Goal: Use online tool/utility: Use online tool/utility

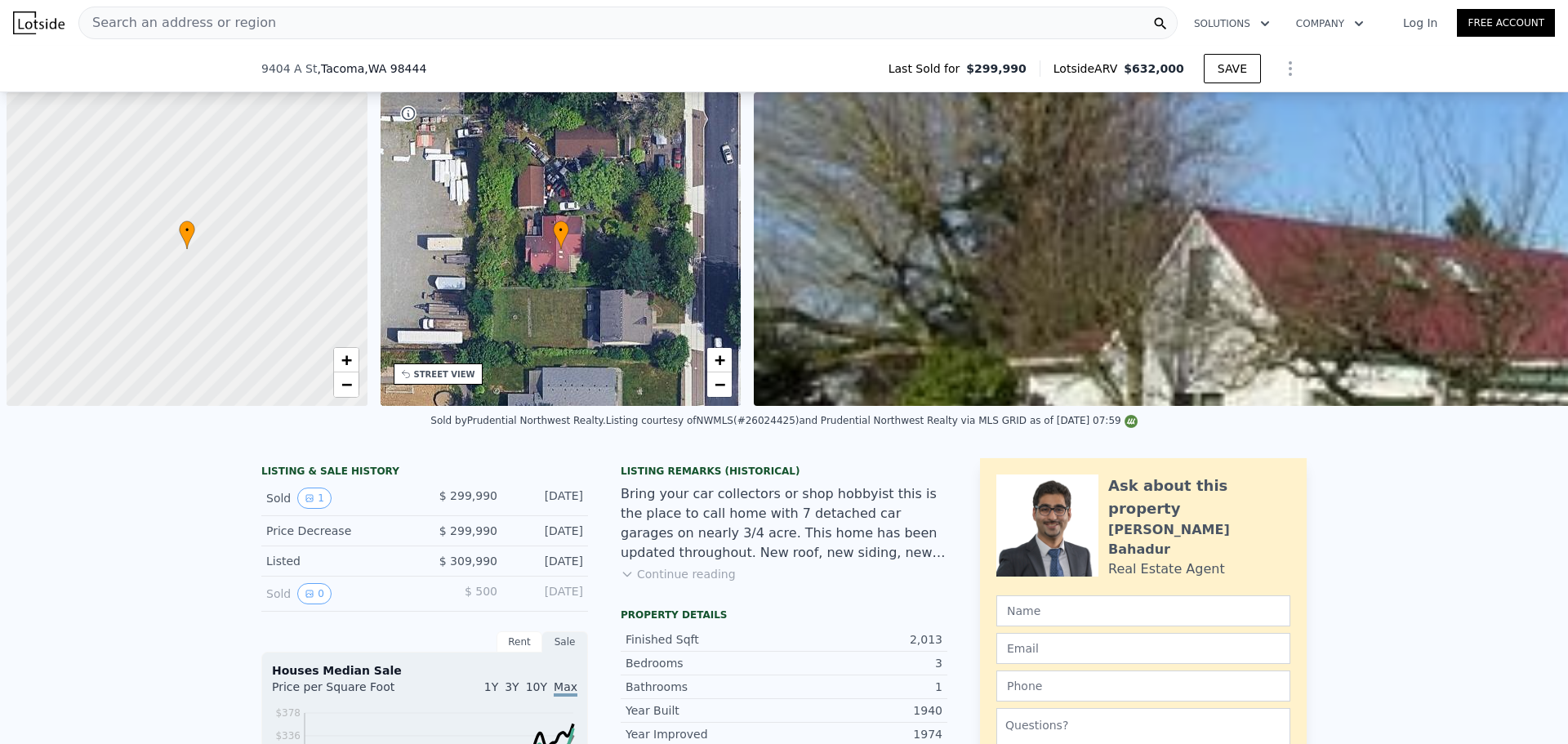
scroll to position [0, 7]
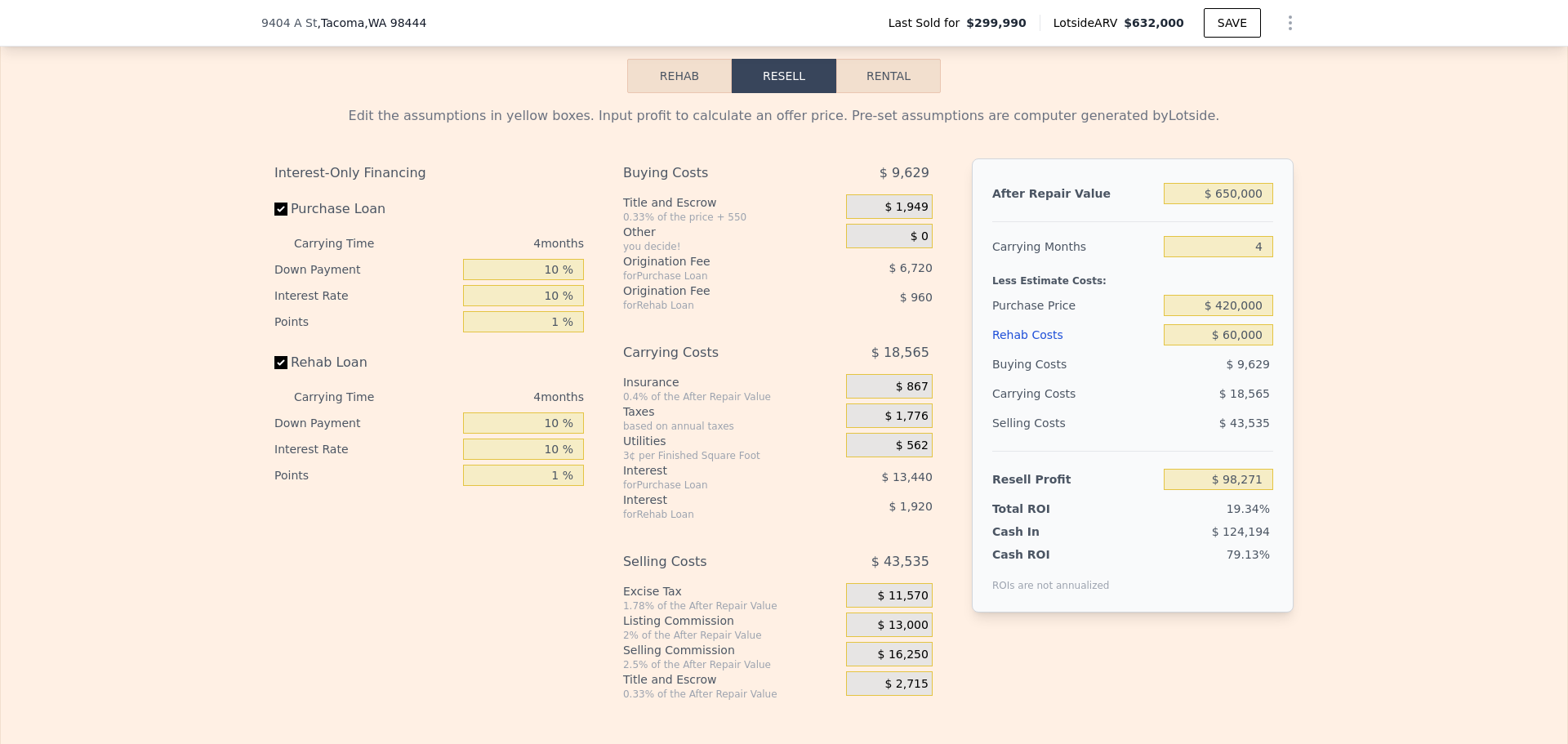
type input "$ 632,000"
type input "6"
type input "$ 0"
type input "$ 260,986"
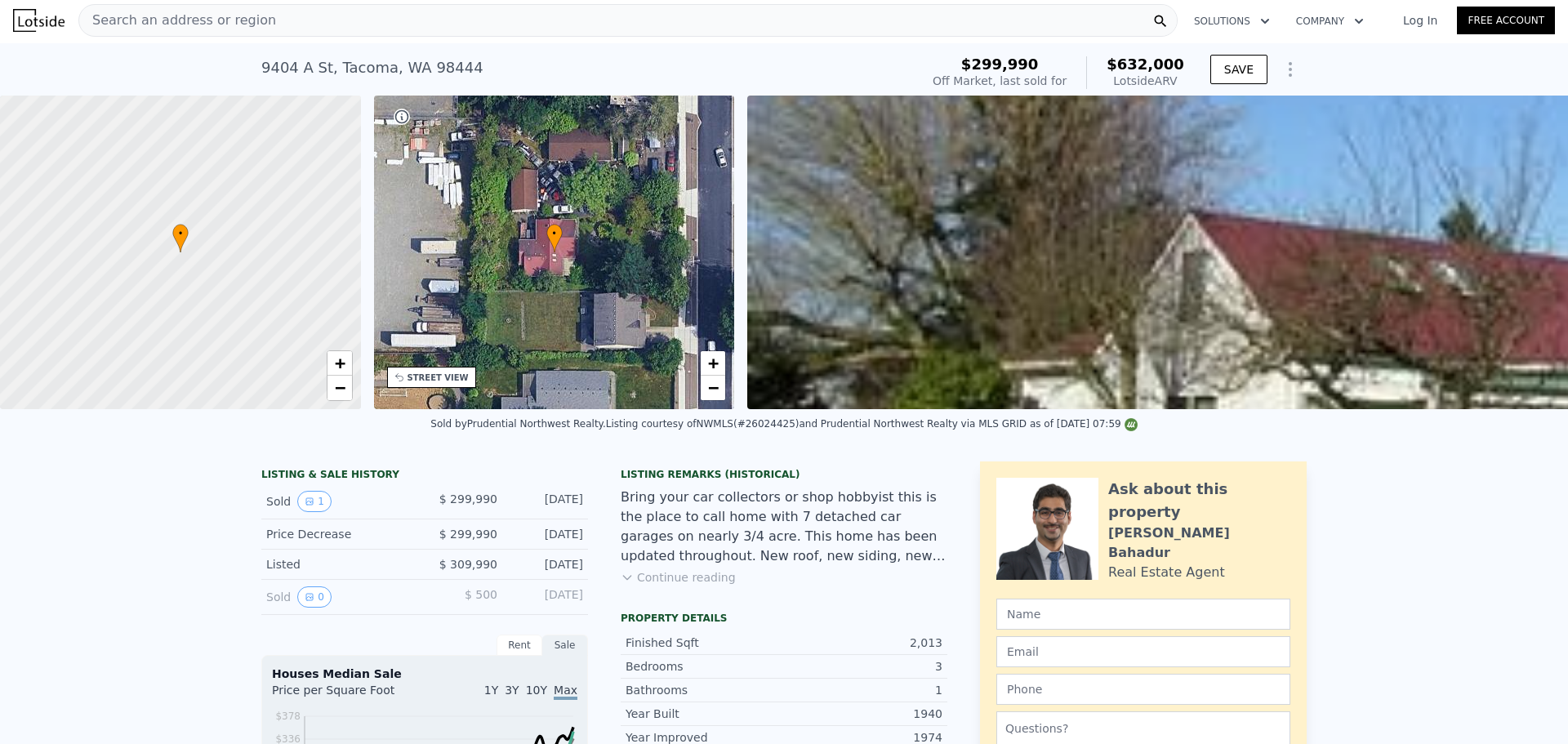
scroll to position [0, 0]
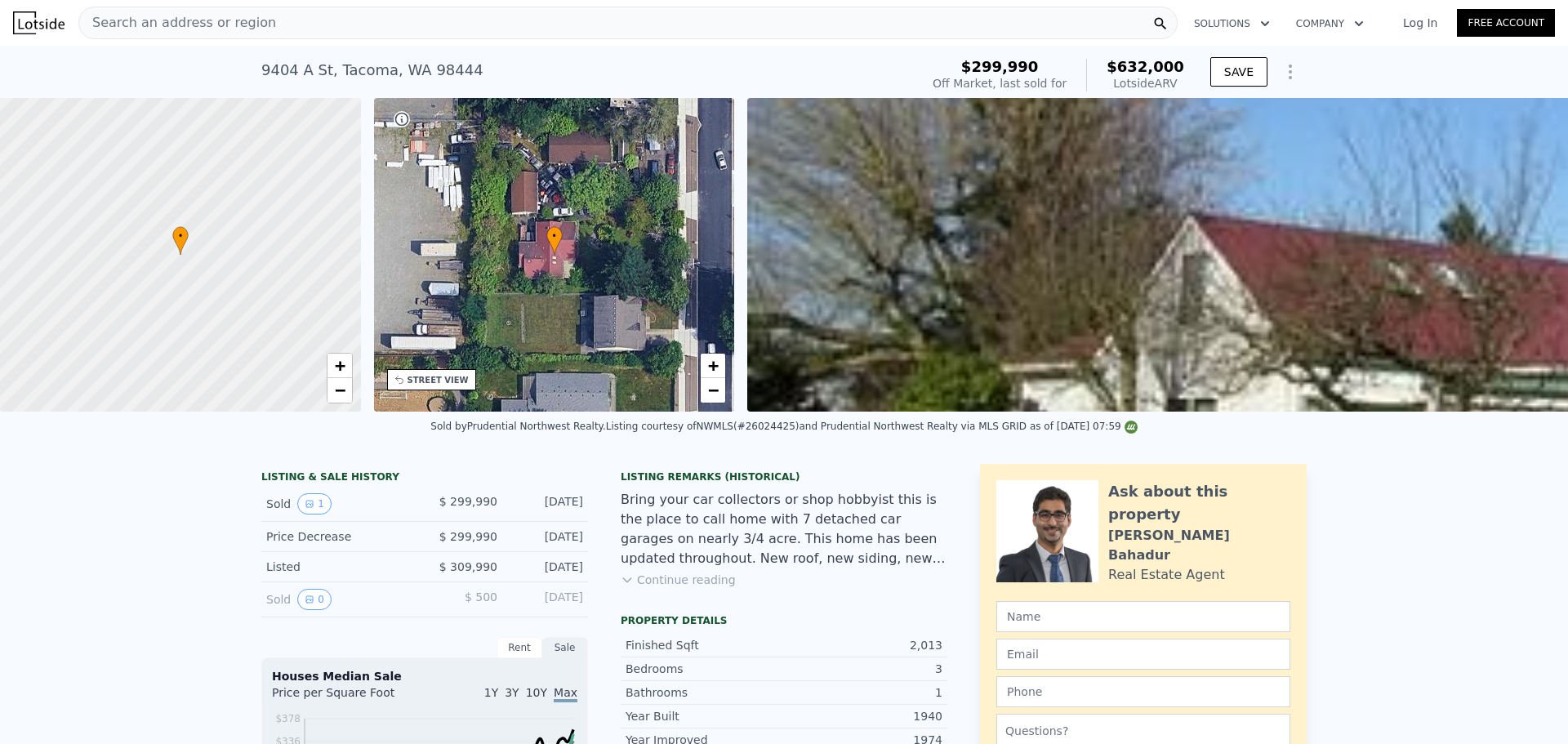
click at [187, 19] on span "Search an address or region" at bounding box center [177, 23] width 197 height 19
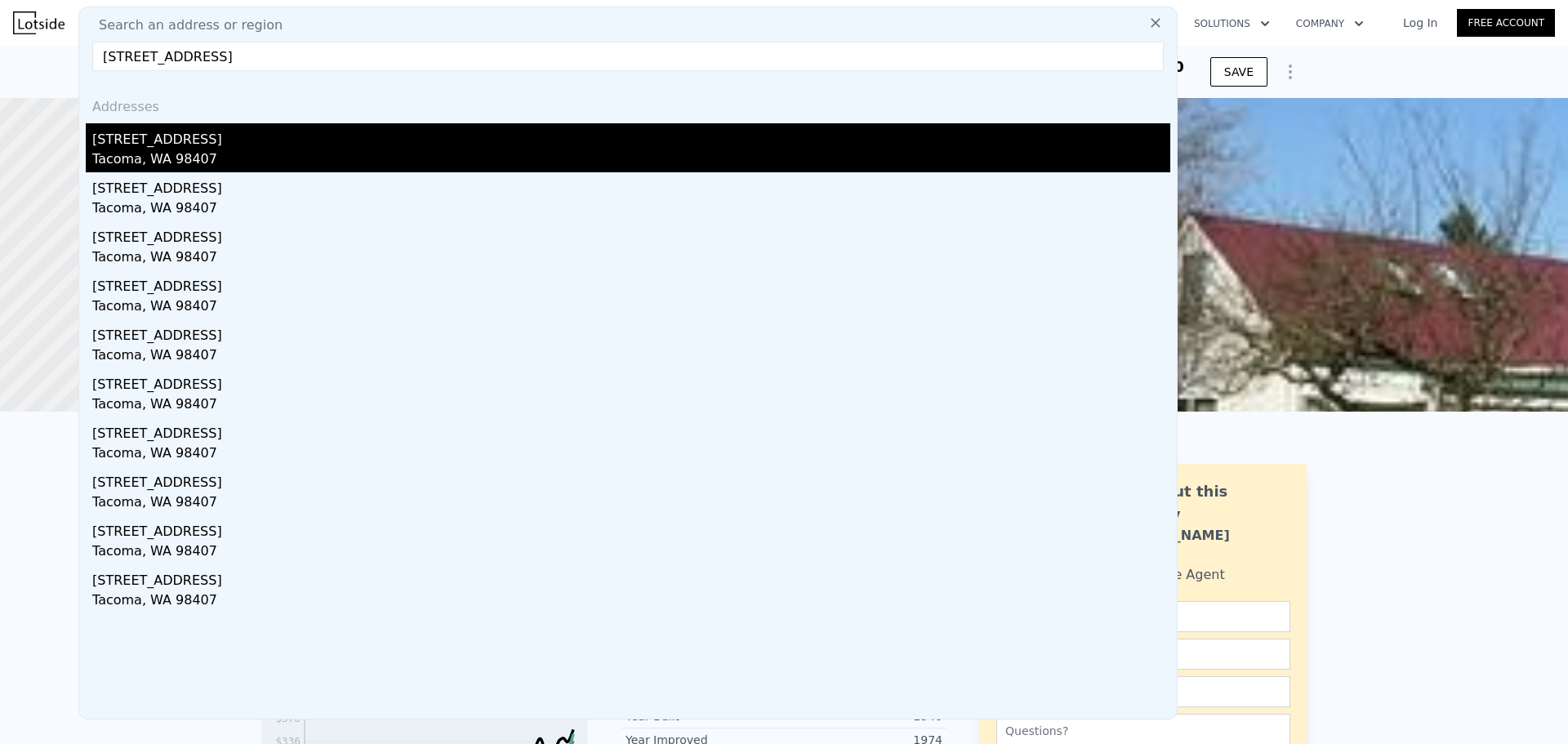
type input "[STREET_ADDRESS]"
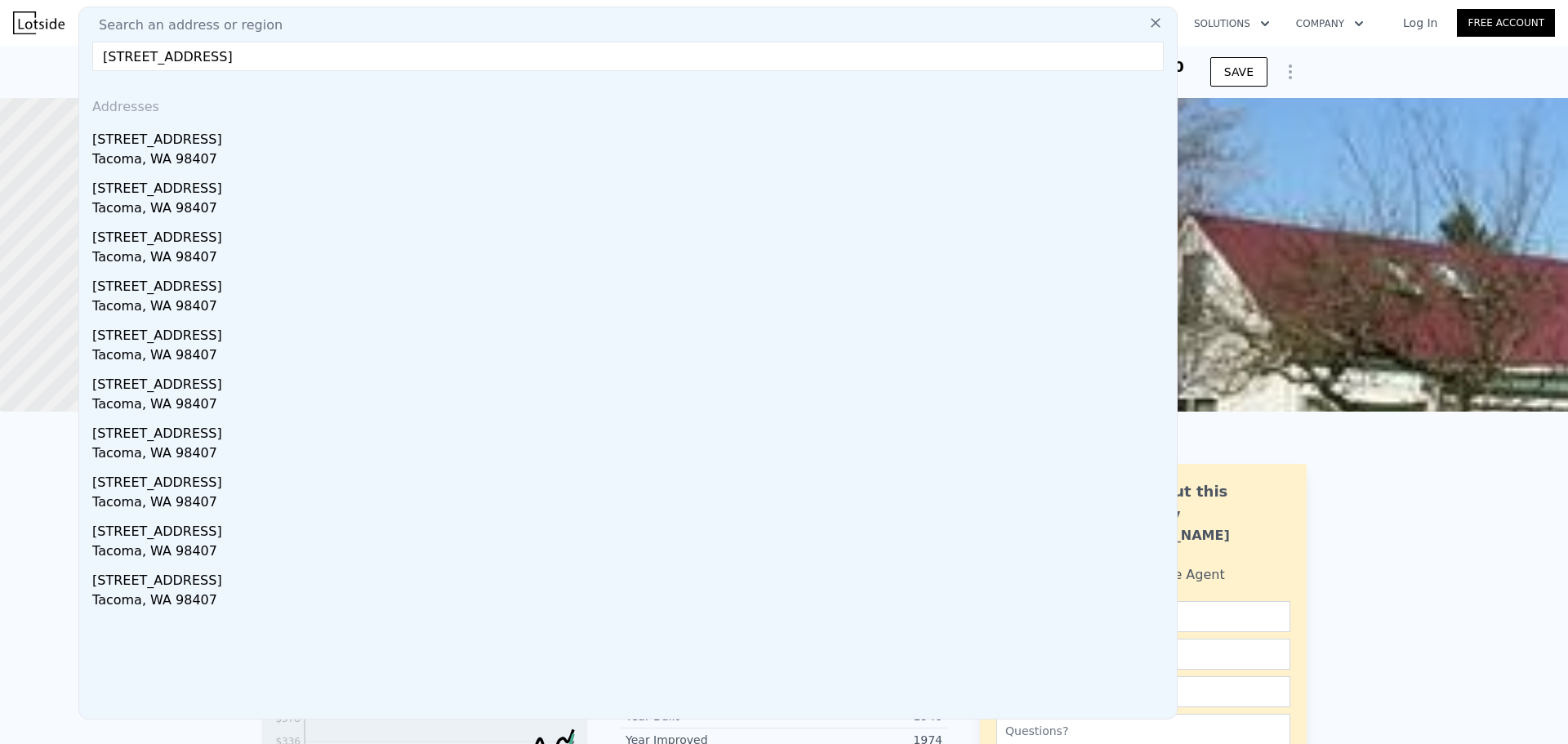
drag, startPoint x: 173, startPoint y: 150, endPoint x: 459, endPoint y: 150, distance: 286.0
click at [174, 150] on div "Tacoma, WA 98407" at bounding box center [631, 161] width 1078 height 23
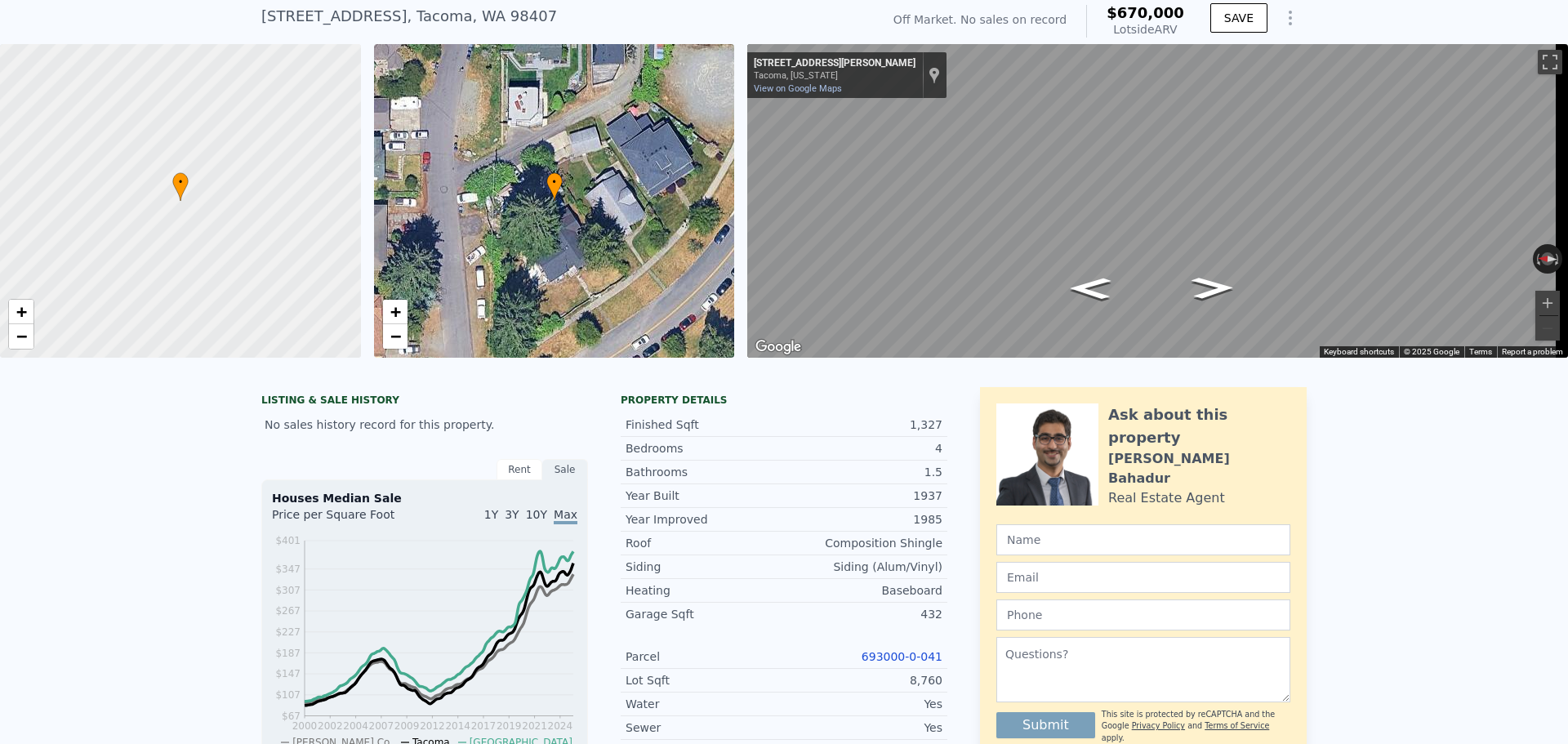
scroll to position [6, 0]
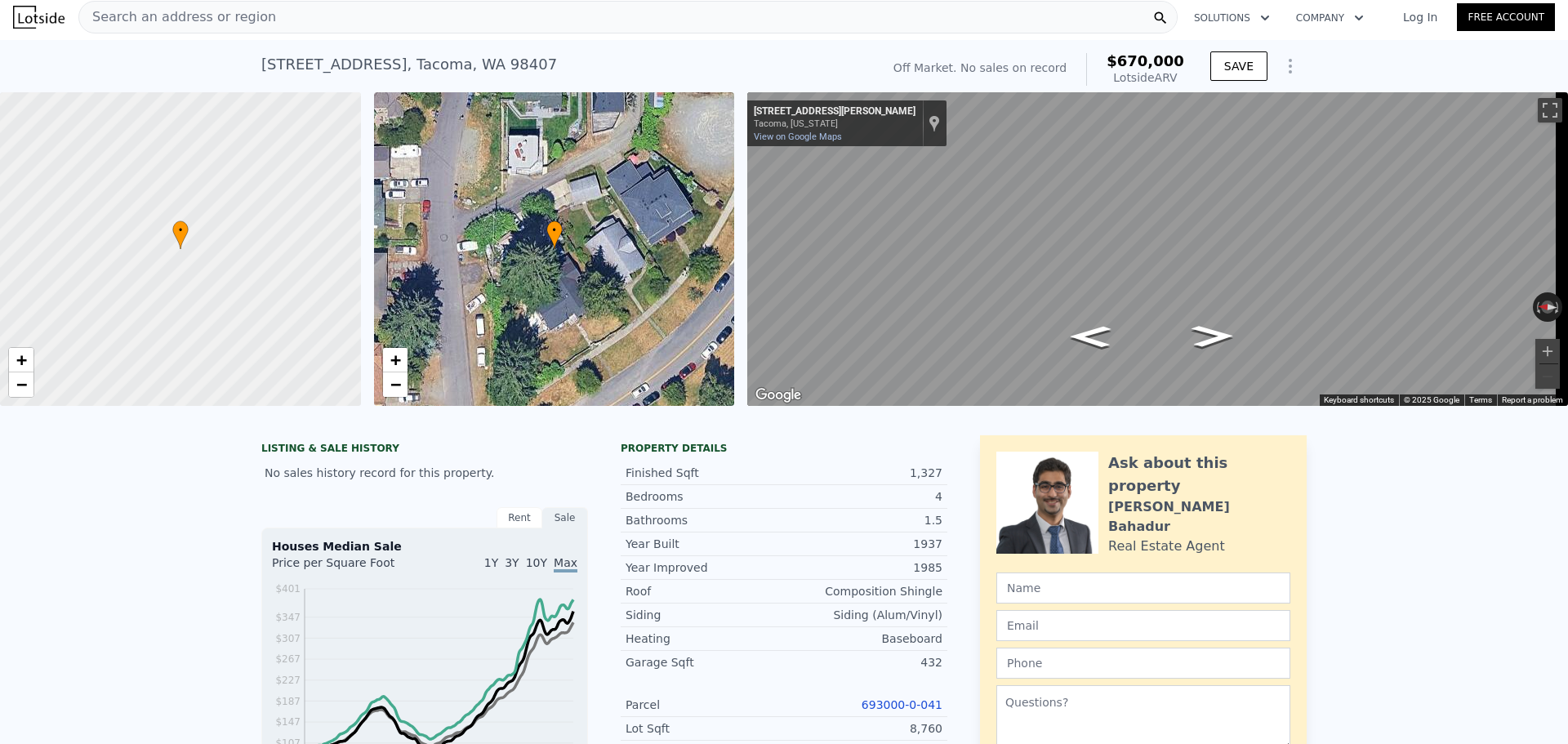
click at [159, 18] on span "Search an address or region" at bounding box center [177, 17] width 197 height 19
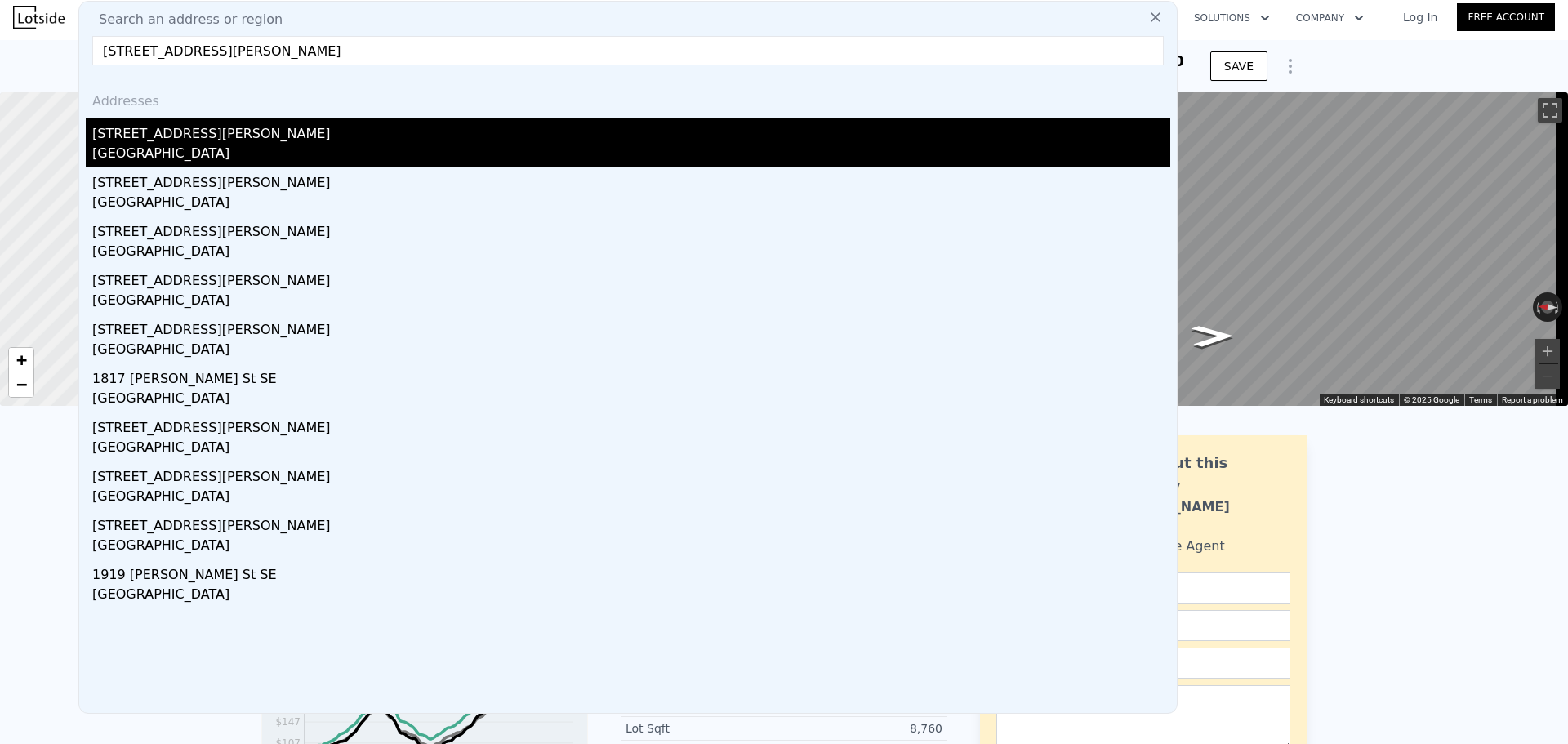
type input "[STREET_ADDRESS][PERSON_NAME]"
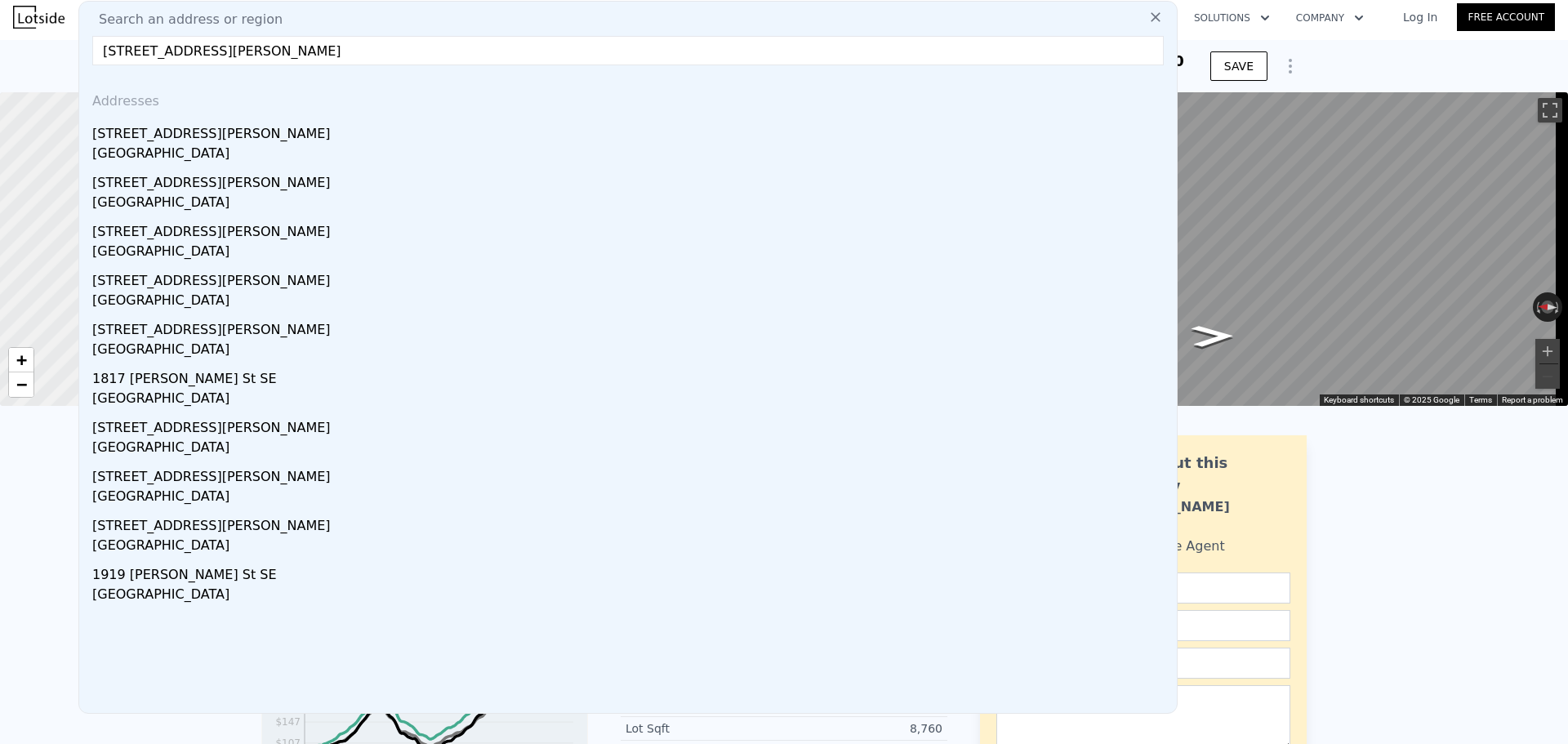
drag, startPoint x: 199, startPoint y: 140, endPoint x: 493, endPoint y: 68, distance: 302.7
click at [199, 140] on div "[STREET_ADDRESS][PERSON_NAME]" at bounding box center [631, 130] width 1078 height 26
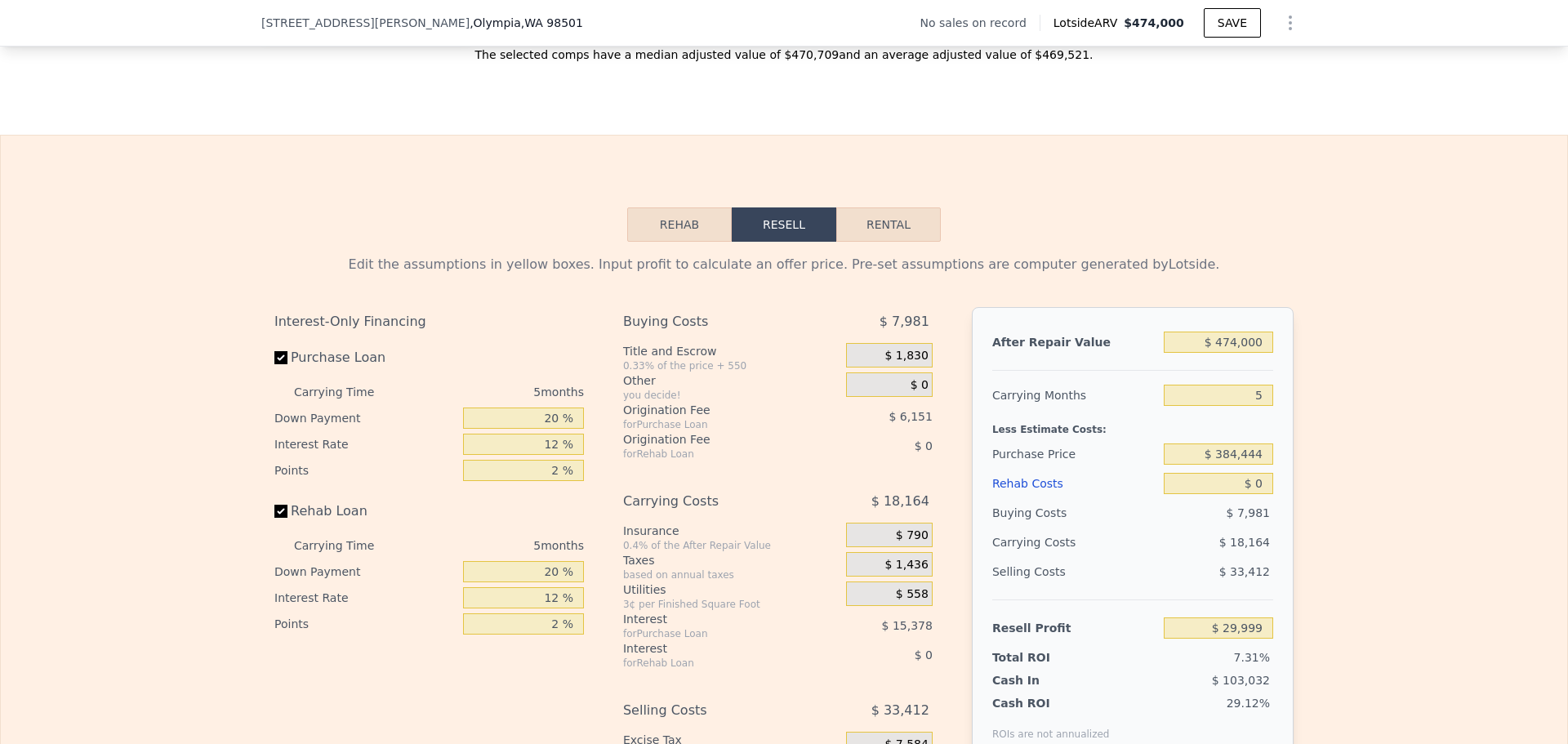
scroll to position [2204, 0]
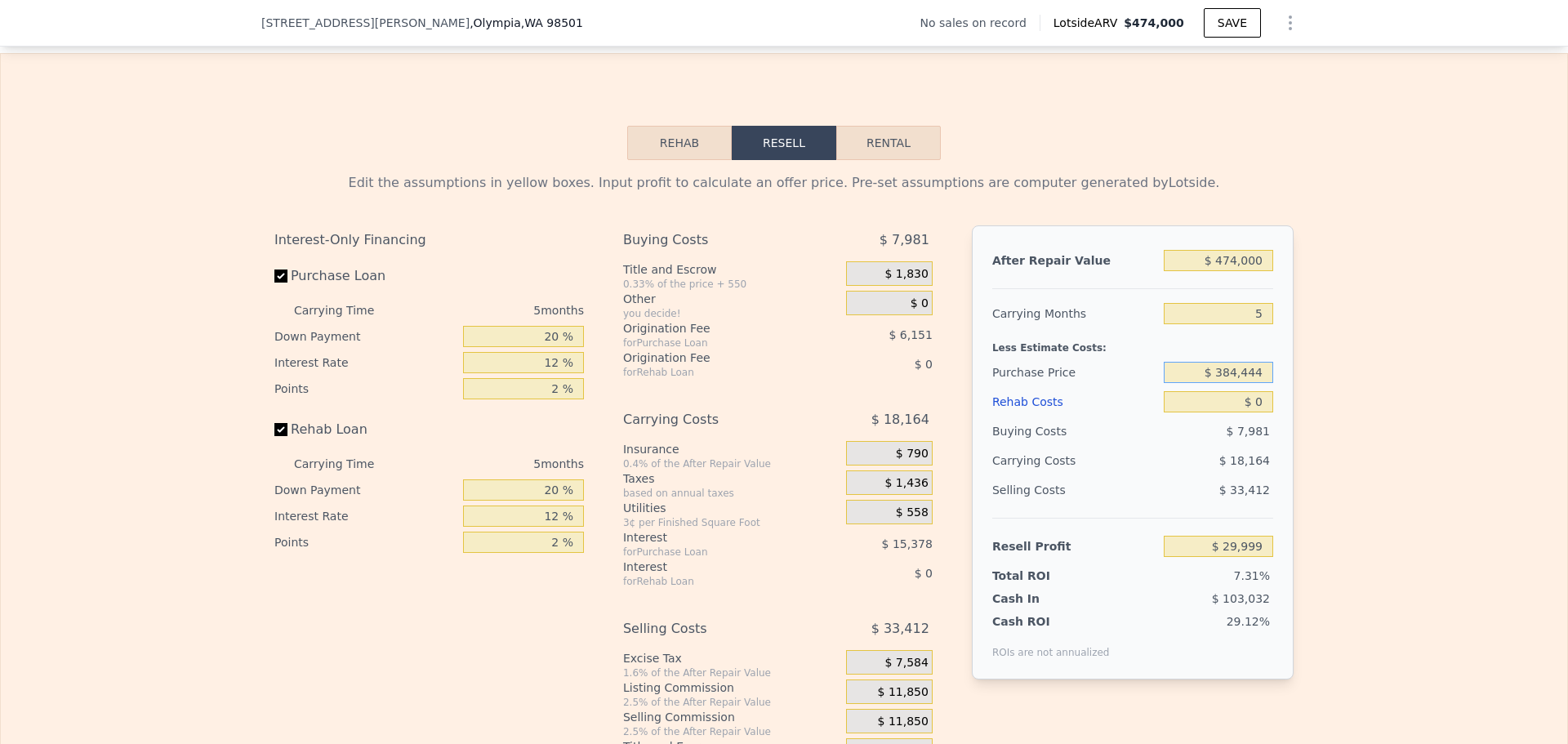
drag, startPoint x: 1231, startPoint y: 382, endPoint x: 1262, endPoint y: 383, distance: 31.0
click at [1262, 383] on input "$ 384,444" at bounding box center [1218, 372] width 109 height 21
type input "$ 380,000"
click at [1327, 377] on div "Edit the assumptions in yellow boxes. Input profit to calculate an offer price.…" at bounding box center [784, 463] width 1566 height 608
type input "$ 34,709"
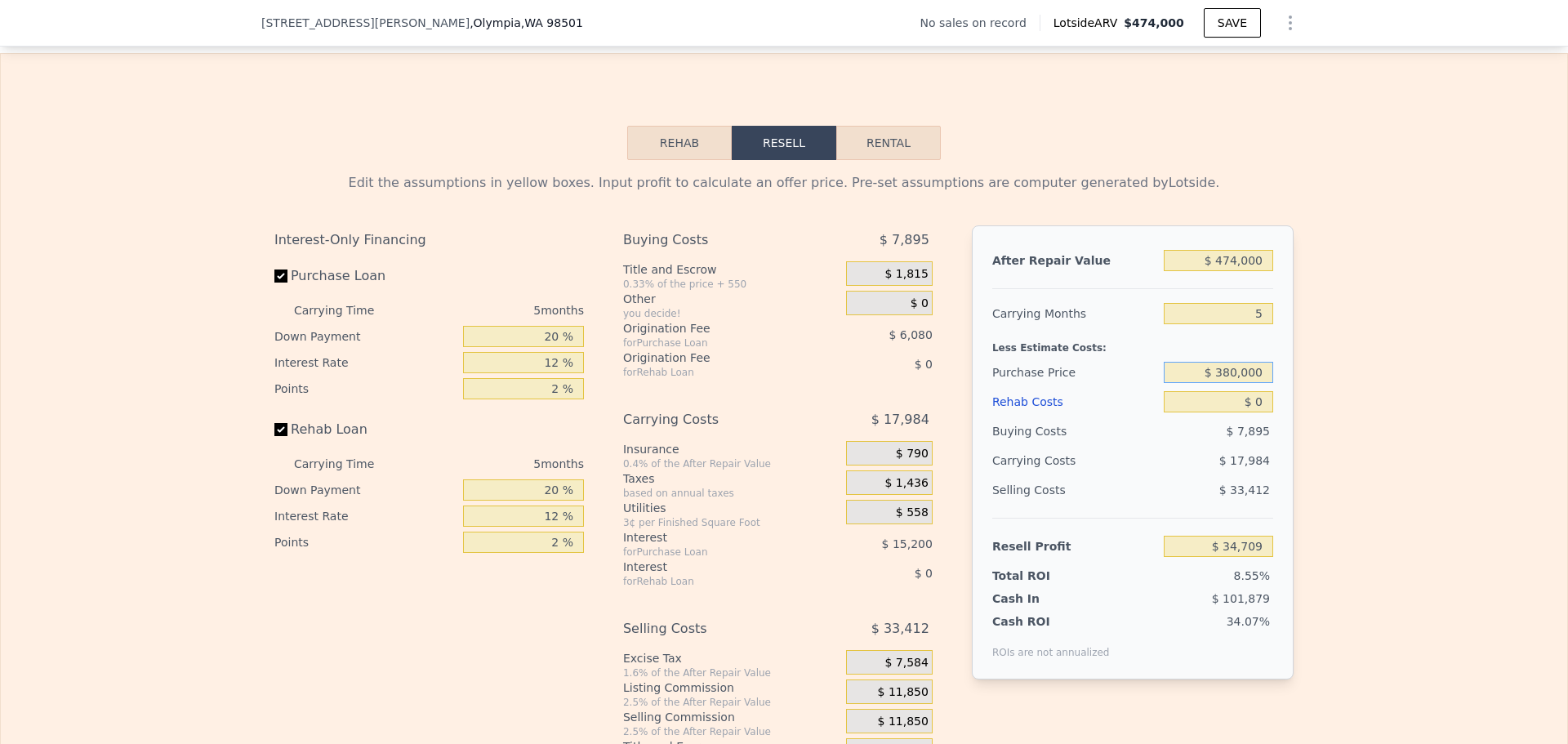
click at [1227, 377] on input "$ 380,000" at bounding box center [1218, 372] width 109 height 21
click at [1379, 374] on div "Edit the assumptions in yellow boxes. Input profit to calculate an offer price.…" at bounding box center [784, 463] width 1566 height 608
click at [1234, 412] on input "$ 0" at bounding box center [1218, 401] width 109 height 21
type input "$ 1,000"
type input "$ 34,699"
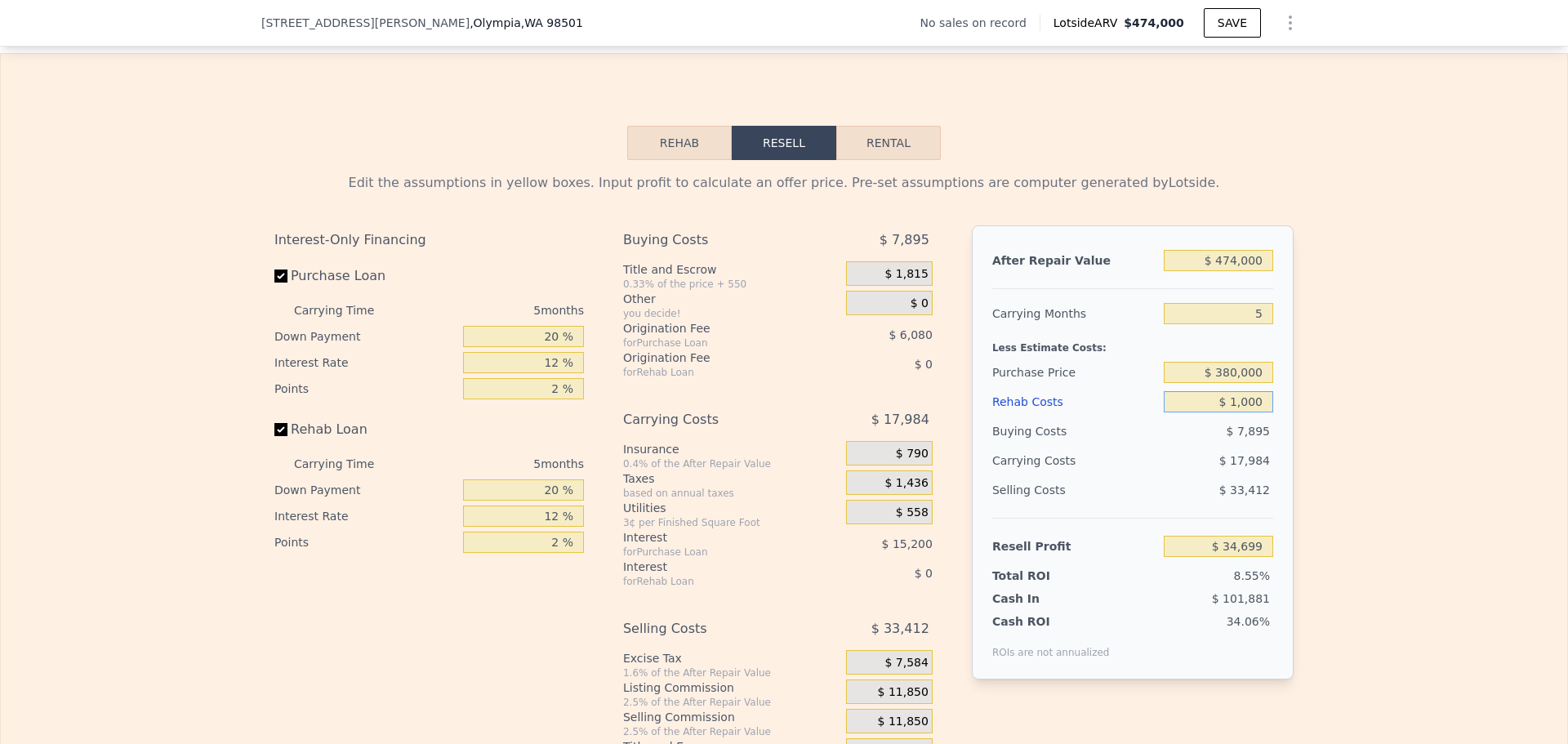
type input "$ 10,000"
type input "$ 24,149"
type input "$ 10,000"
click at [1402, 374] on div "Edit the assumptions in yellow boxes. Input profit to calculate an offer price.…" at bounding box center [784, 463] width 1566 height 608
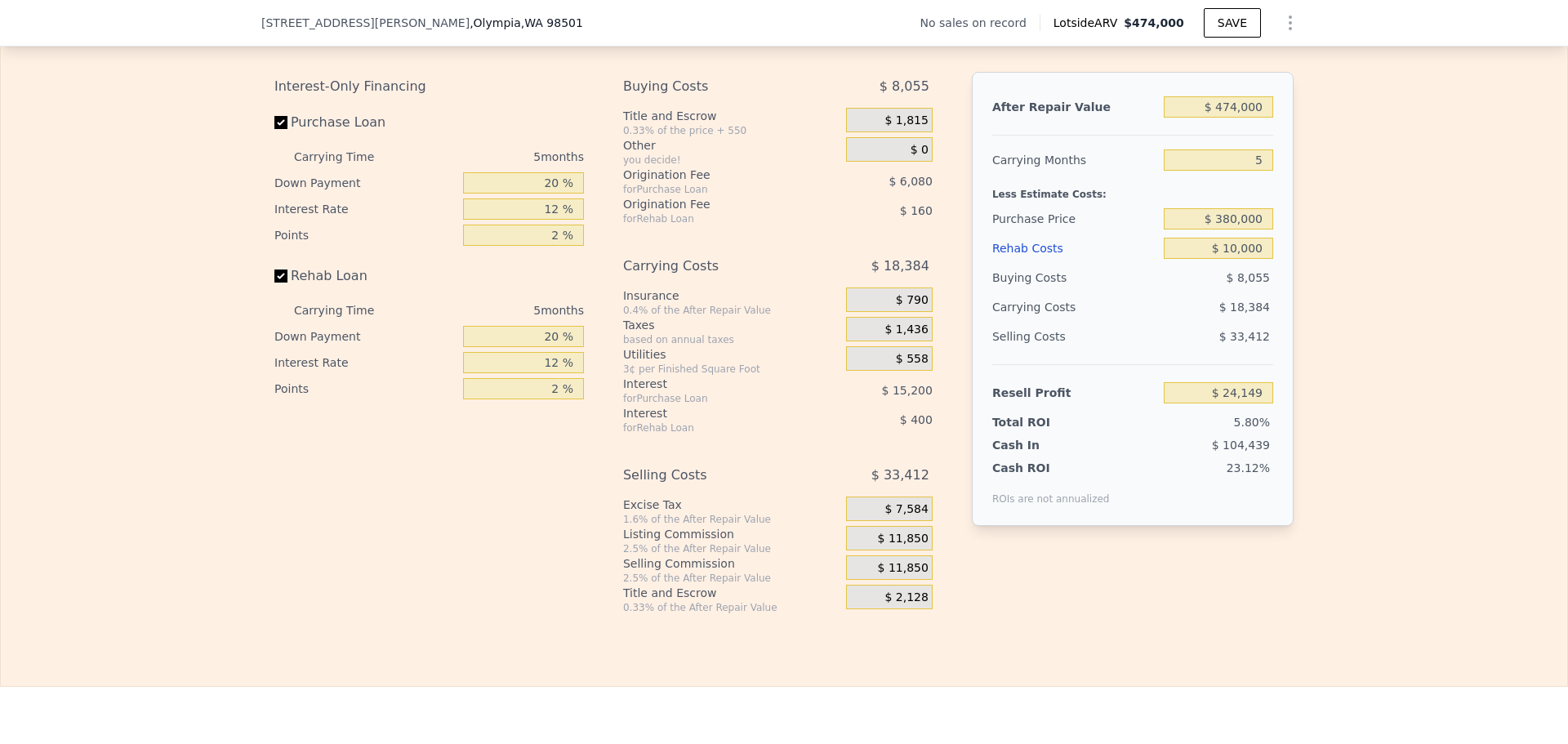
scroll to position [2367, 0]
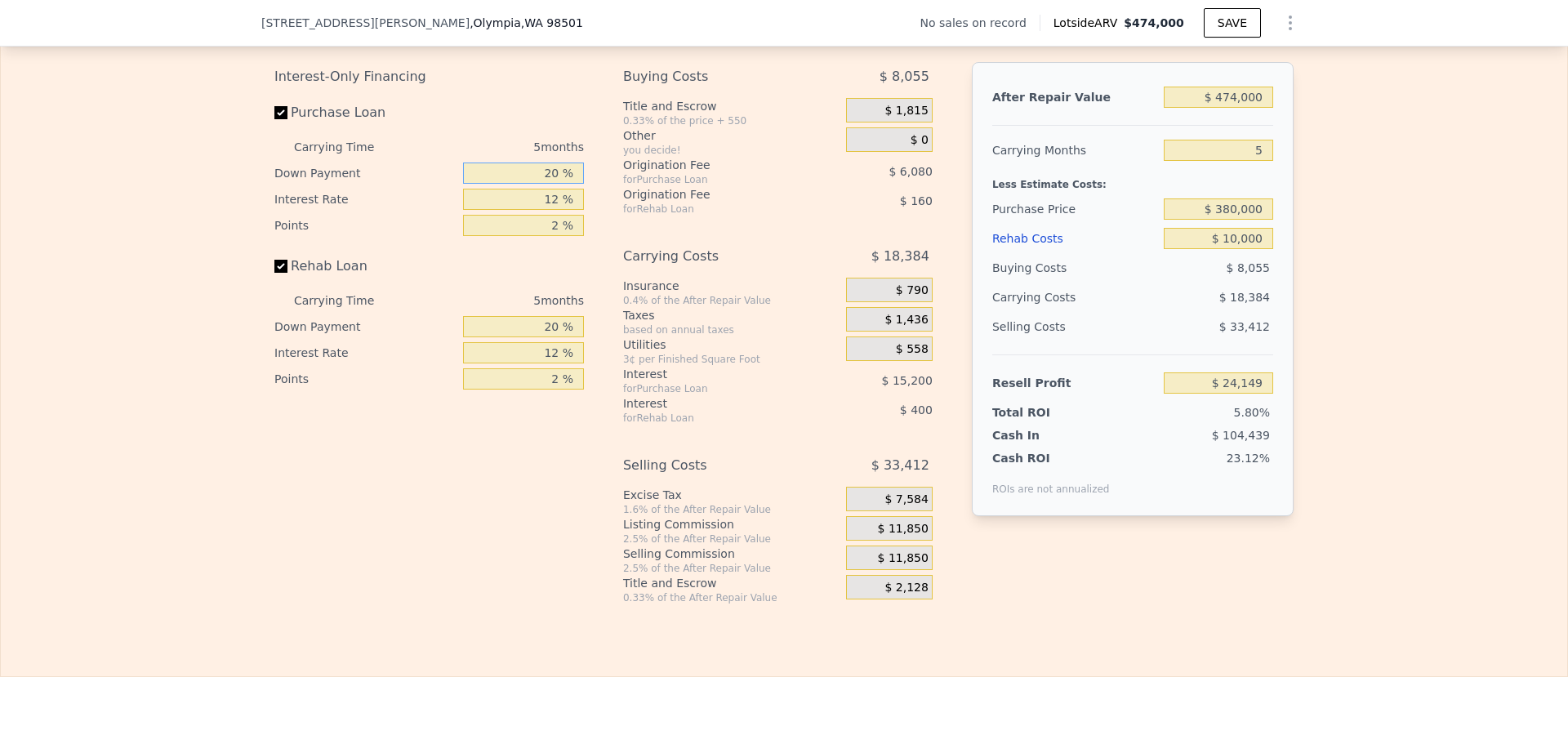
click at [548, 184] on input "20 %" at bounding box center [524, 172] width 121 height 21
type input "10 %"
type input "1 %"
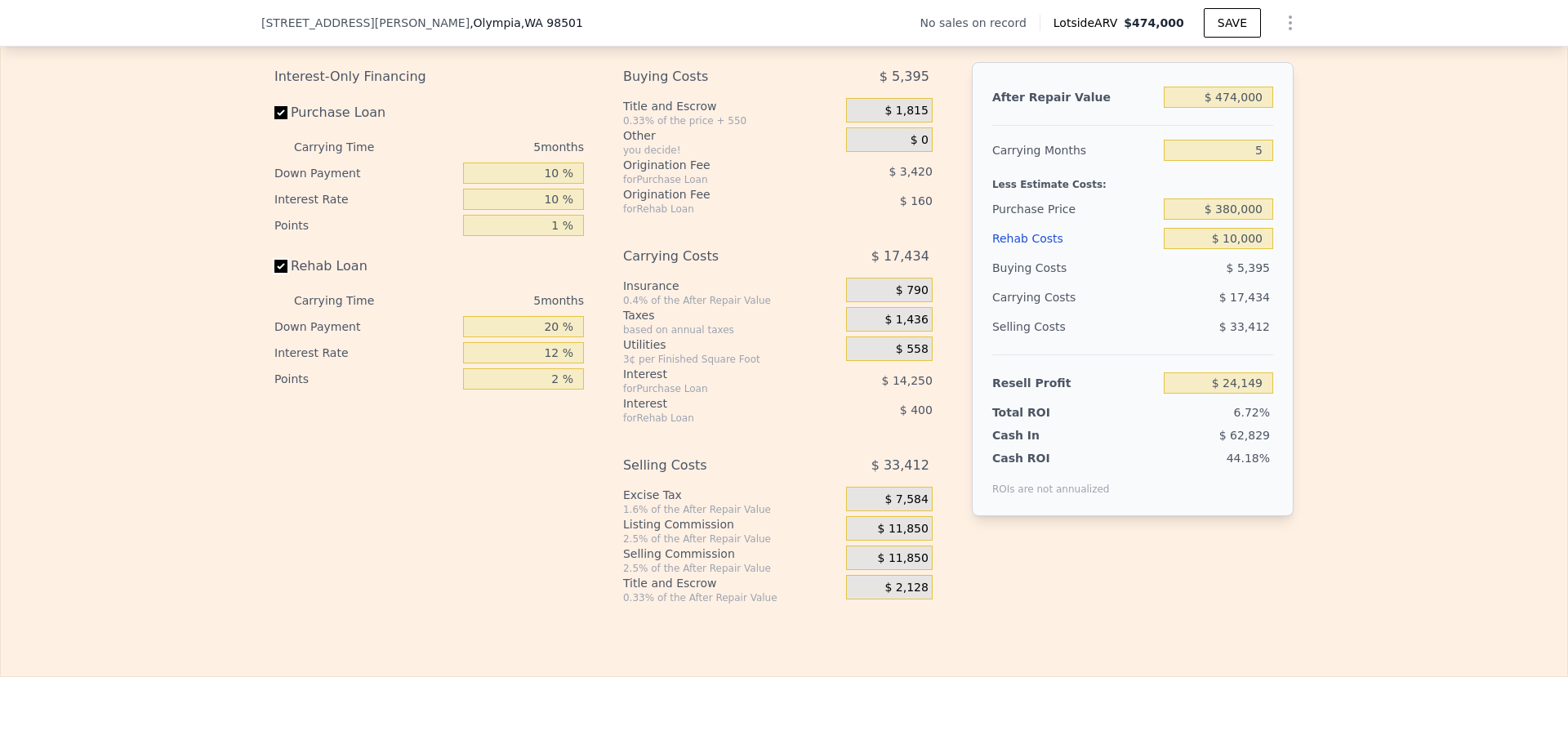
type input "$ 27,759"
type input "10 %"
type input "1 %"
type input "$ 27,854"
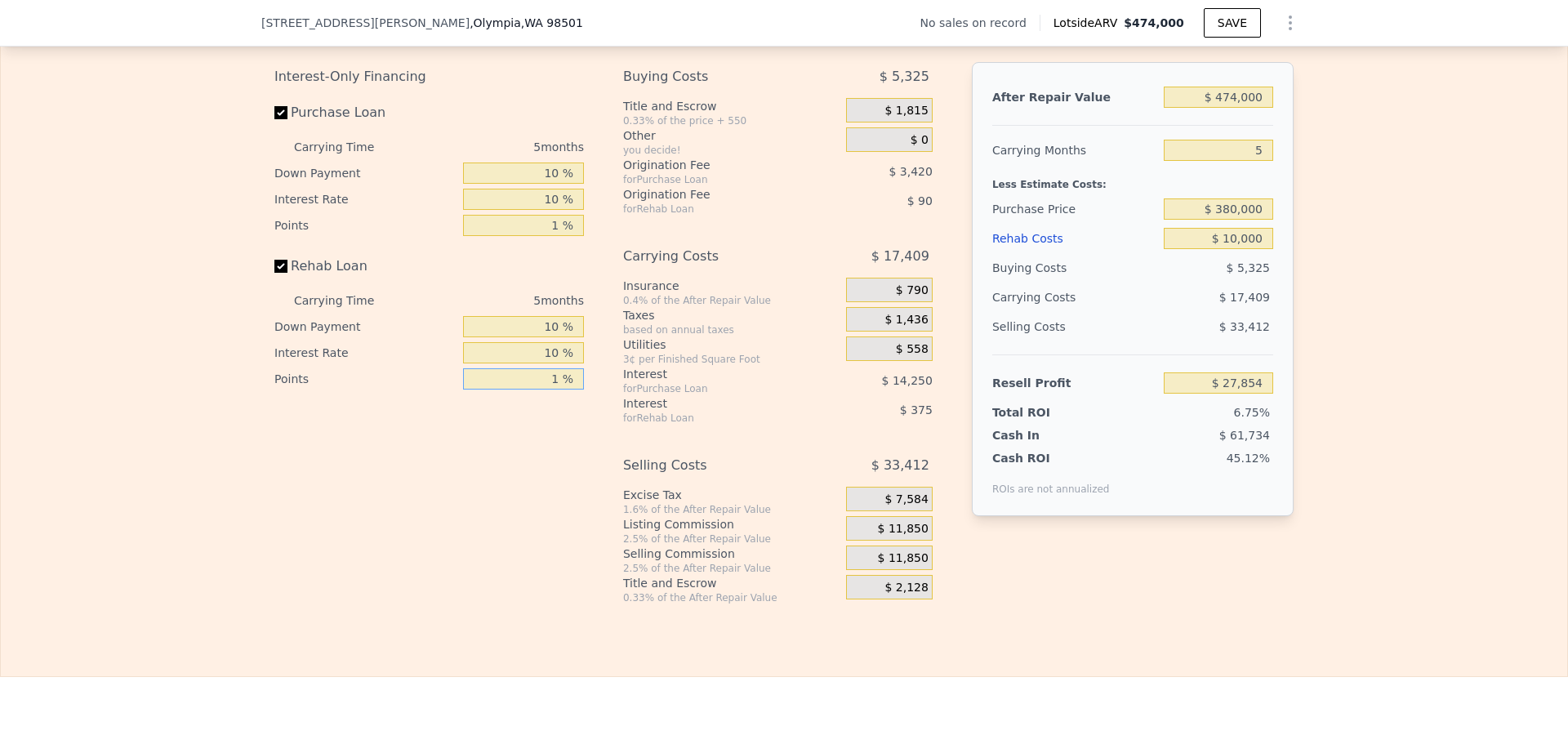
type input "1 %"
click at [904, 535] on span "$ 11,850" at bounding box center [903, 529] width 50 height 14
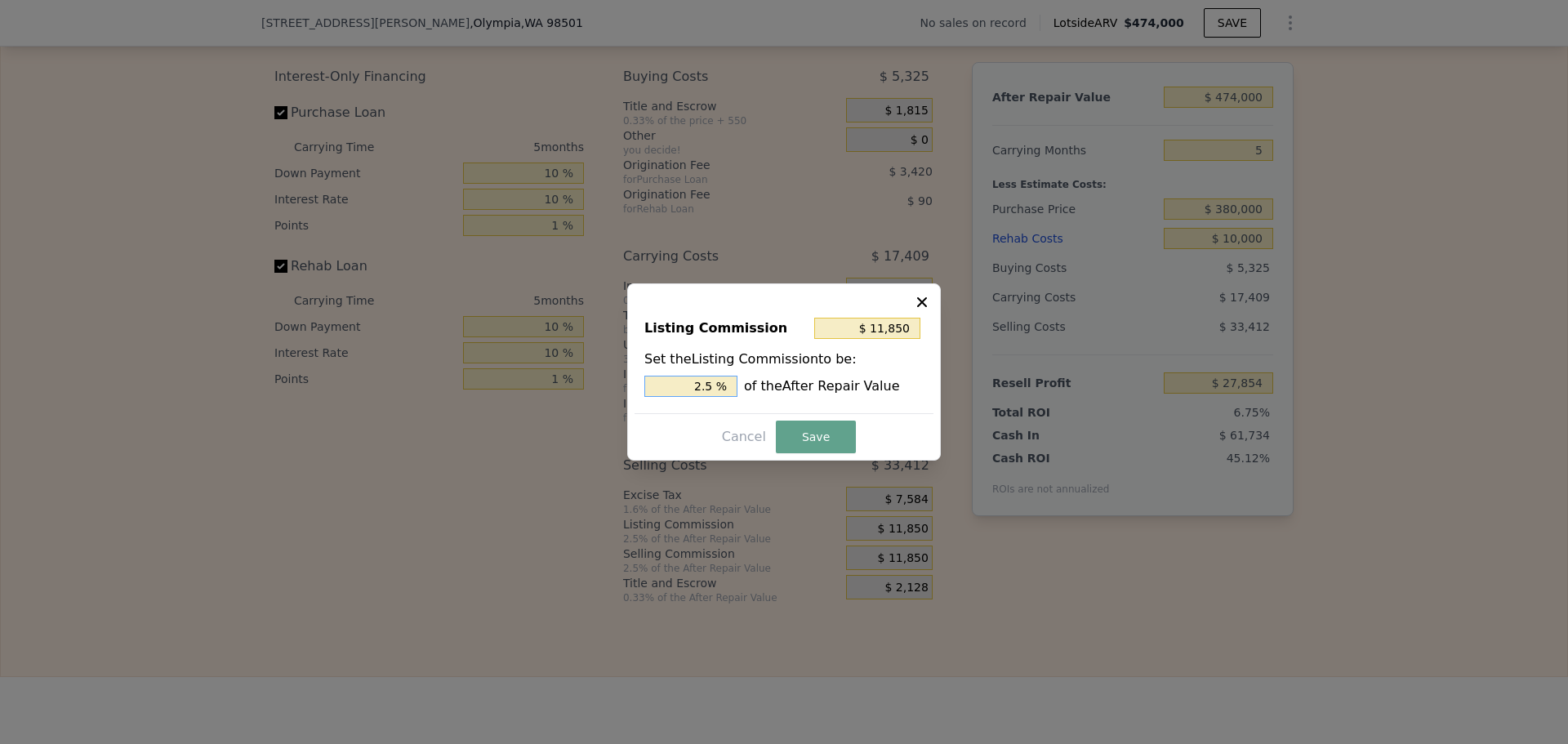
drag, startPoint x: 704, startPoint y: 384, endPoint x: 720, endPoint y: 383, distance: 16.0
click at [720, 383] on input "2.5 %" at bounding box center [690, 386] width 93 height 21
type input "$ 9,480"
type input "2 %"
click at [800, 436] on button "Save" at bounding box center [816, 436] width 80 height 33
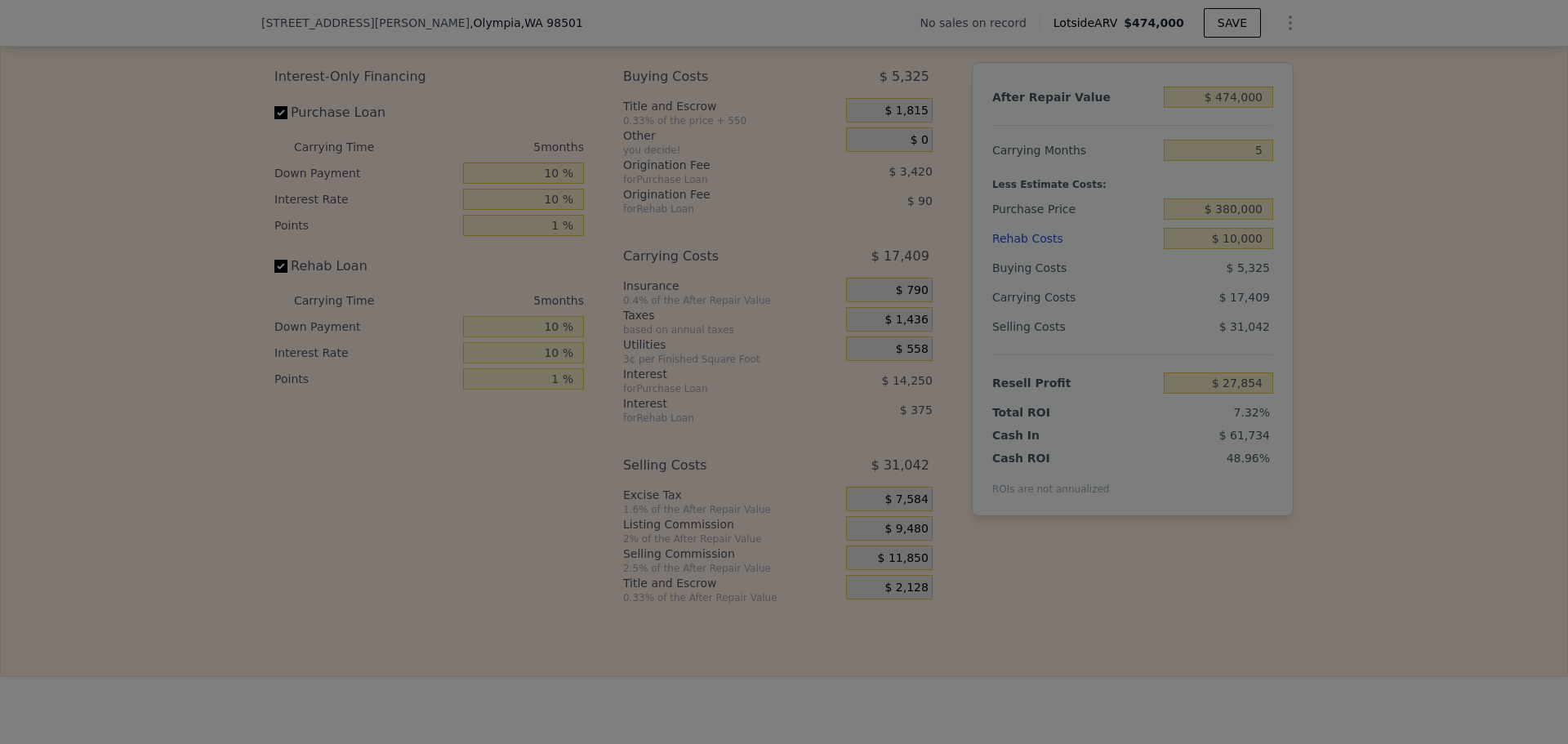
type input "$ 30,224"
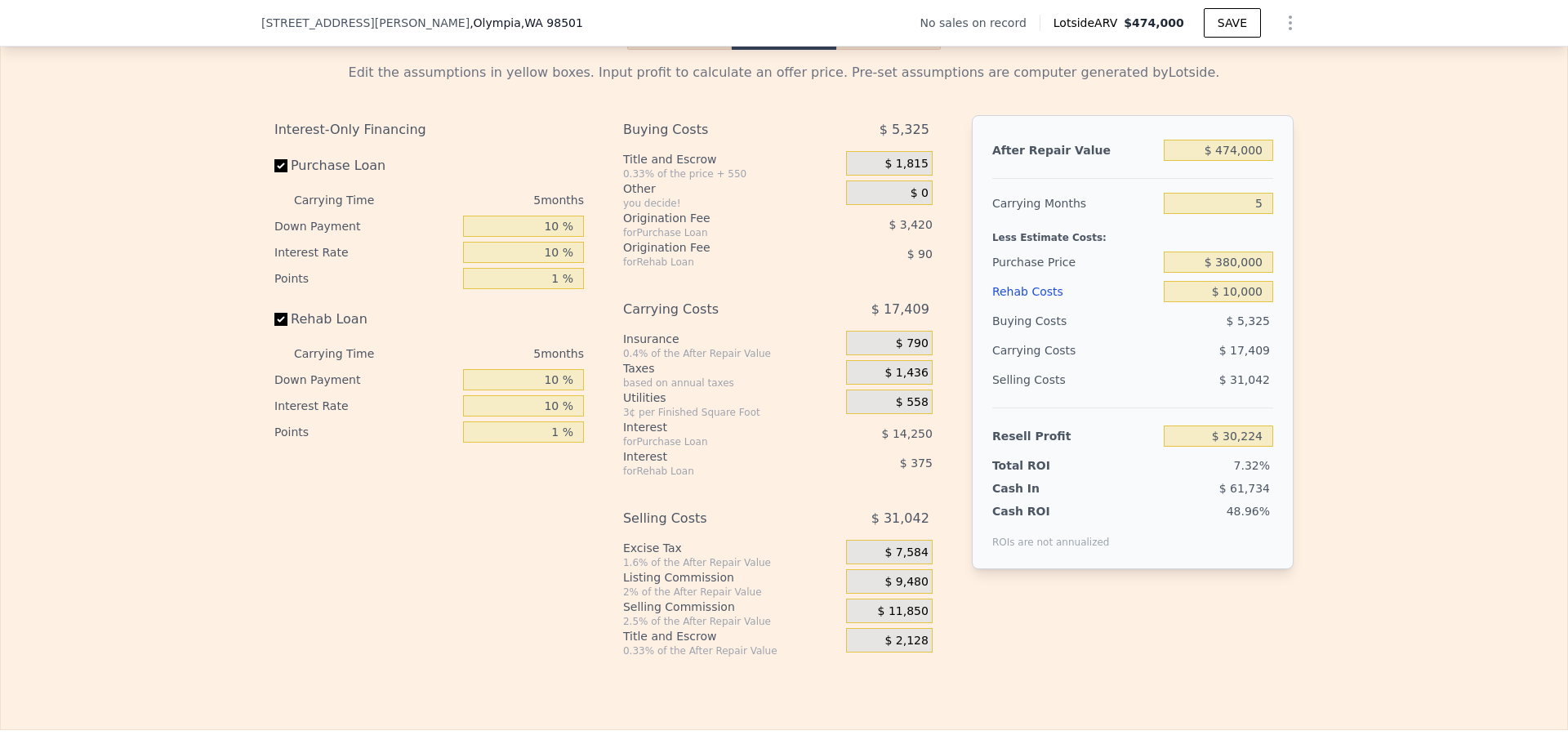
scroll to position [2286, 0]
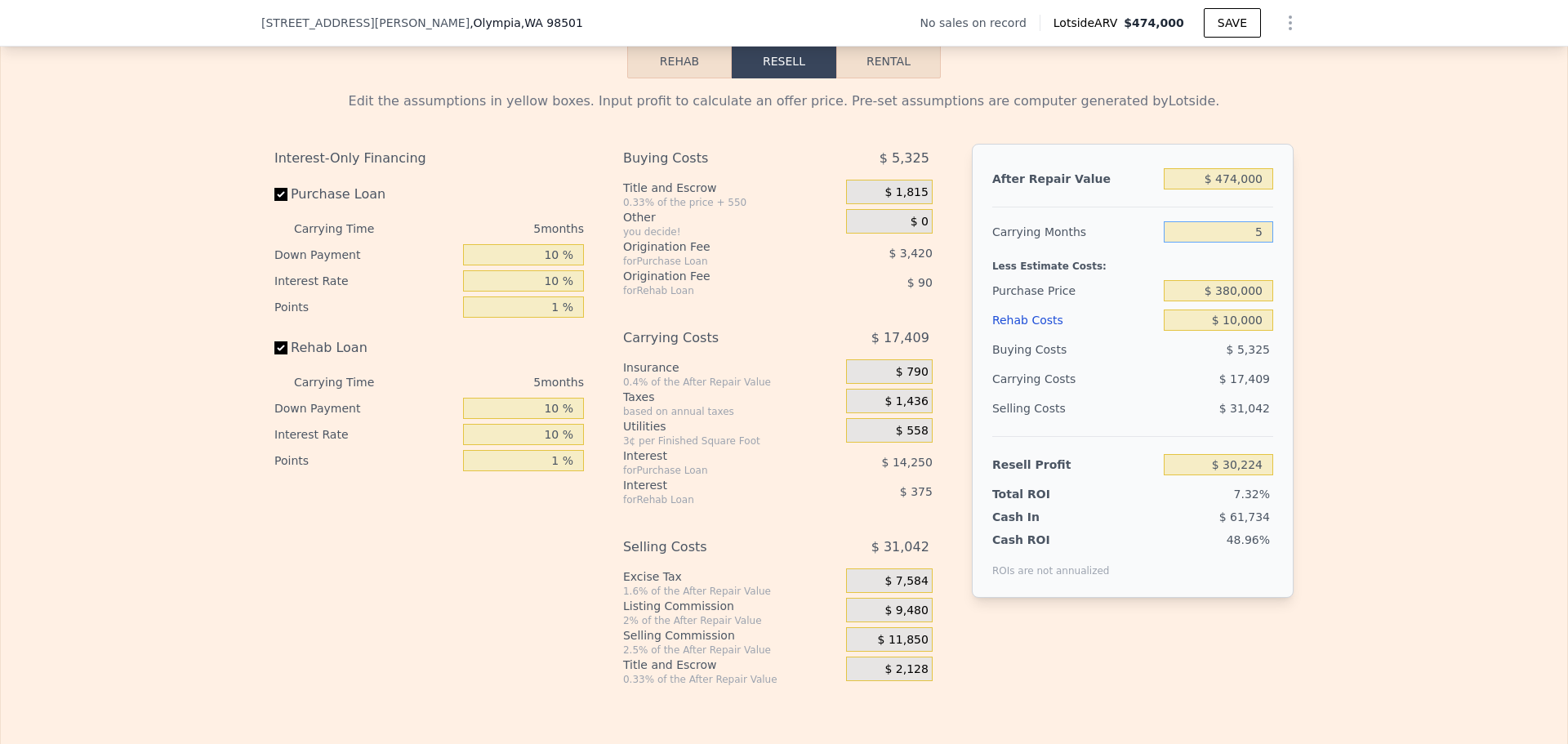
drag, startPoint x: 1263, startPoint y: 242, endPoint x: 1245, endPoint y: 244, distance: 18.1
click at [1245, 242] on input "5" at bounding box center [1218, 231] width 109 height 21
type input "2"
type input "$ 40,670"
click at [1354, 296] on div "Edit the assumptions in yellow boxes. Input profit to calculate an offer price.…" at bounding box center [784, 382] width 1566 height 608
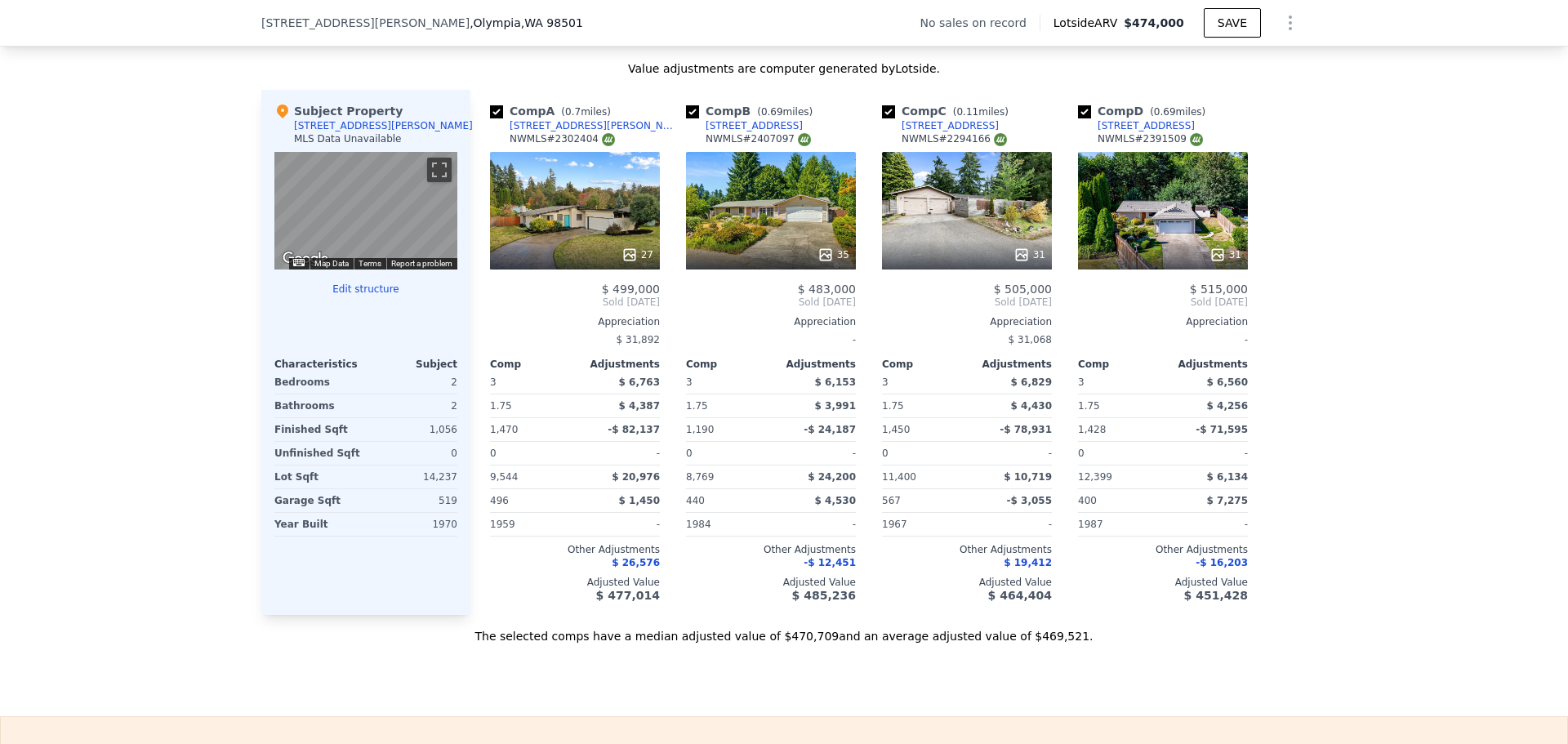
scroll to position [1633, 0]
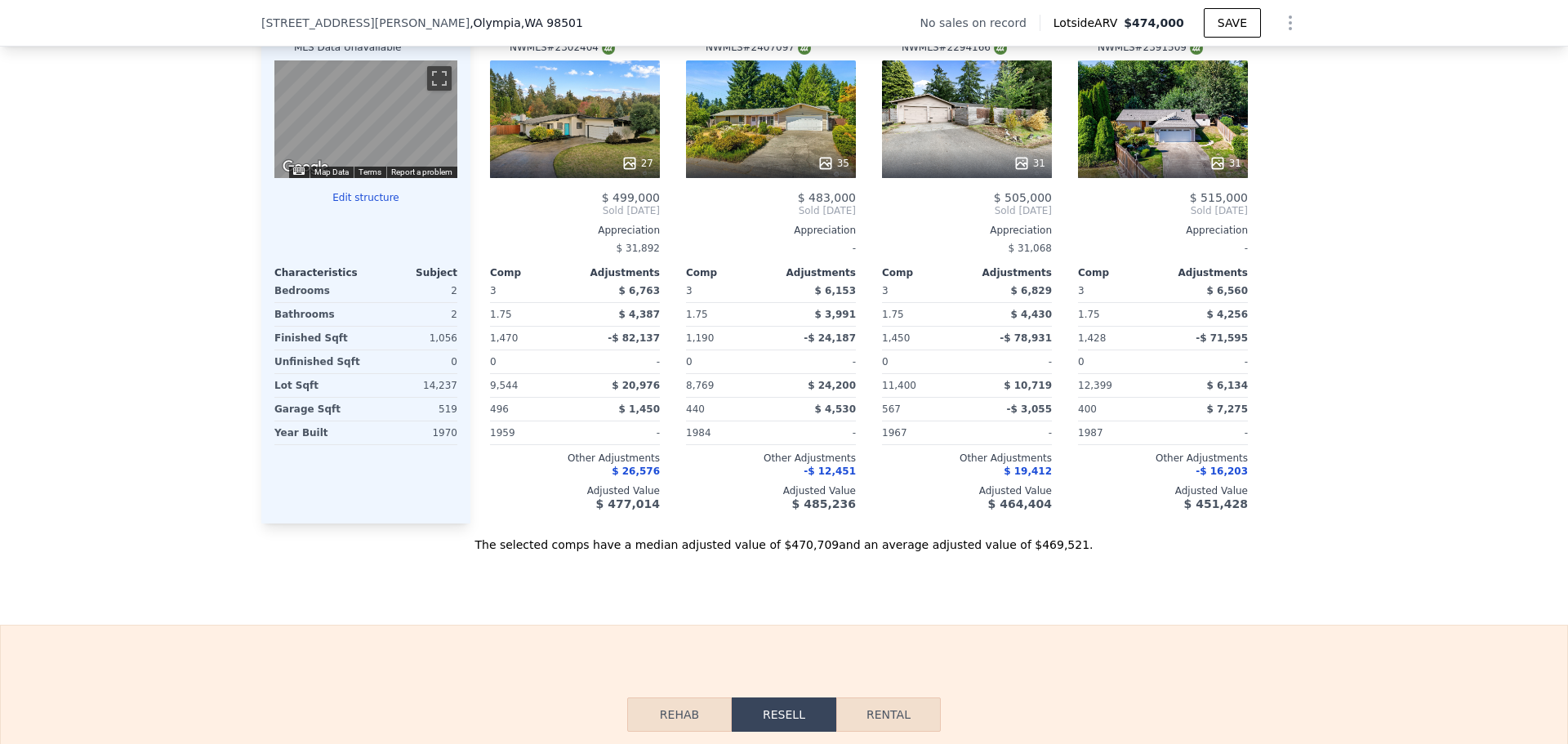
type input "5"
type input "$ 0"
type input "$ 29,999"
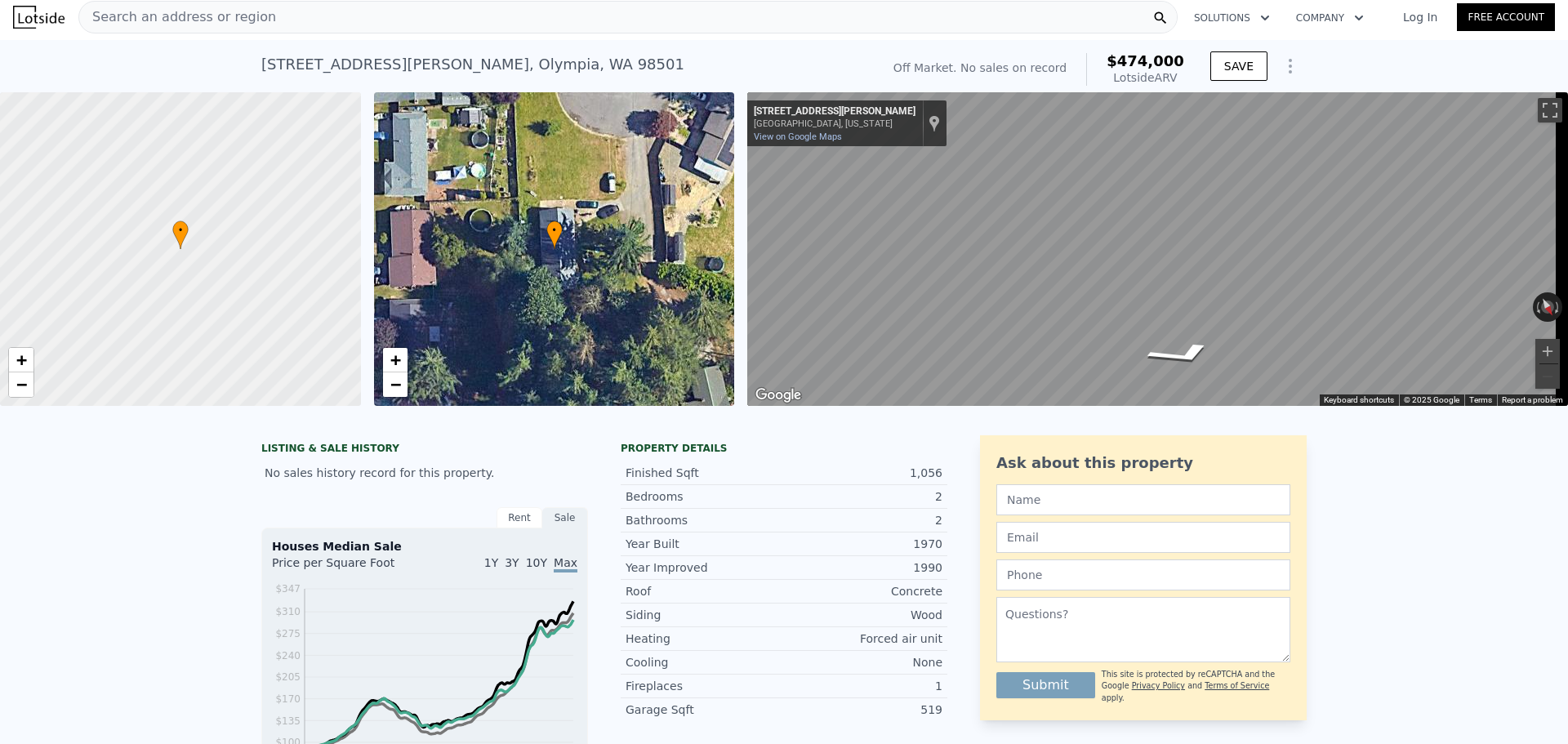
scroll to position [0, 0]
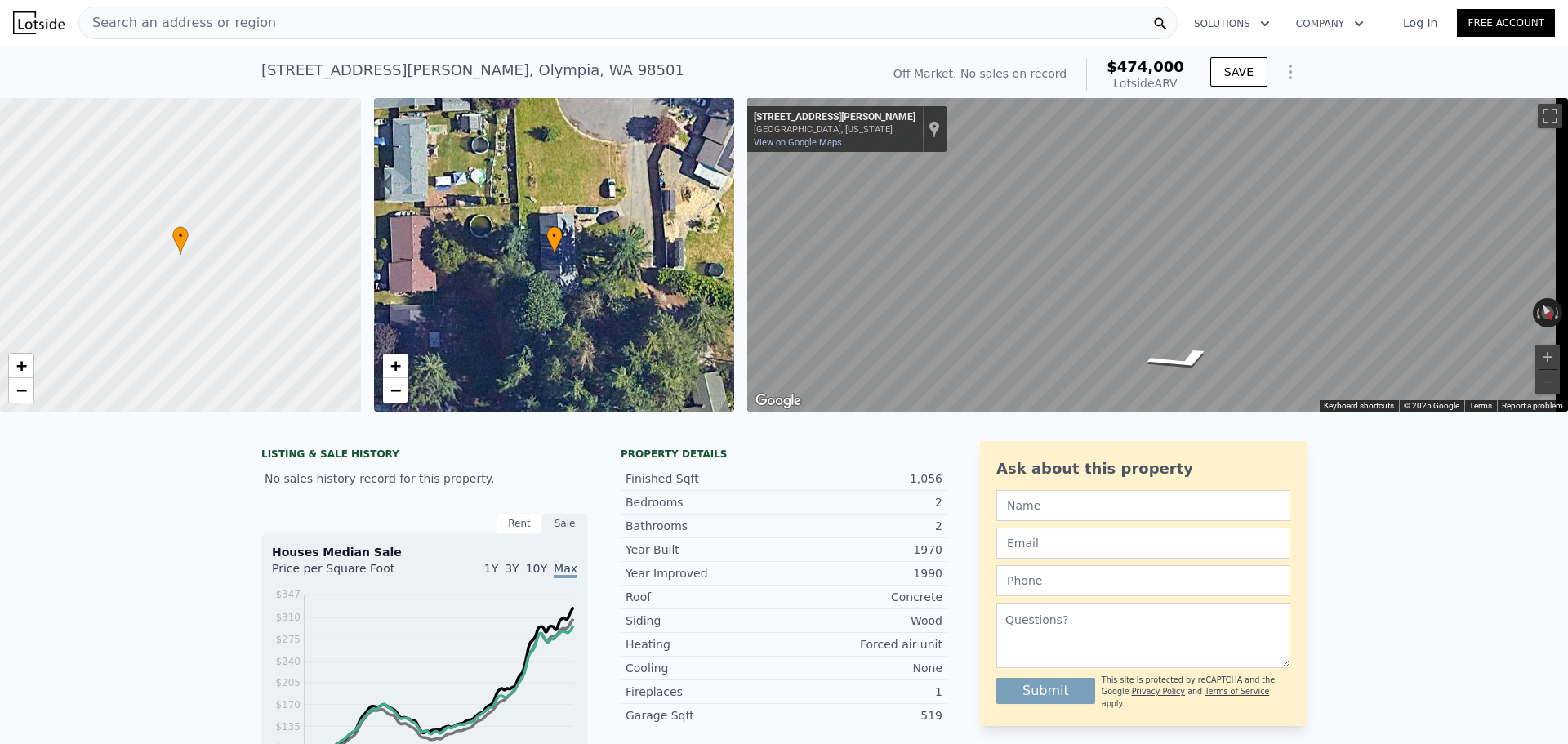
click at [193, 24] on span "Search an address or region" at bounding box center [177, 23] width 197 height 19
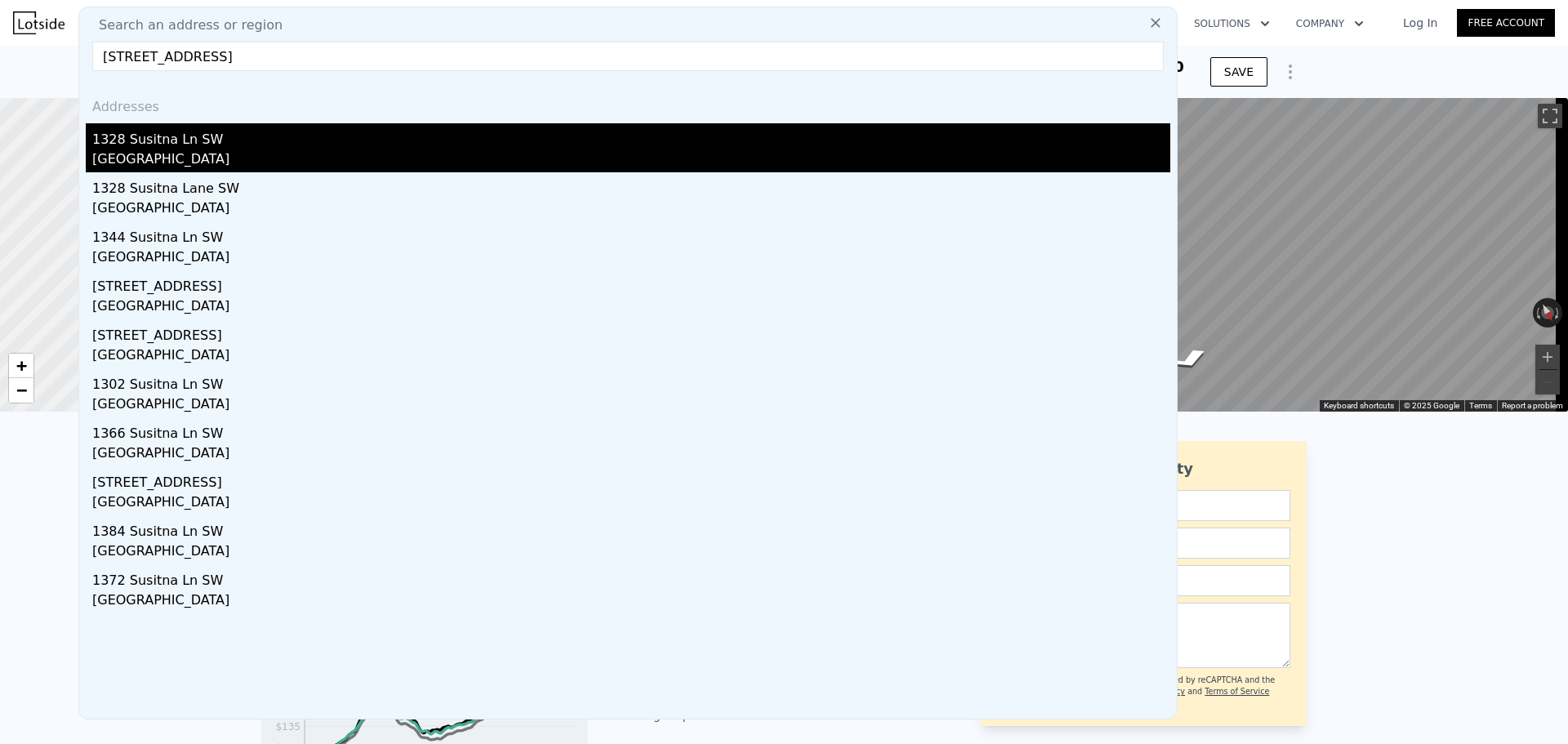
type input "[STREET_ADDRESS]"
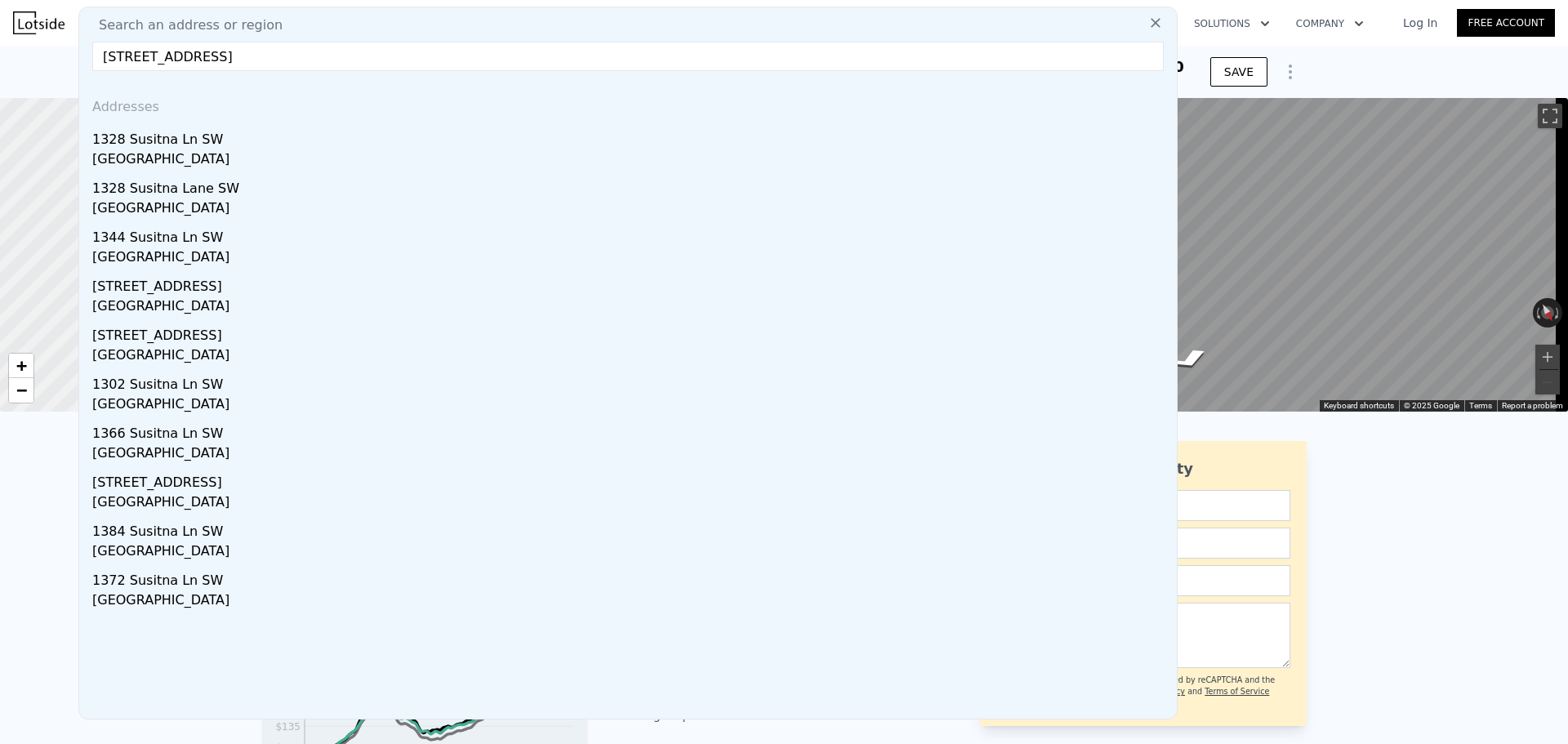
click at [225, 146] on div "1328 Susitna Ln SW" at bounding box center [631, 136] width 1078 height 26
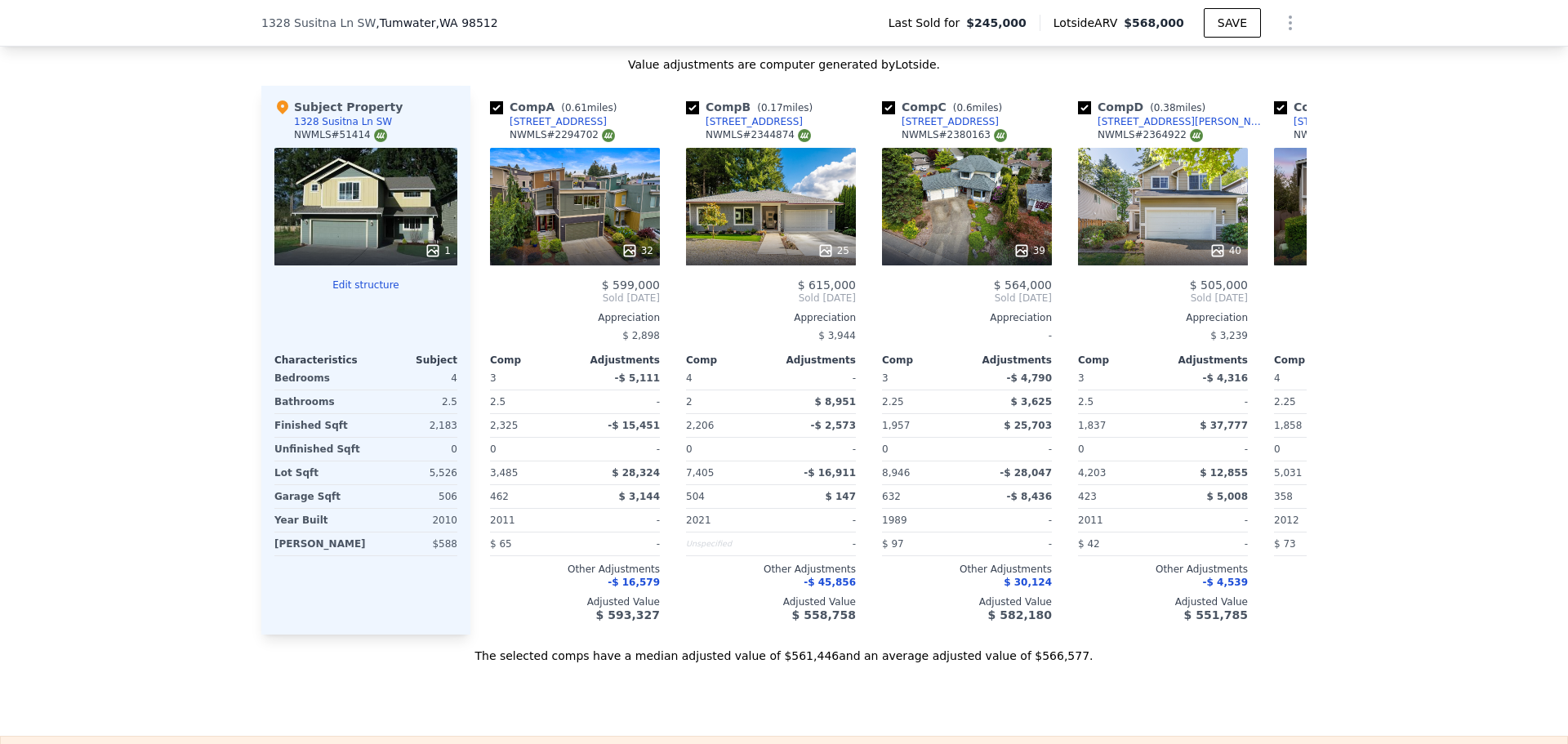
scroll to position [1954, 0]
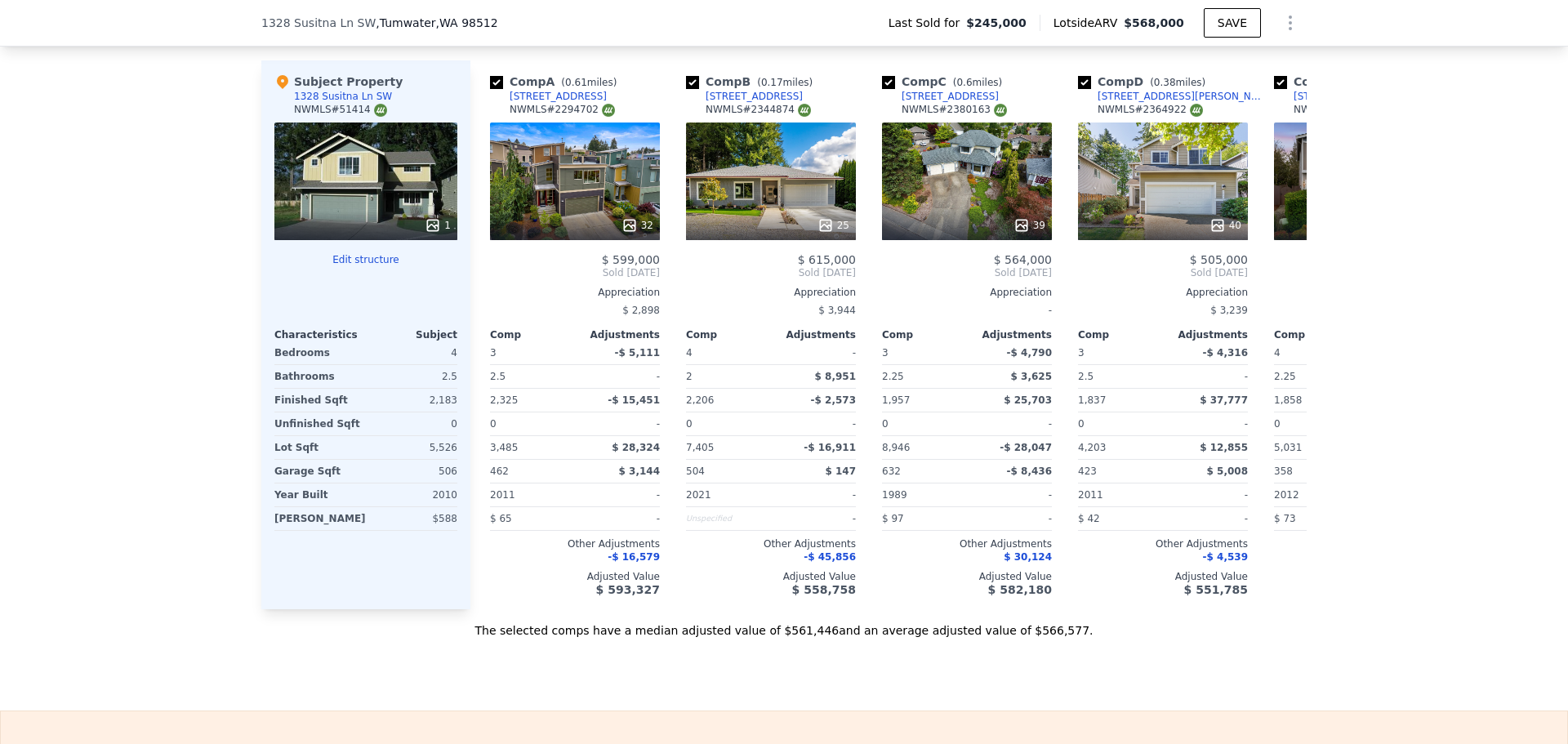
click at [430, 230] on icon at bounding box center [433, 224] width 11 height 11
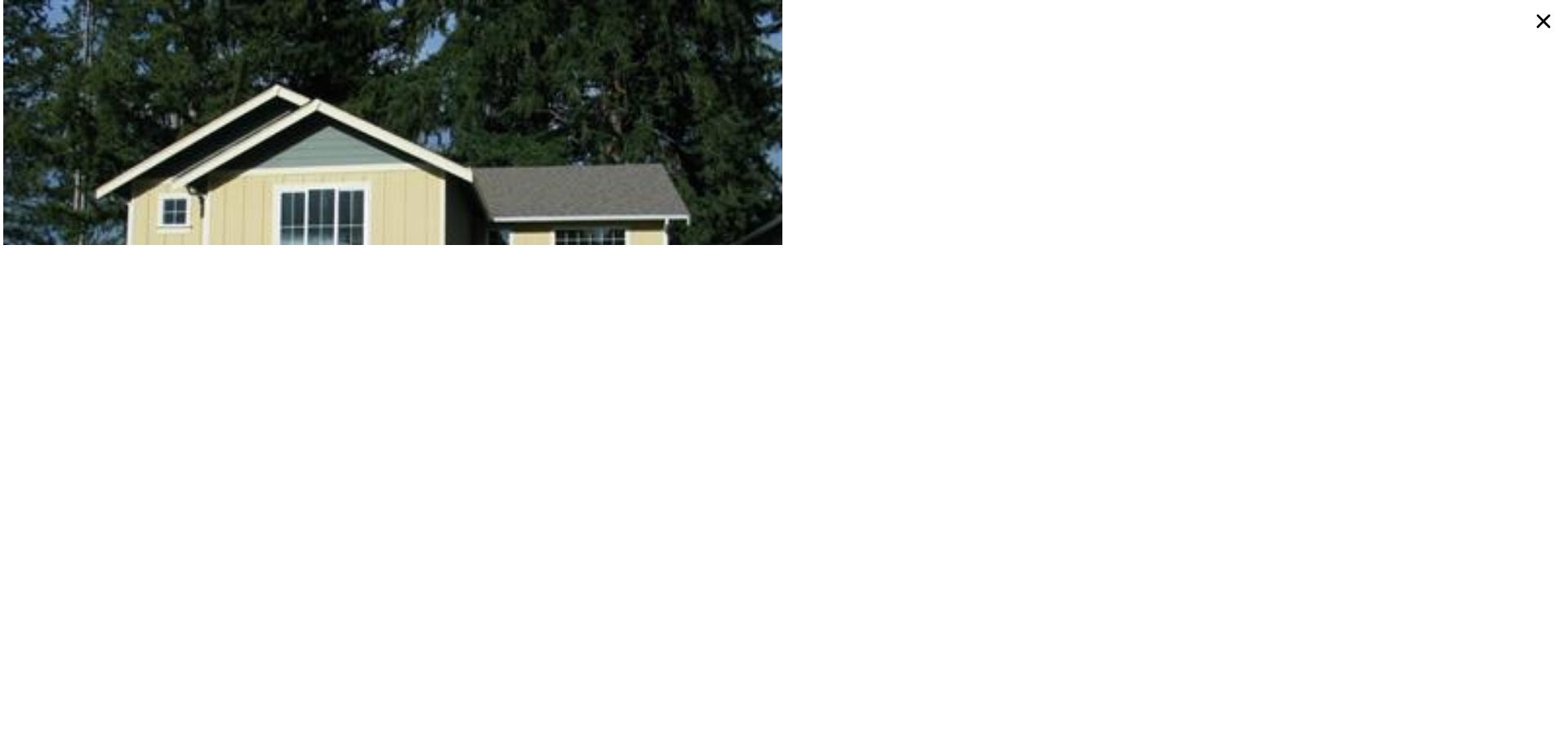
click at [1547, 14] on icon at bounding box center [1543, 21] width 29 height 29
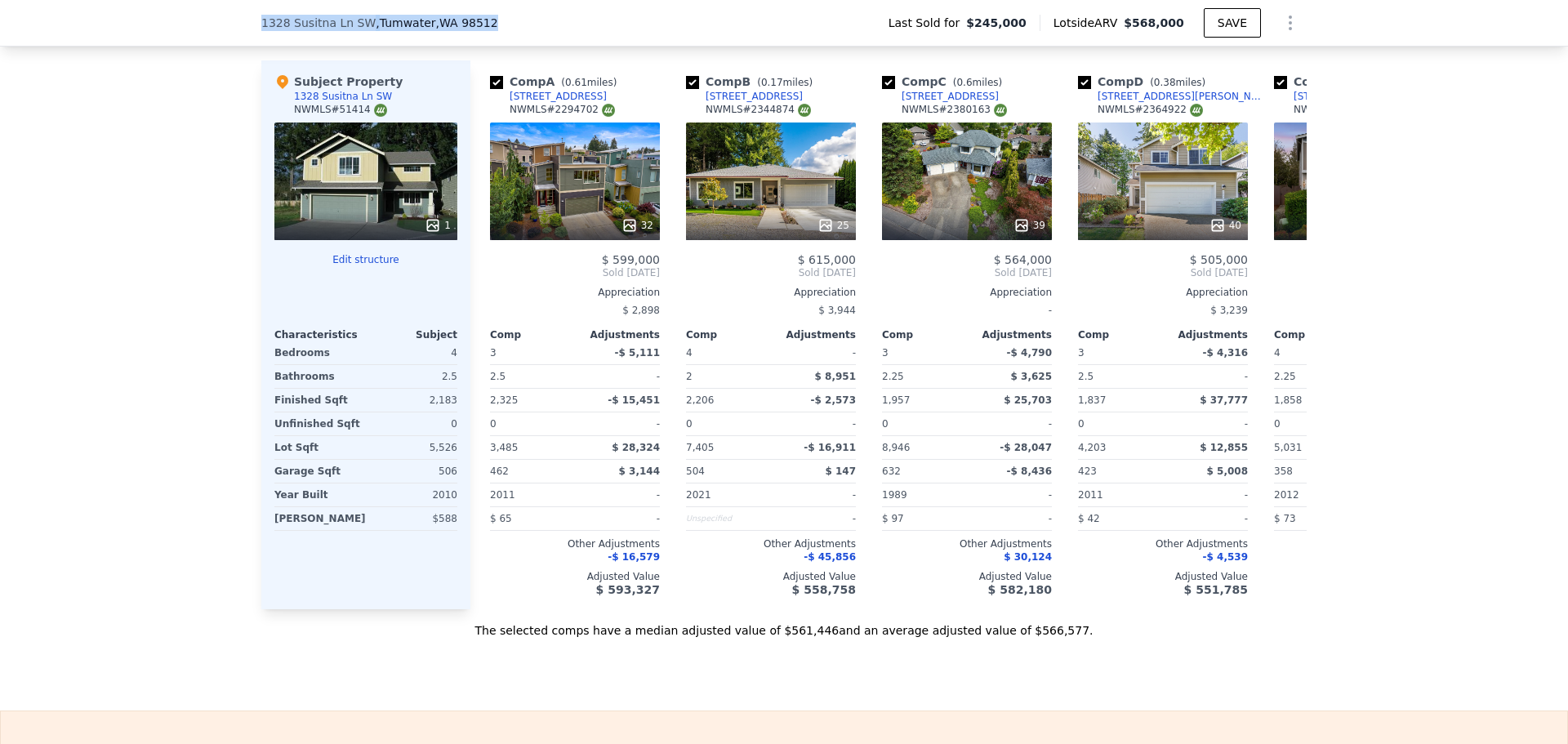
drag, startPoint x: 475, startPoint y: 27, endPoint x: 232, endPoint y: 22, distance: 243.1
click at [232, 22] on div "[STREET_ADDRESS] Last Sold for $245,000 Lotside ARV $568,000 SAVE" at bounding box center [784, 23] width 1568 height 46
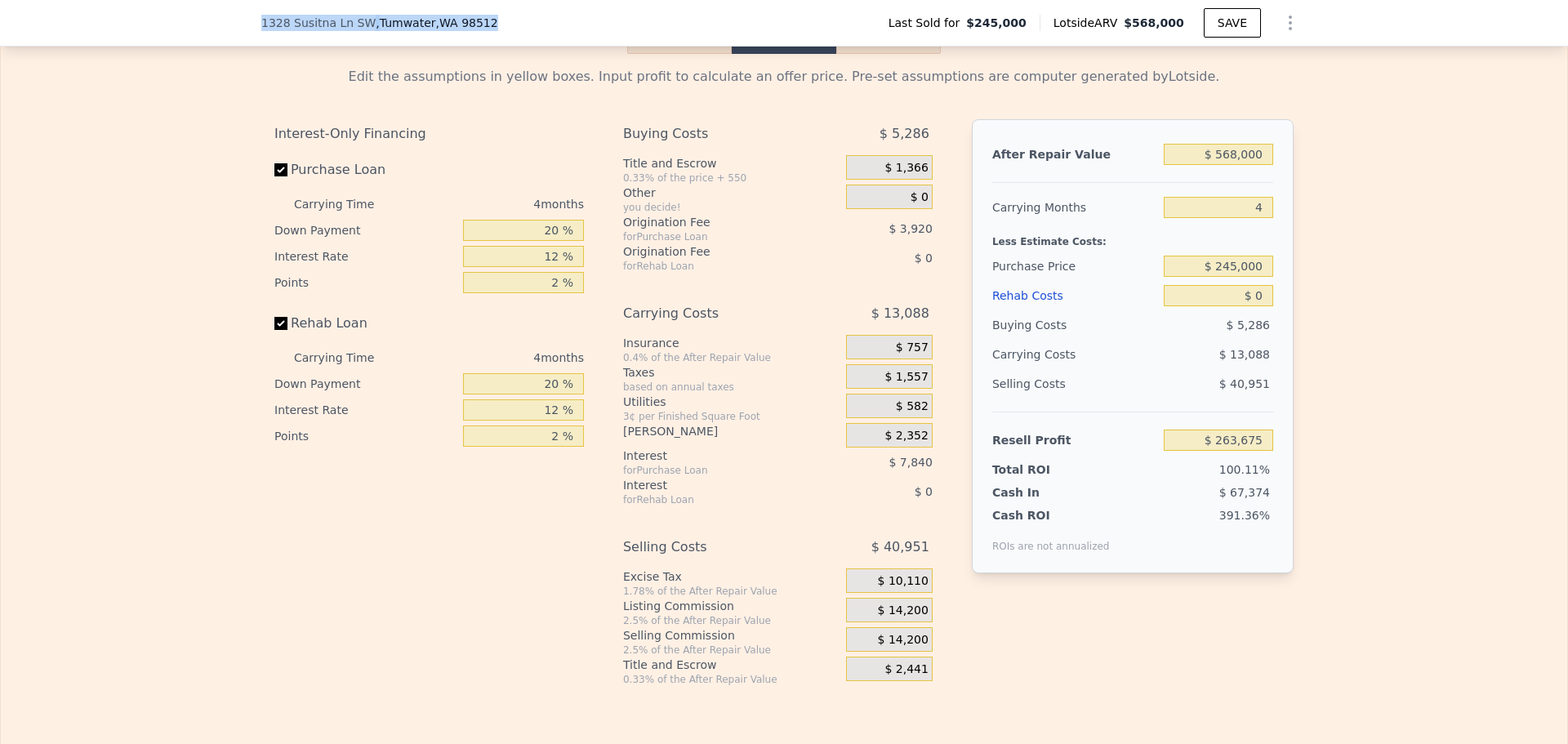
scroll to position [2688, 0]
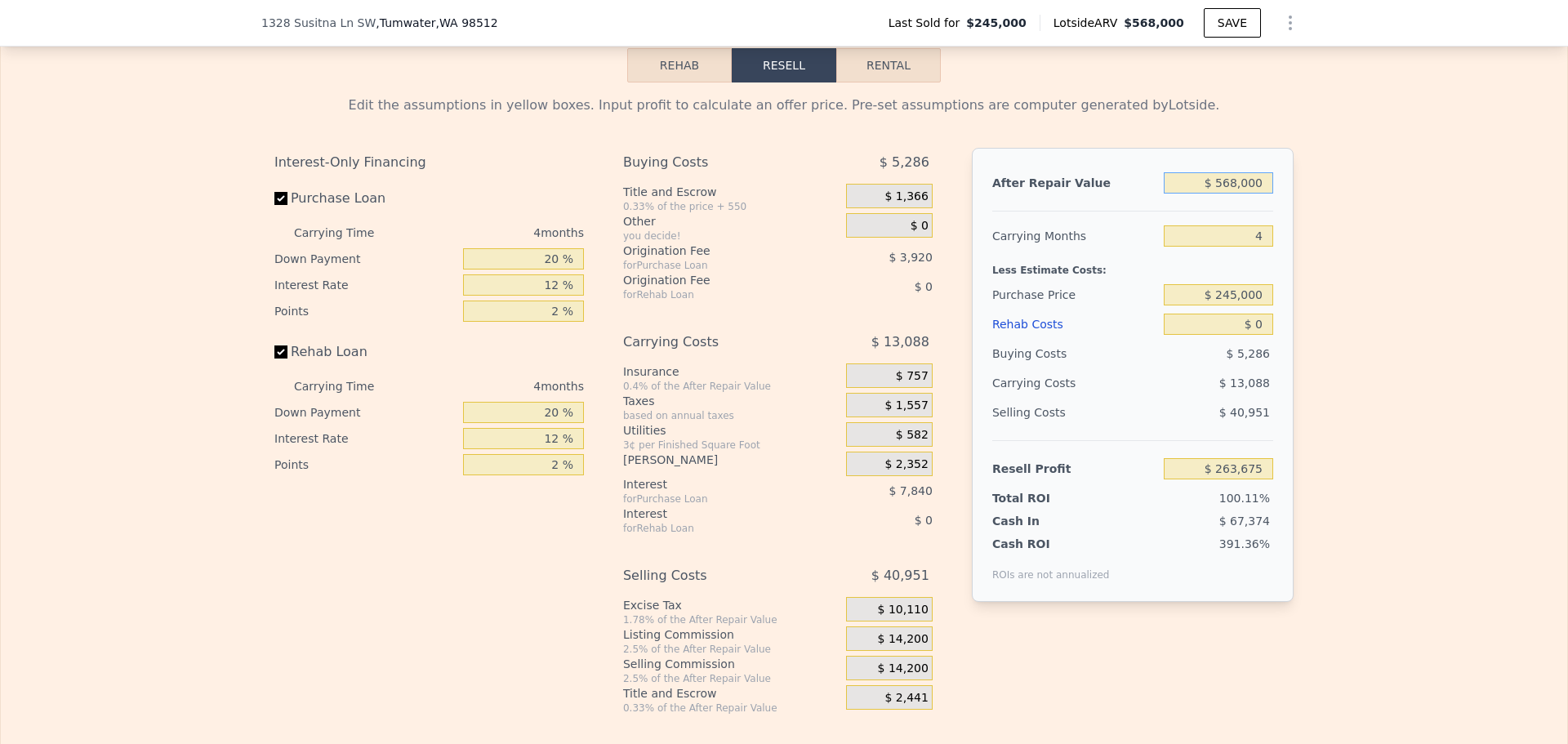
click at [1241, 193] on input "$ 568,000" at bounding box center [1218, 182] width 109 height 21
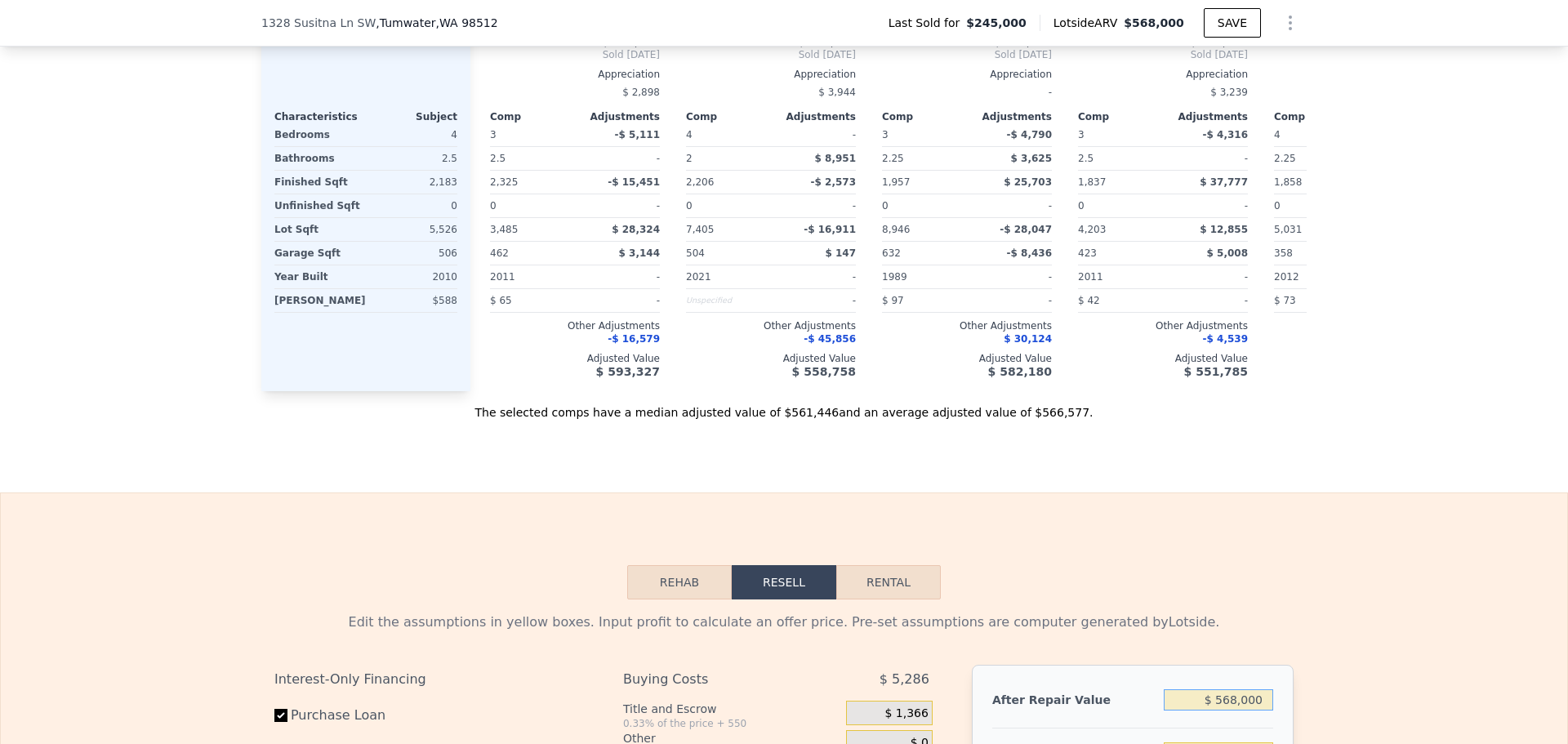
scroll to position [2607, 0]
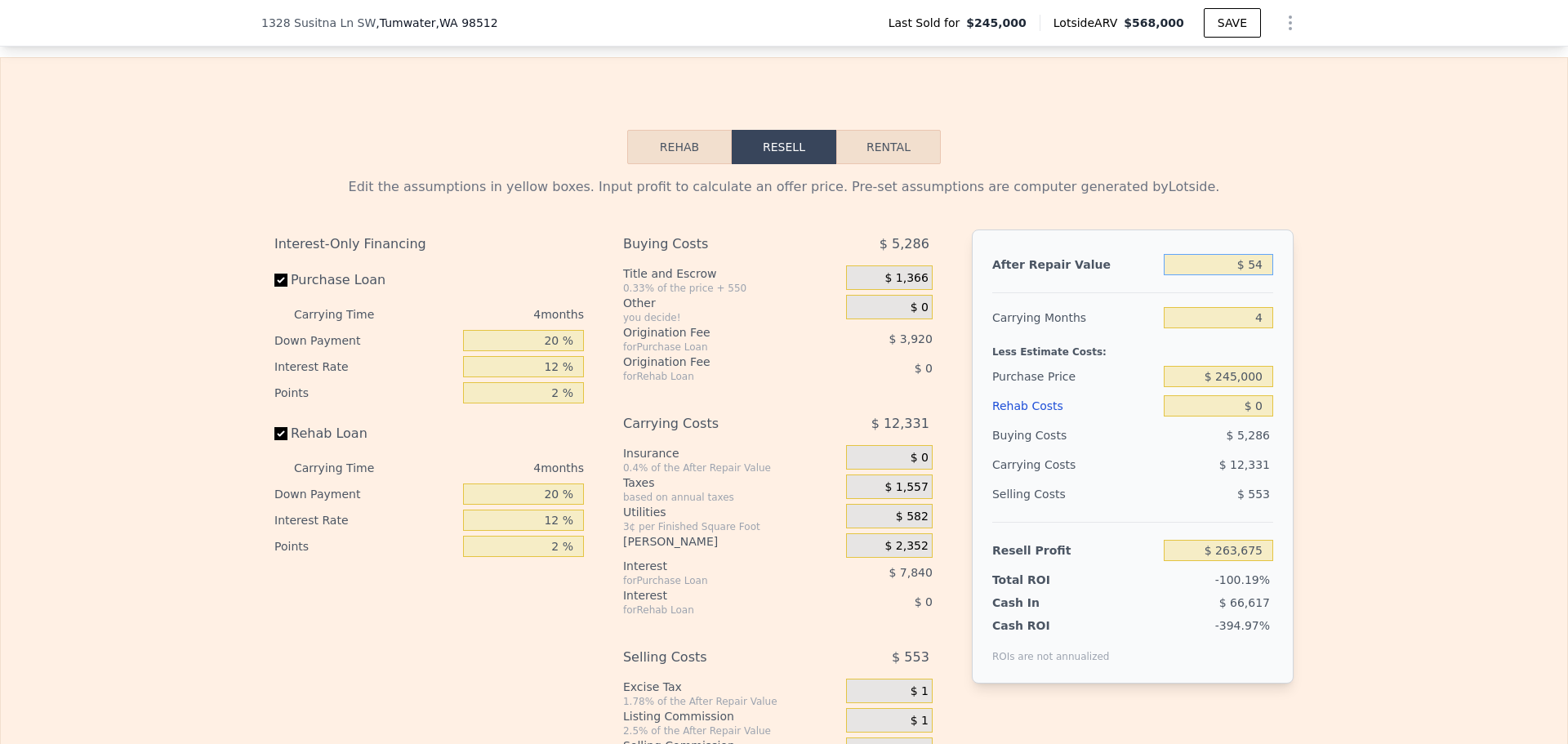
type input "$ 540"
type input "-$ 262,668"
type input "$ 540,000"
type input "$ 237,703"
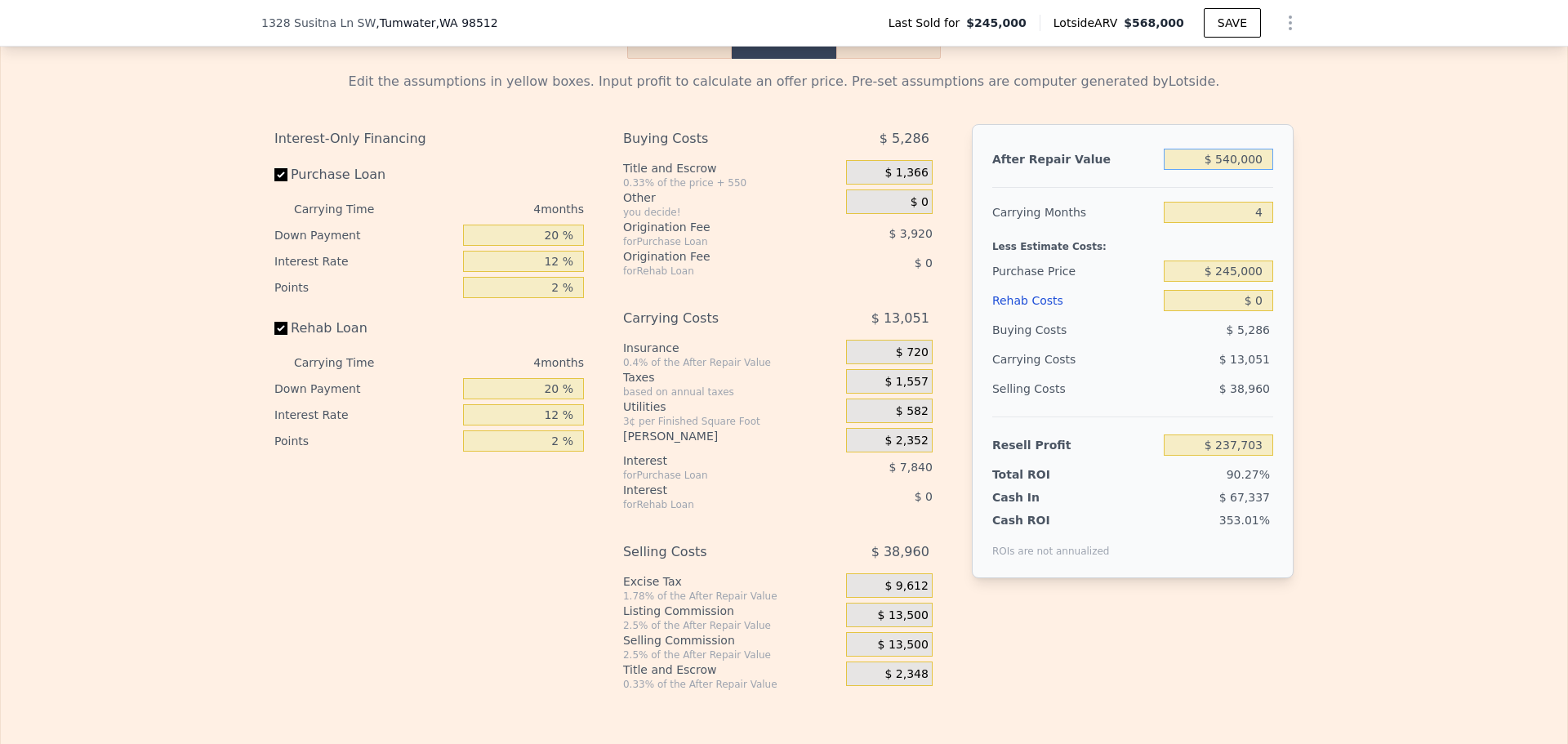
scroll to position [2770, 0]
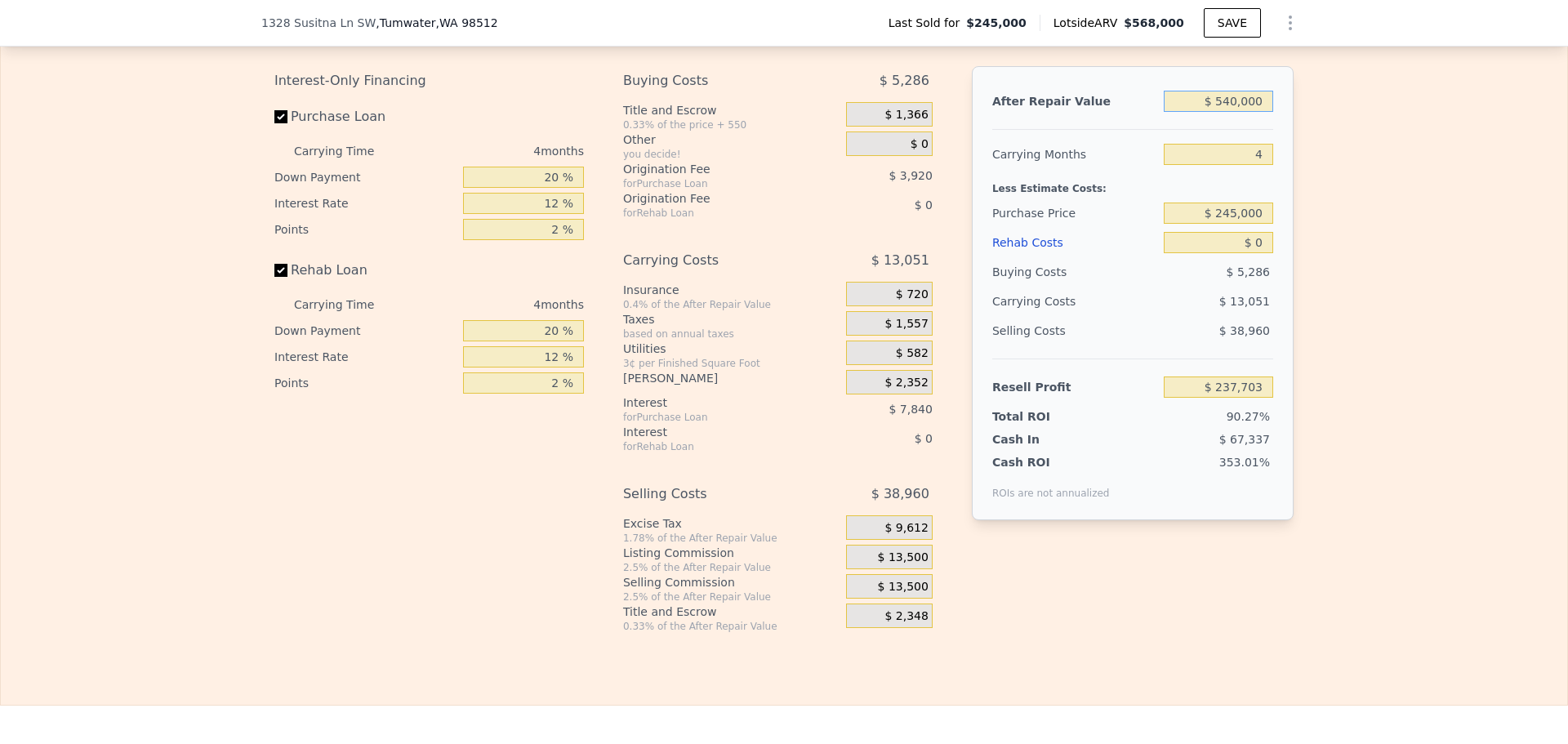
type input "$ 540,000"
click at [1238, 224] on input "$ 245,000" at bounding box center [1218, 213] width 109 height 21
click at [1239, 224] on input "$ 245,000" at bounding box center [1218, 213] width 109 height 21
type input "$ 450,000"
click at [1258, 253] on input "$ 0" at bounding box center [1218, 242] width 109 height 21
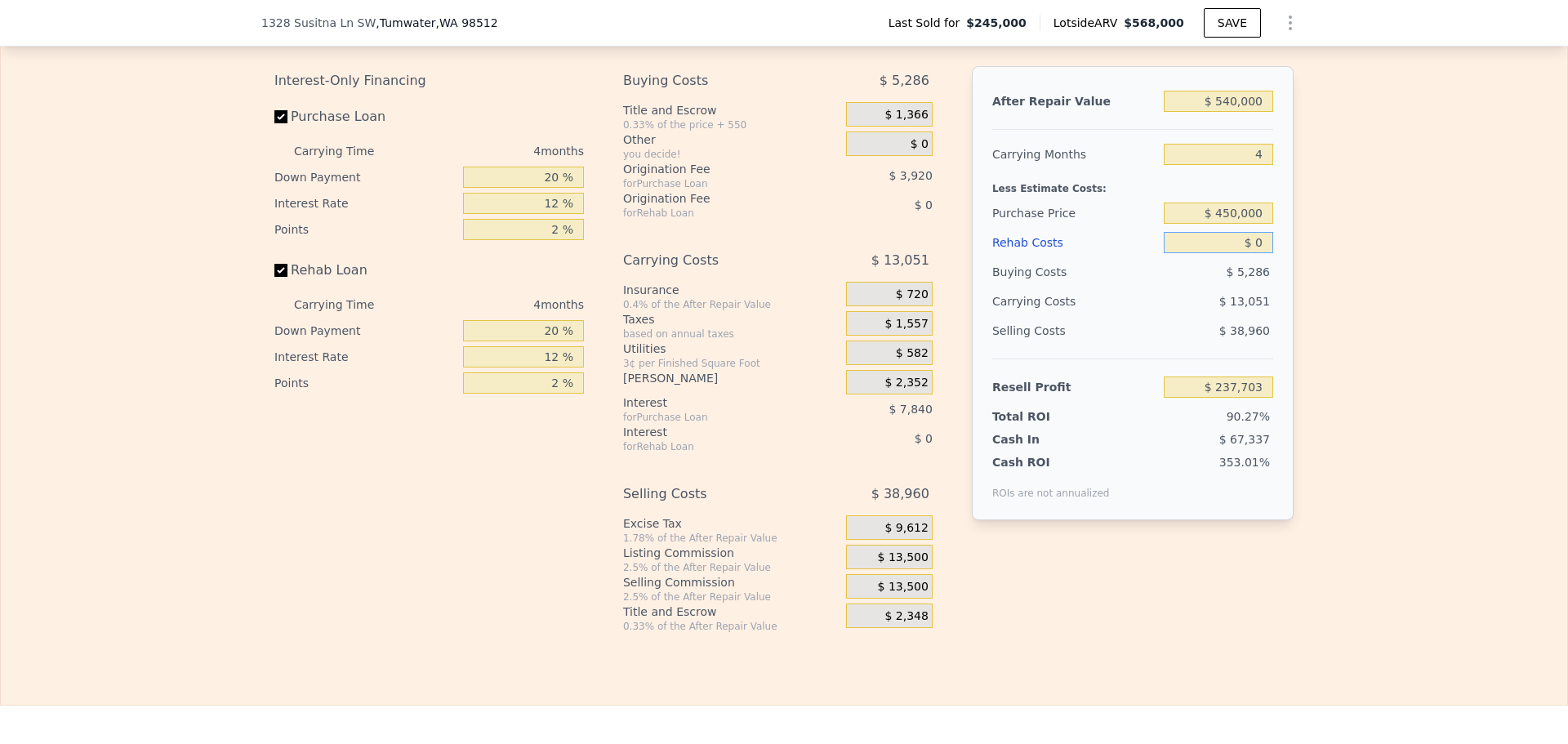
type input "$ 22,180"
click at [1308, 241] on div "Edit the assumptions in yellow boxes. Input profit to calculate an offer price.…" at bounding box center [784, 317] width 1566 height 632
click at [1228, 224] on input "$ 450,000" at bounding box center [1218, 213] width 109 height 21
type input "$ 420,000"
click at [1419, 209] on div "Edit the assumptions in yellow boxes. Input profit to calculate an offer price.…" at bounding box center [784, 317] width 1566 height 632
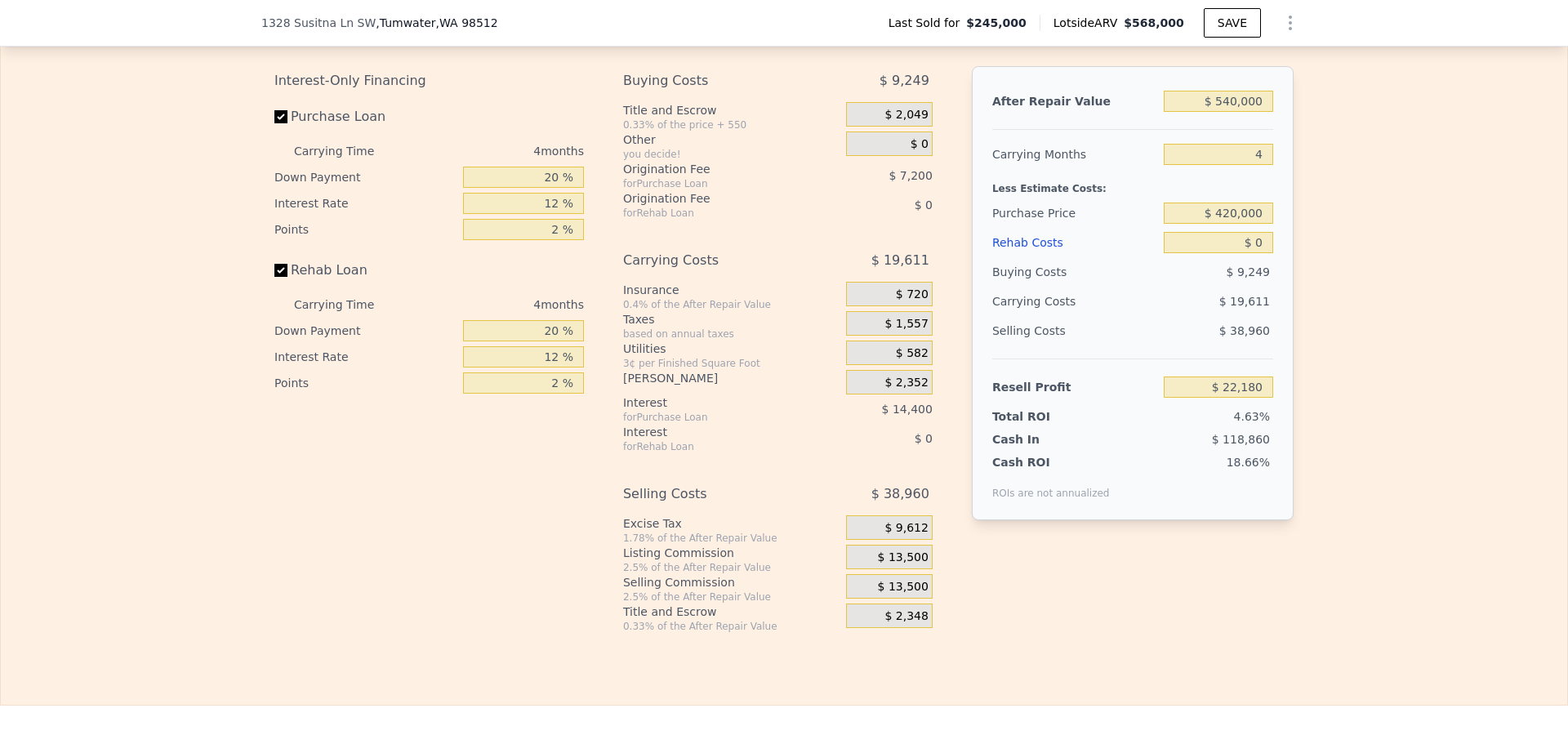
type input "$ 53,720"
click at [546, 187] on input "20 %" at bounding box center [524, 177] width 121 height 21
type input "10 %"
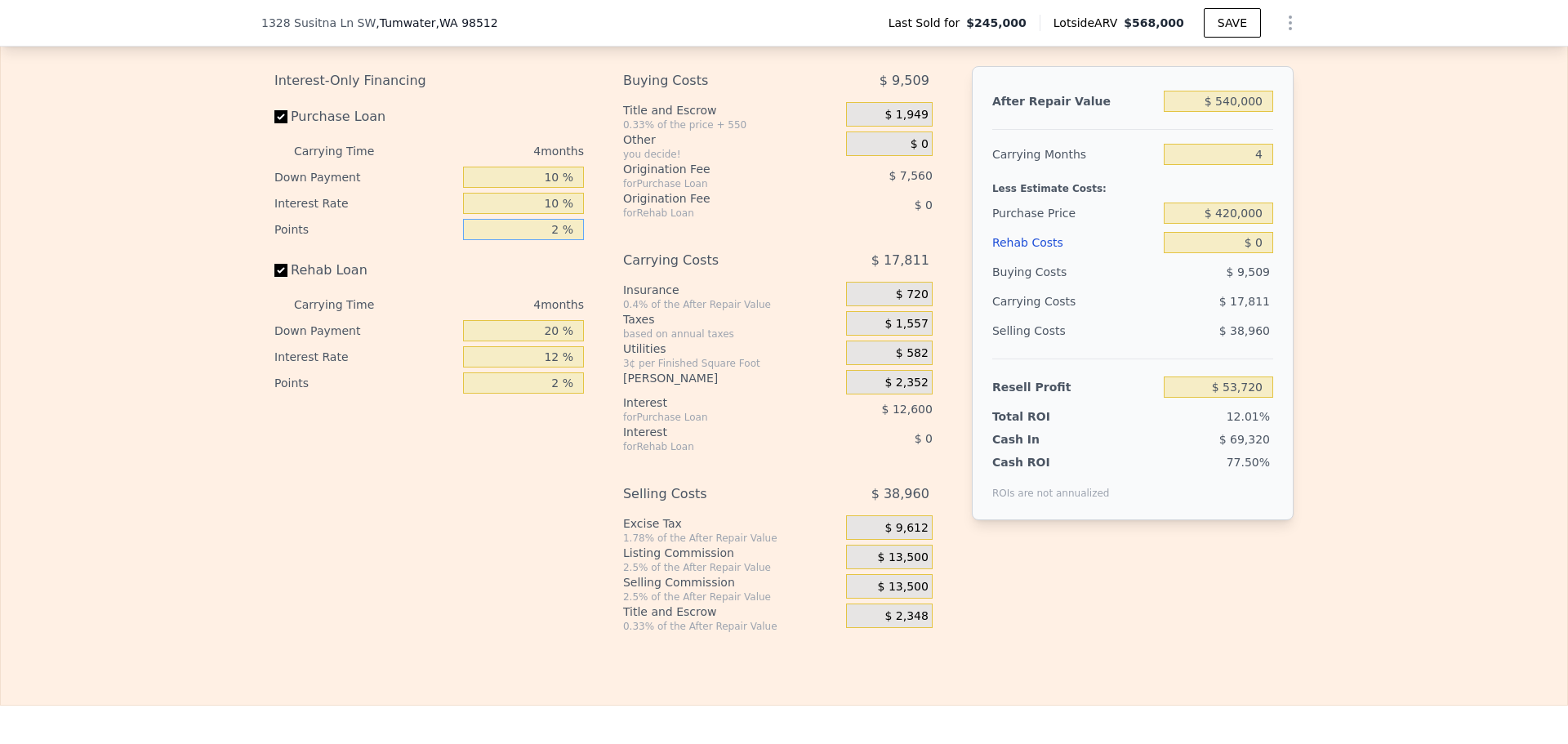
type input "1 %"
type input "$ 53,720"
type input "1 %"
type input "$ 57,500"
type input "10 %"
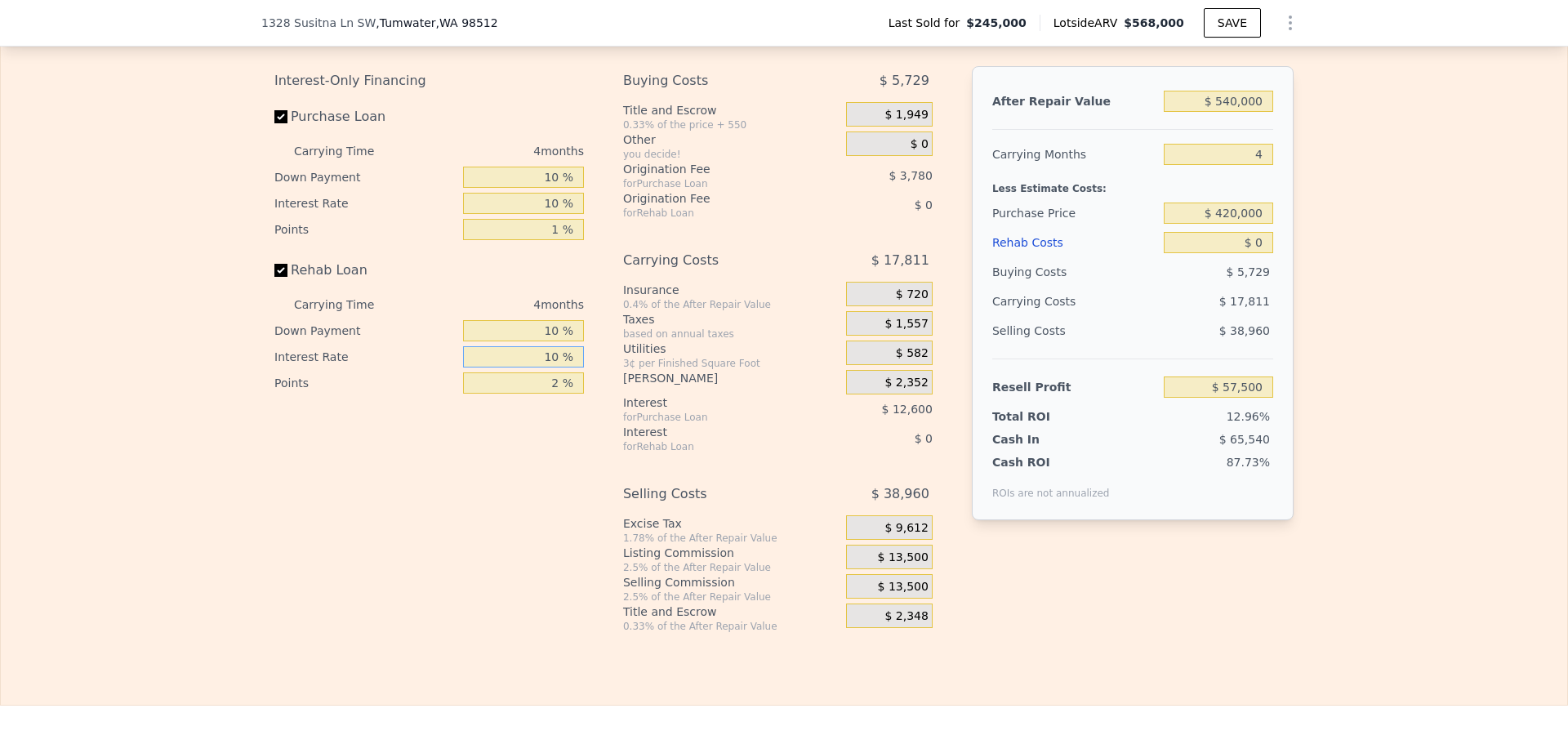
type input "10 %"
type input "1 %"
click at [906, 565] on span "$ 13,500" at bounding box center [903, 557] width 50 height 14
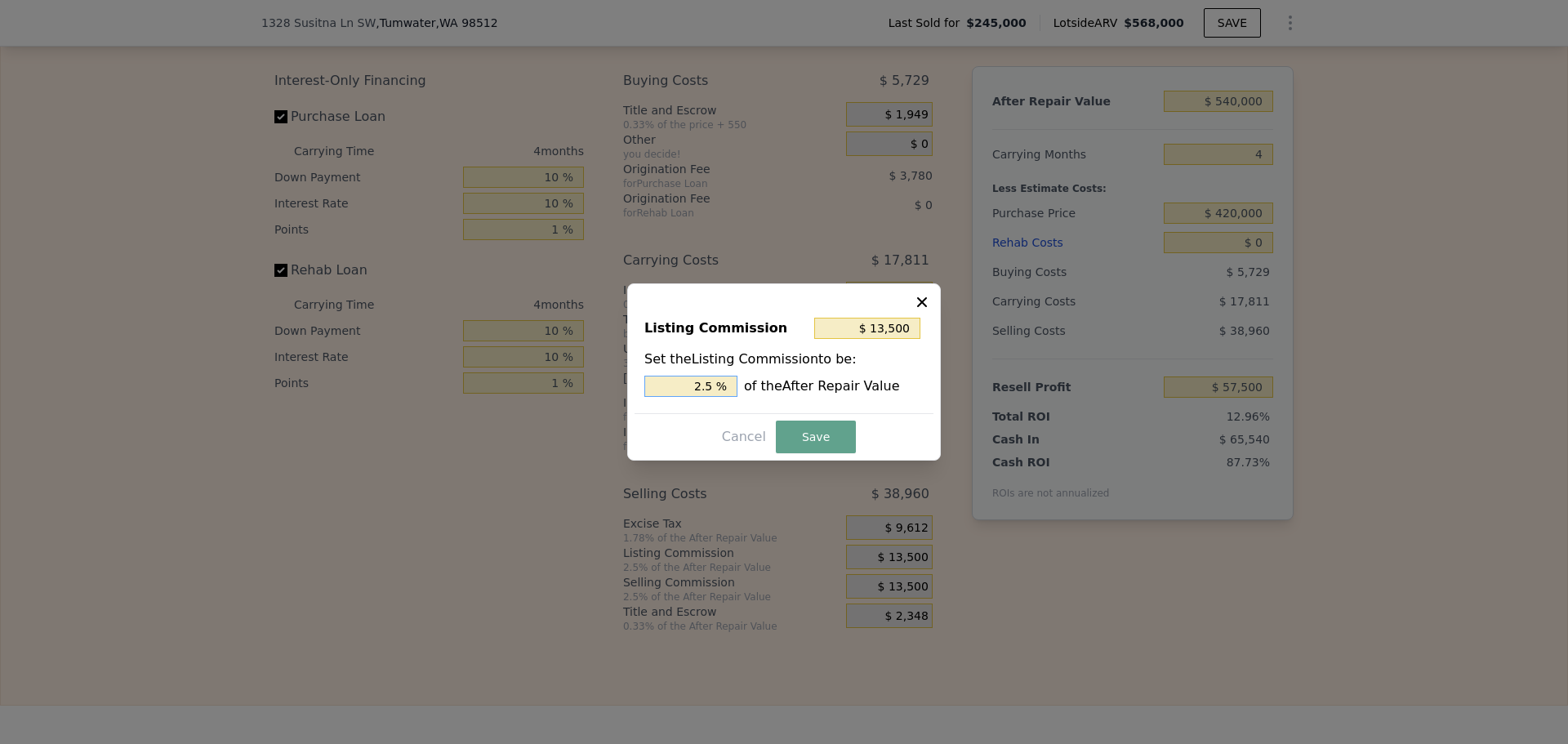
click at [712, 383] on input "2.5 %" at bounding box center [690, 386] width 93 height 21
type input "$ 10,800"
type input "2 %"
click at [794, 436] on button "Save" at bounding box center [816, 436] width 80 height 33
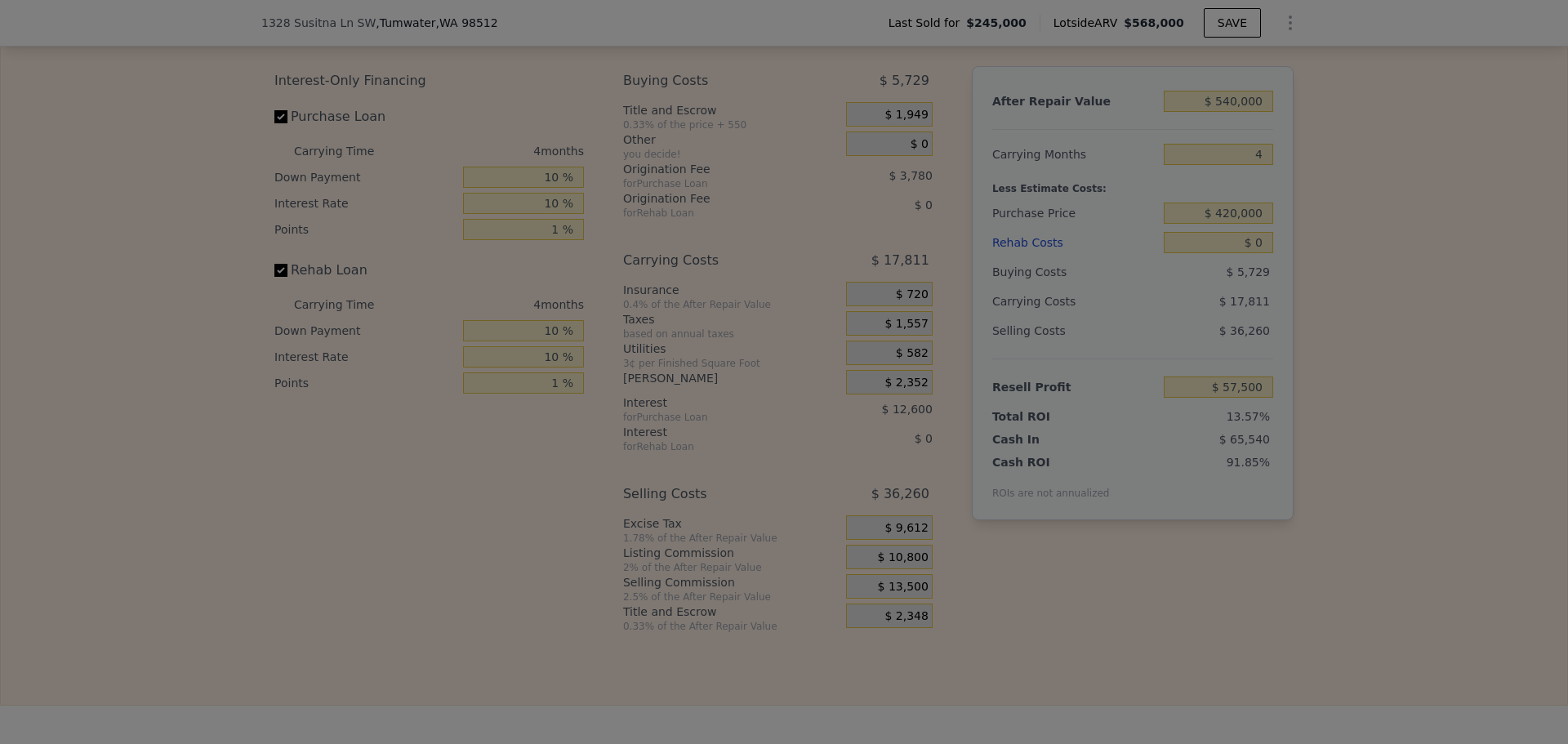
type input "$ 60,200"
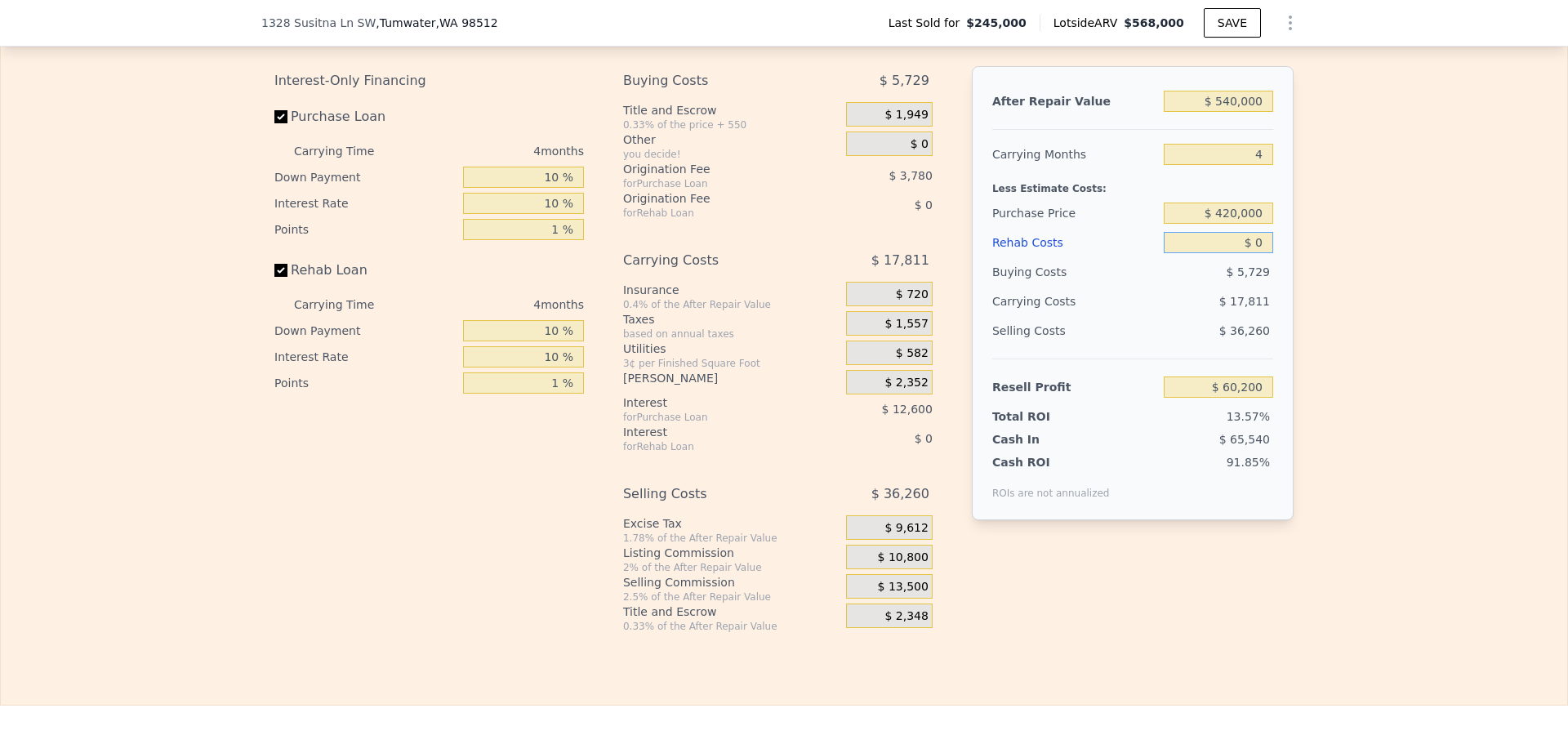
drag, startPoint x: 1260, startPoint y: 261, endPoint x: 1246, endPoint y: 261, distance: 14.0
click at [1255, 253] on input "$ 0" at bounding box center [1218, 242] width 109 height 21
type input "$ 20,000"
type input "$ 39,420"
click at [1227, 253] on input "$ 20,000" at bounding box center [1218, 242] width 109 height 21
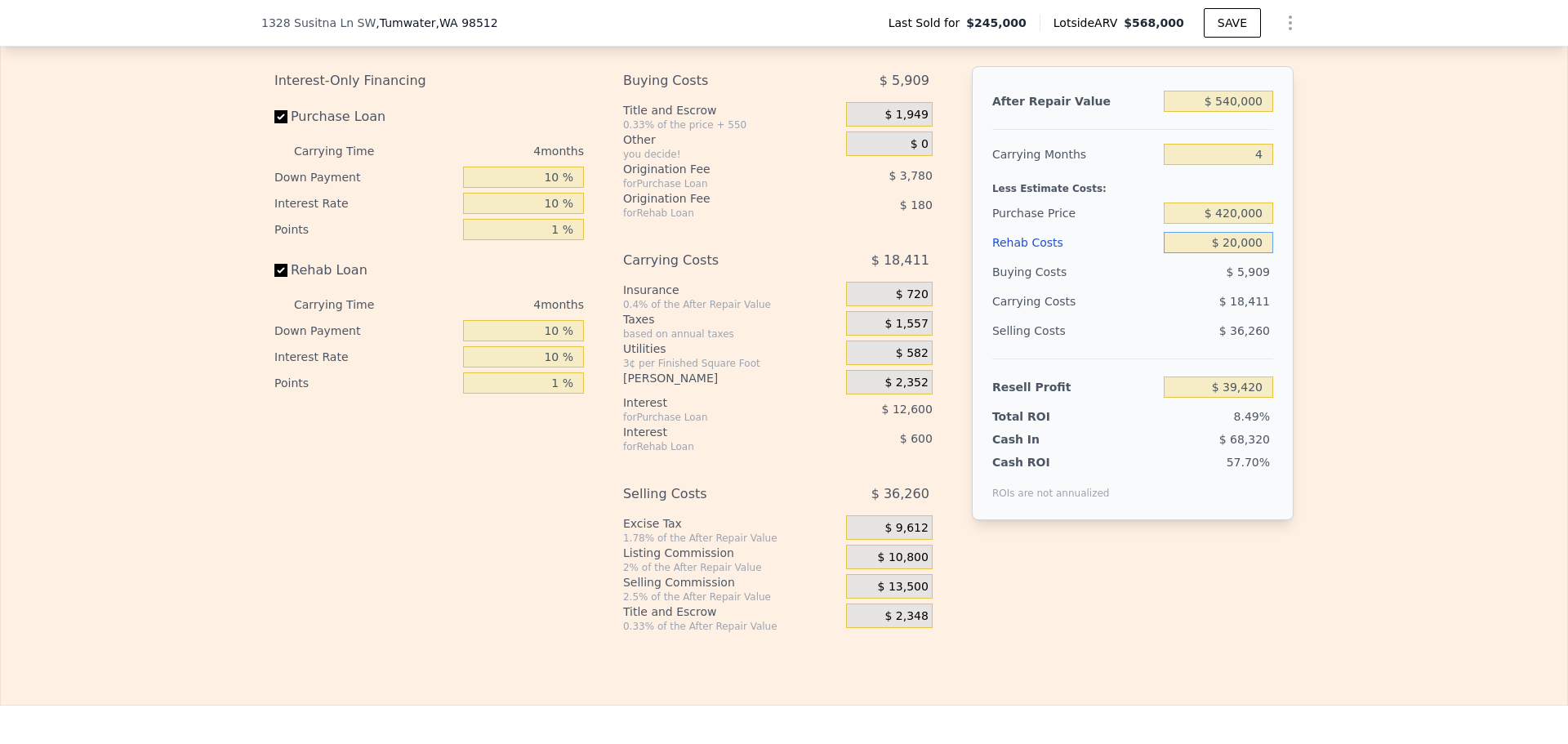
type input "$ 20,000"
click at [1242, 224] on input "$ 420,000" at bounding box center [1218, 213] width 109 height 21
click at [1230, 224] on input "$ 420,000" at bounding box center [1218, 213] width 109 height 21
type input "$ 410,000"
click at [1420, 280] on div "Edit the assumptions in yellow boxes. Input profit to calculate an offer price.…" at bounding box center [784, 317] width 1566 height 632
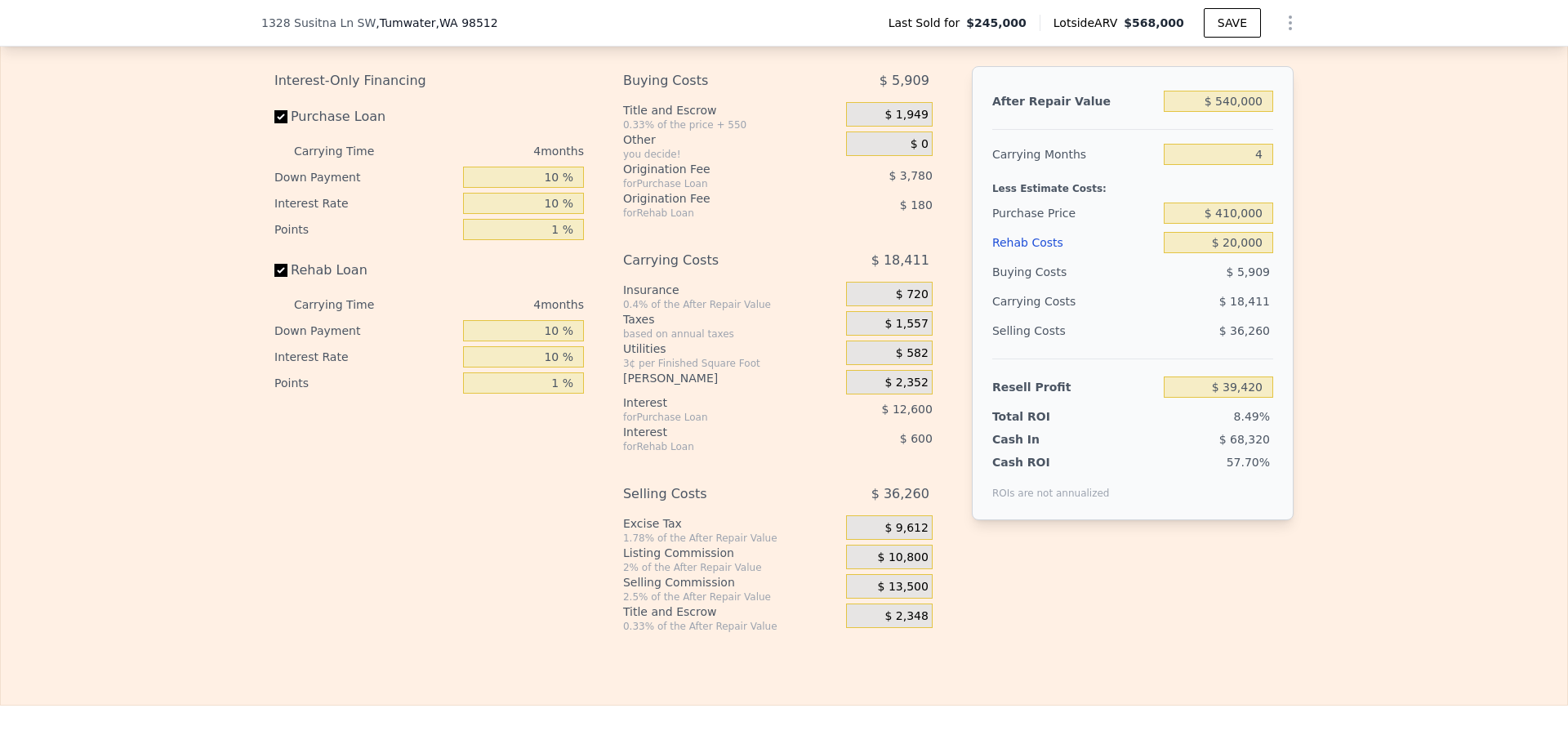
type input "$ 49,844"
click at [1227, 224] on input "$ 410,000" at bounding box center [1218, 213] width 109 height 21
type input "$ 400,000"
click at [1318, 263] on div "Edit the assumptions in yellow boxes. Input profit to calculate an offer price.…" at bounding box center [784, 317] width 1566 height 632
type input "$ 60,267"
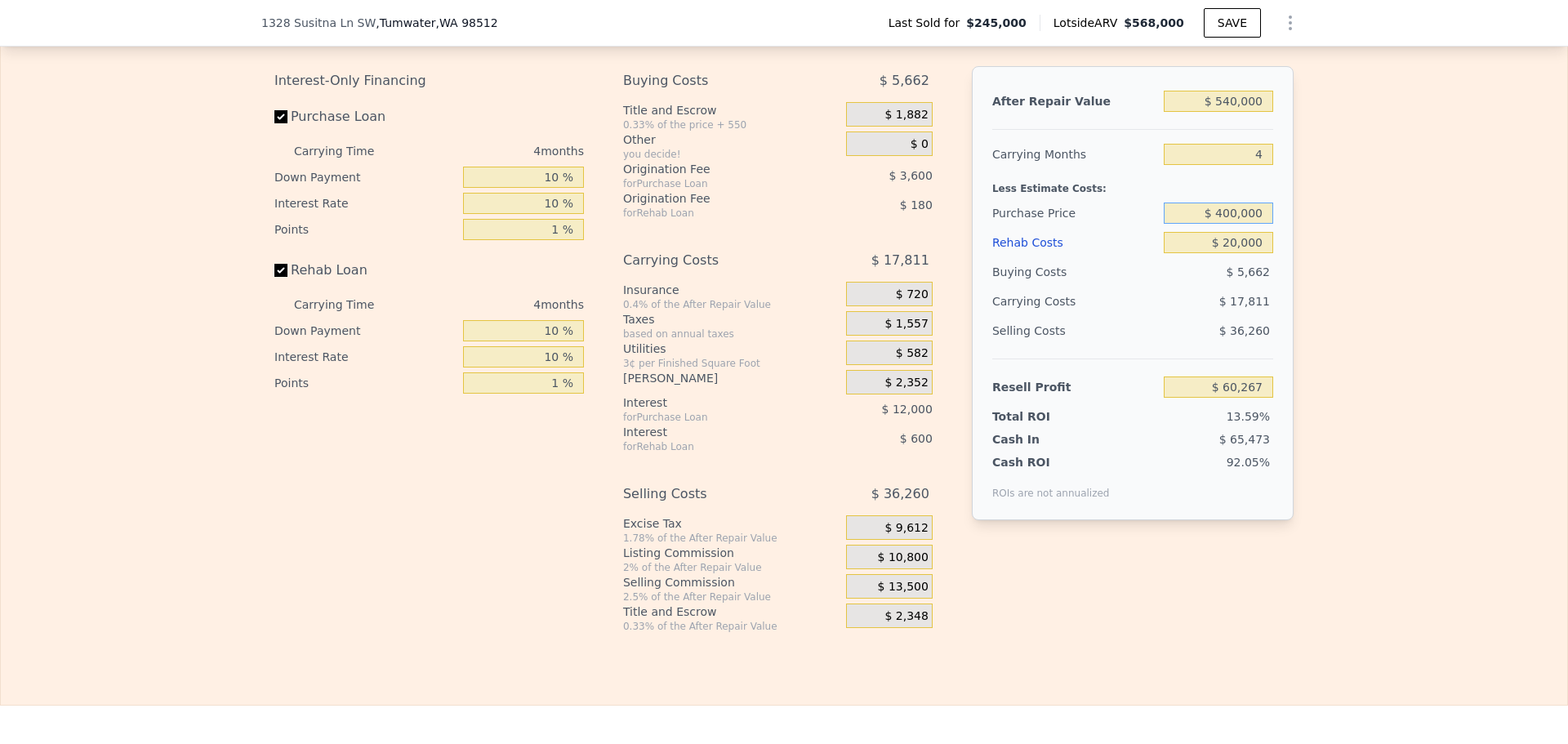
drag, startPoint x: 1219, startPoint y: 236, endPoint x: 1228, endPoint y: 235, distance: 9.1
click at [1228, 224] on input "$ 400,000" at bounding box center [1218, 213] width 109 height 21
type input "$ 390,000"
click at [1365, 253] on div "Edit the assumptions in yellow boxes. Input profit to calculate an offer price.…" at bounding box center [784, 317] width 1566 height 632
type input "$ 70,690"
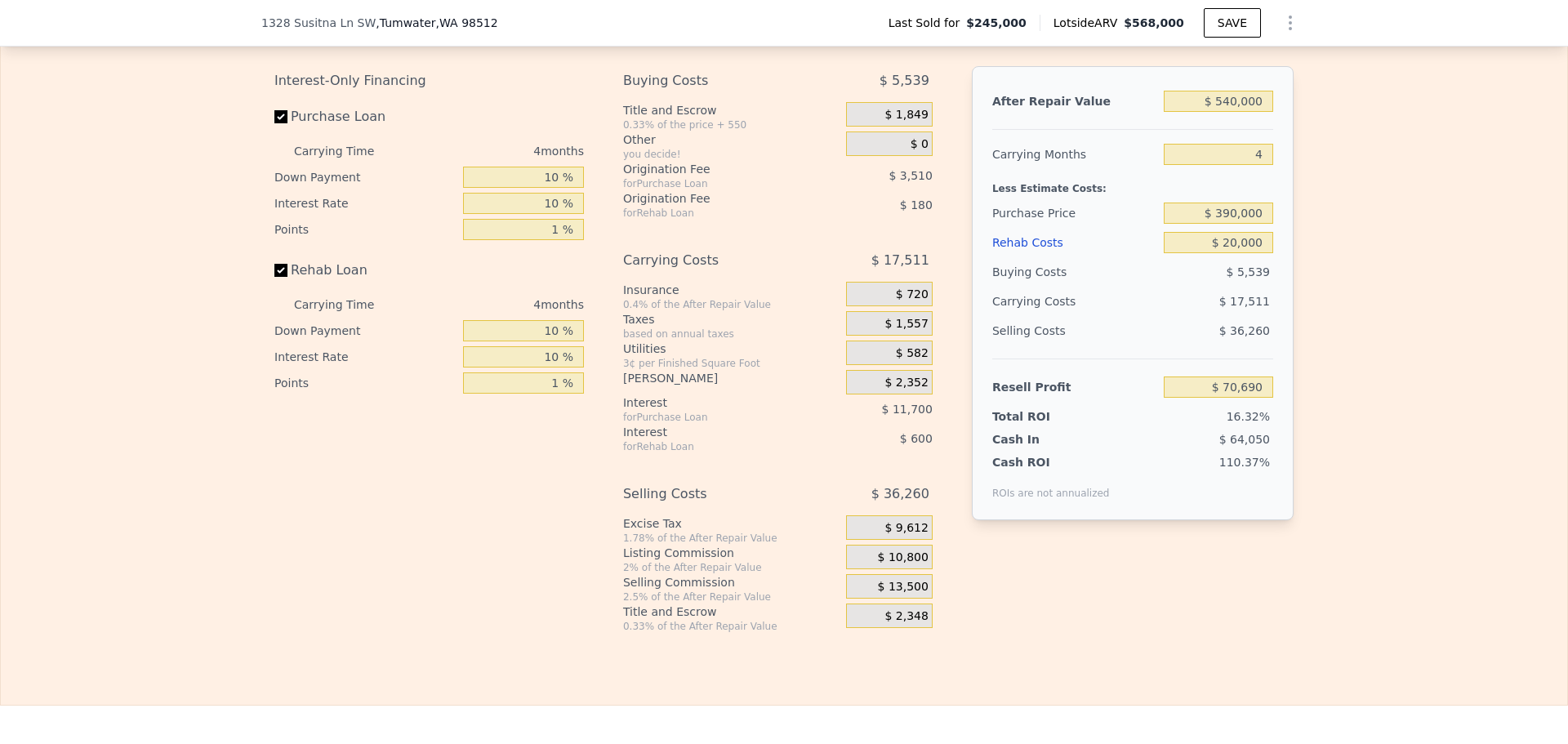
type input "$ 568,000"
type input "$ 0"
type input "$ 263,675"
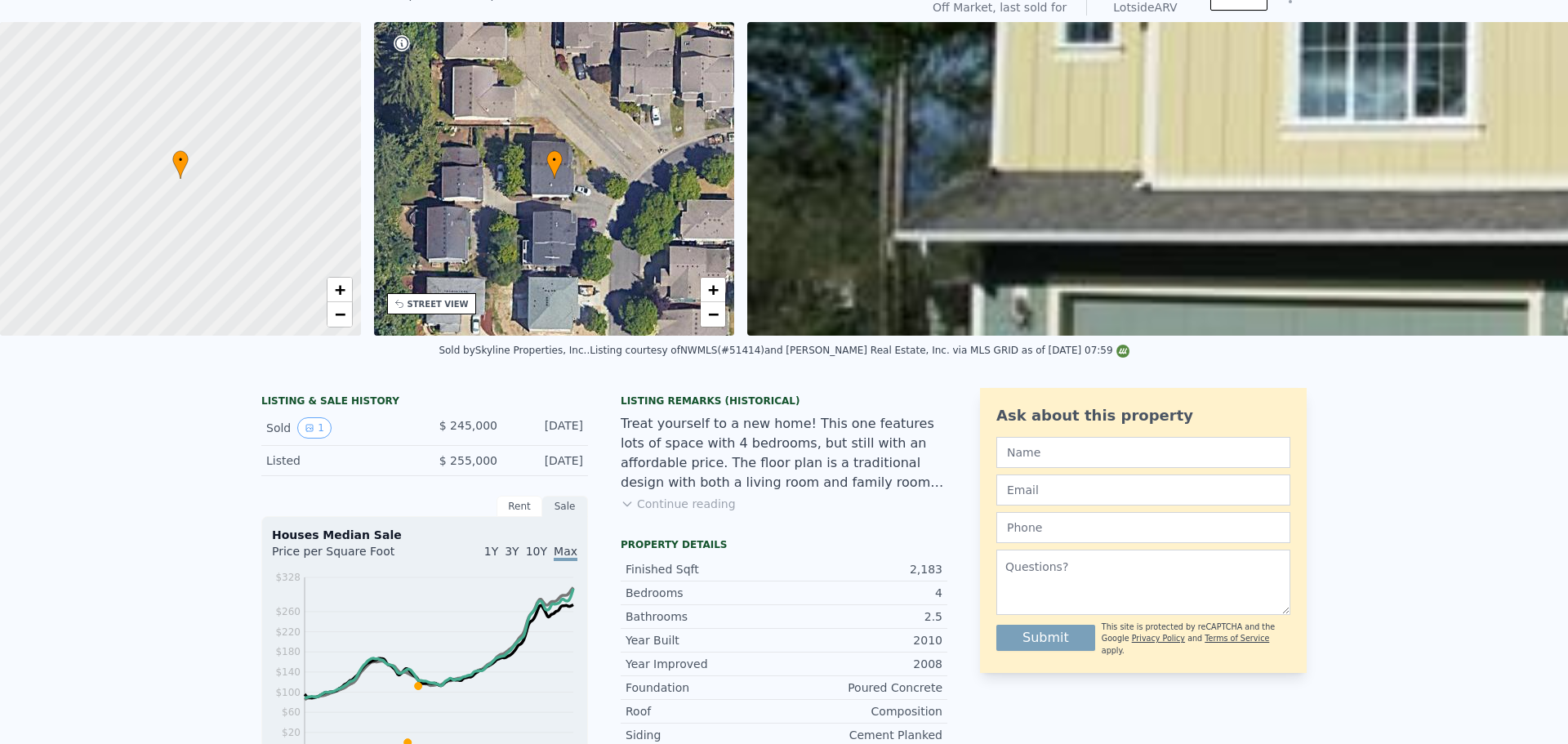
scroll to position [0, 0]
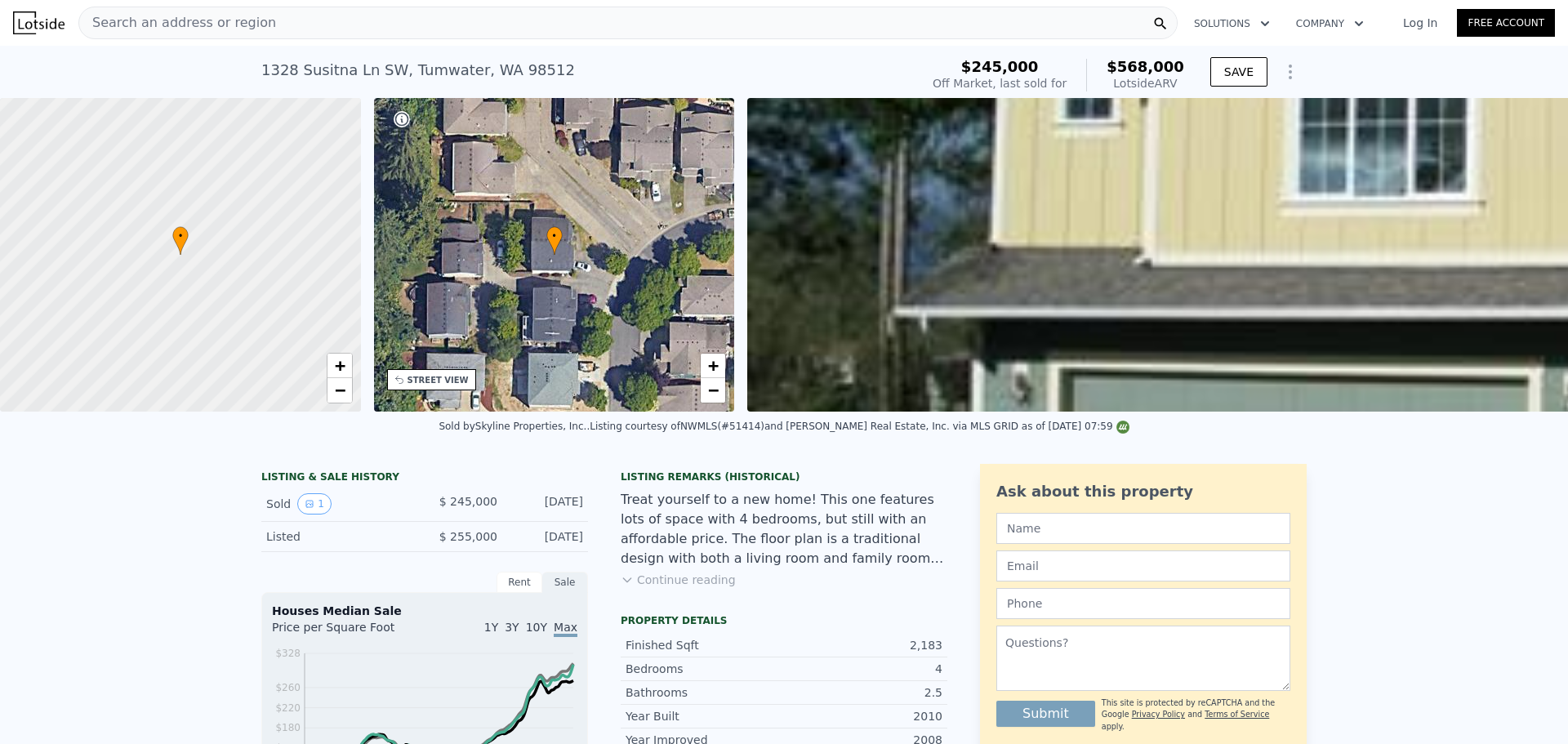
click at [135, 27] on span "Search an address or region" at bounding box center [177, 23] width 197 height 19
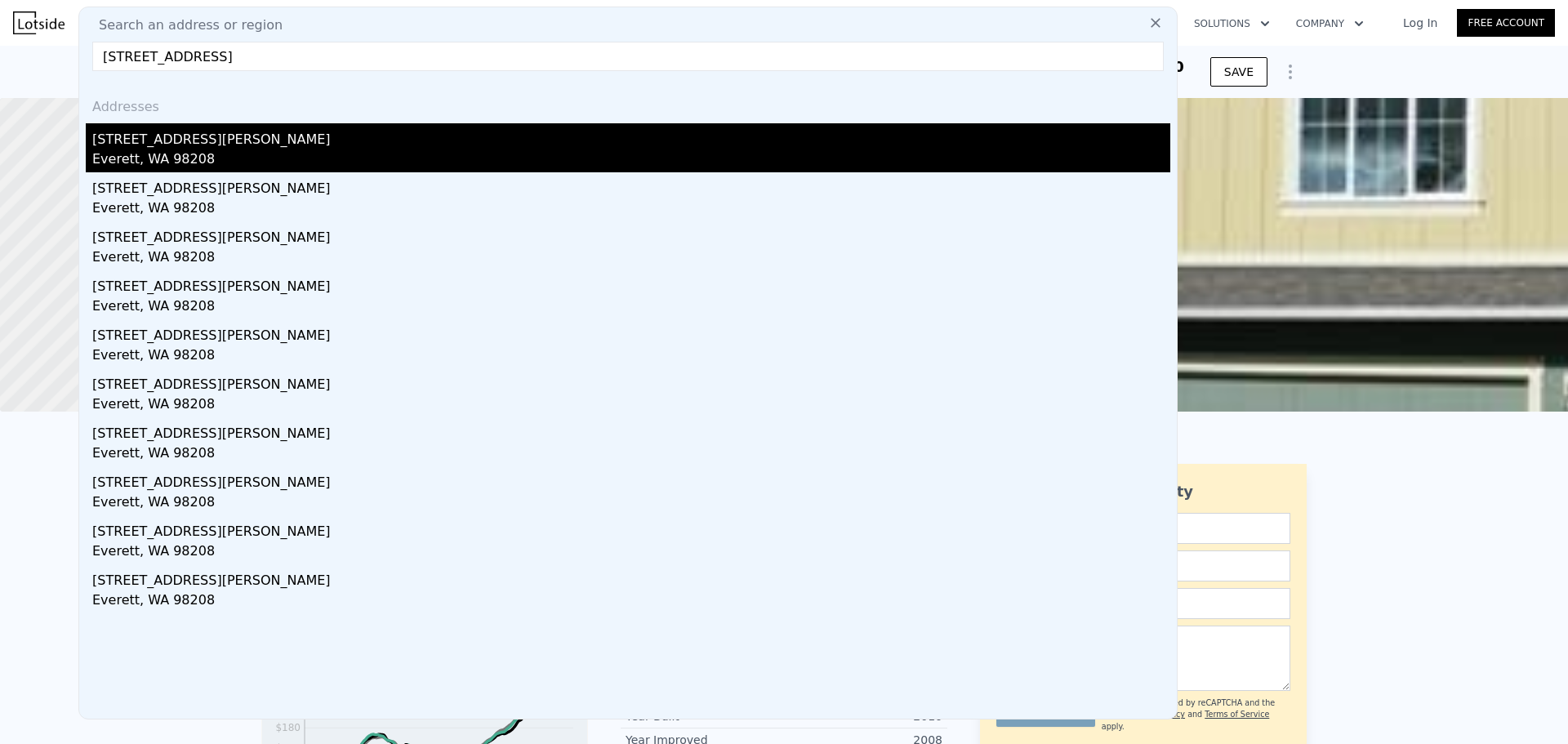
type input "[STREET_ADDRESS]"
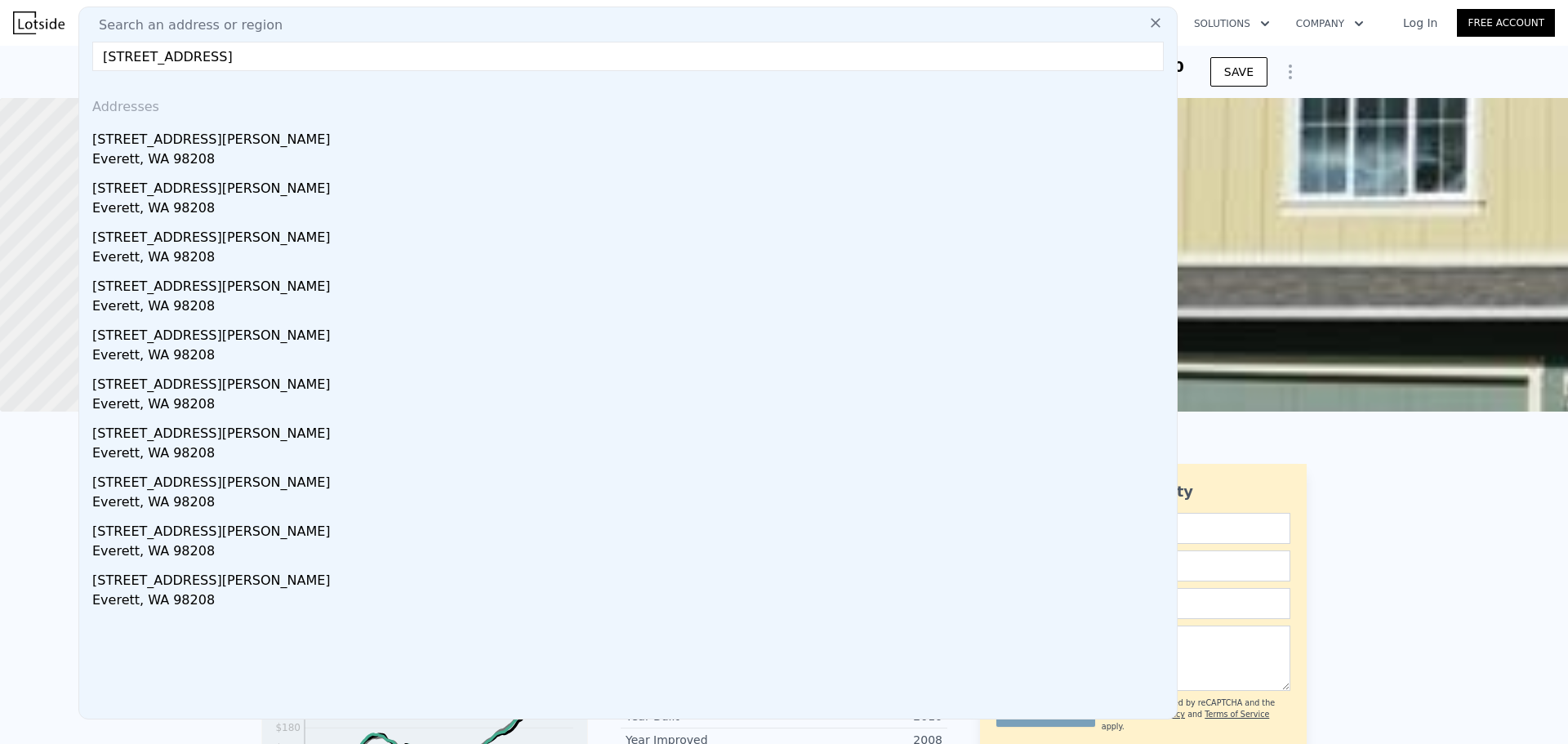
drag, startPoint x: 178, startPoint y: 149, endPoint x: 203, endPoint y: 124, distance: 35.4
click at [178, 149] on div "[STREET_ADDRESS][PERSON_NAME]" at bounding box center [631, 136] width 1078 height 26
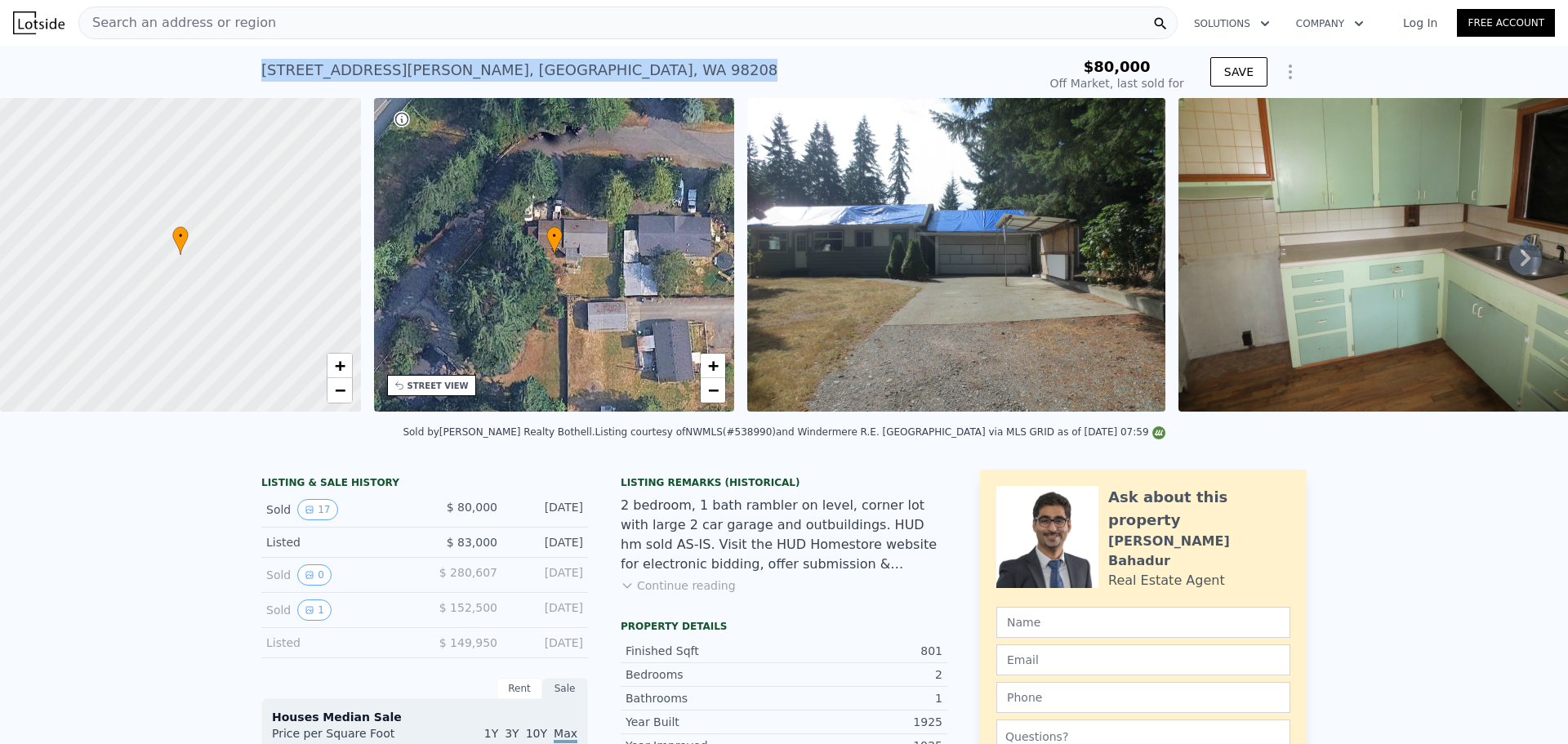
drag, startPoint x: 568, startPoint y: 71, endPoint x: 112, endPoint y: 71, distance: 456.0
click at [113, 71] on div "[STREET_ADDRESS] Sold [DATE] for $80k $80,000 Off Market, last sold for SAVE" at bounding box center [784, 71] width 1568 height 52
type input "$ 404,000"
type input "$ 287,711"
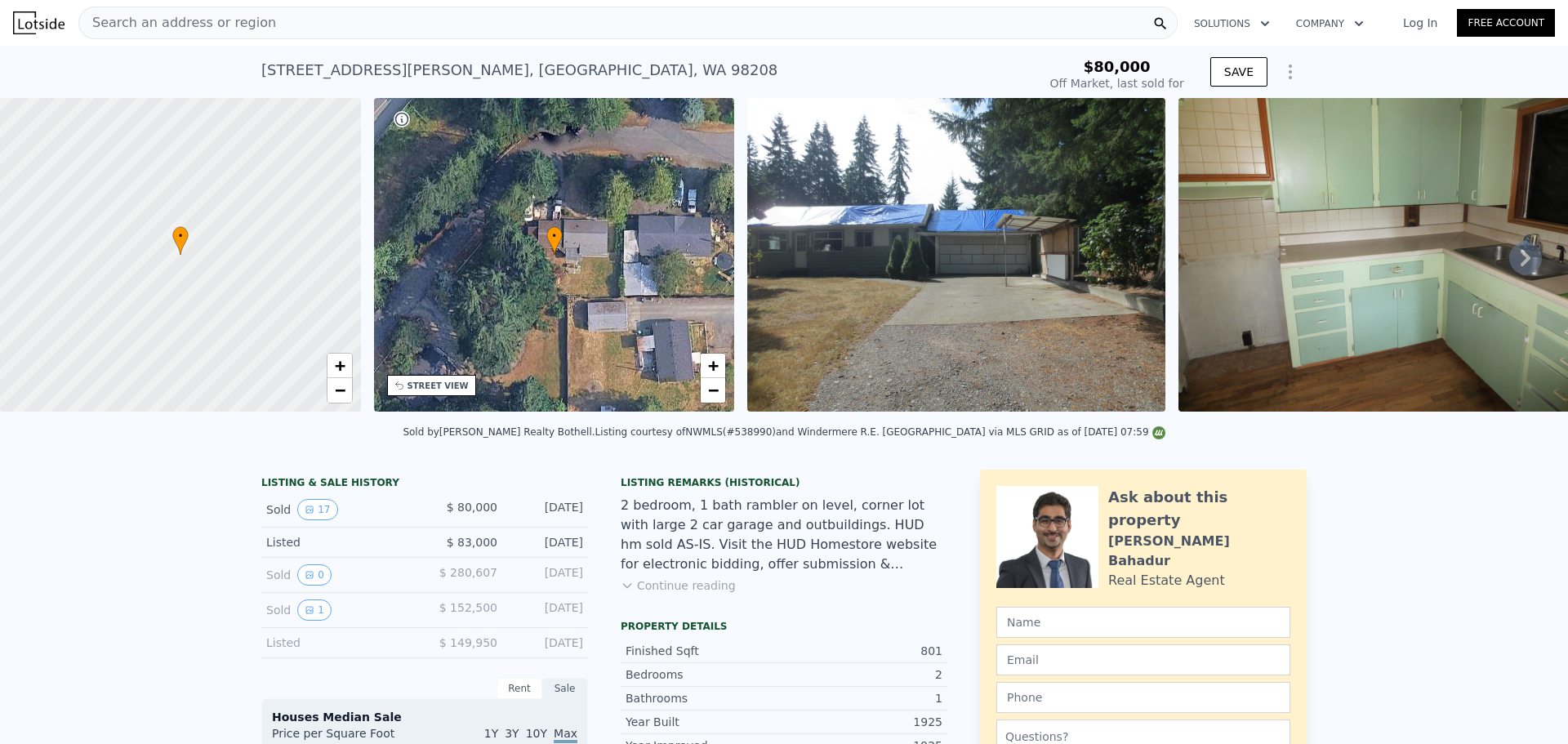
click at [230, 23] on span "Search an address or region" at bounding box center [177, 23] width 197 height 19
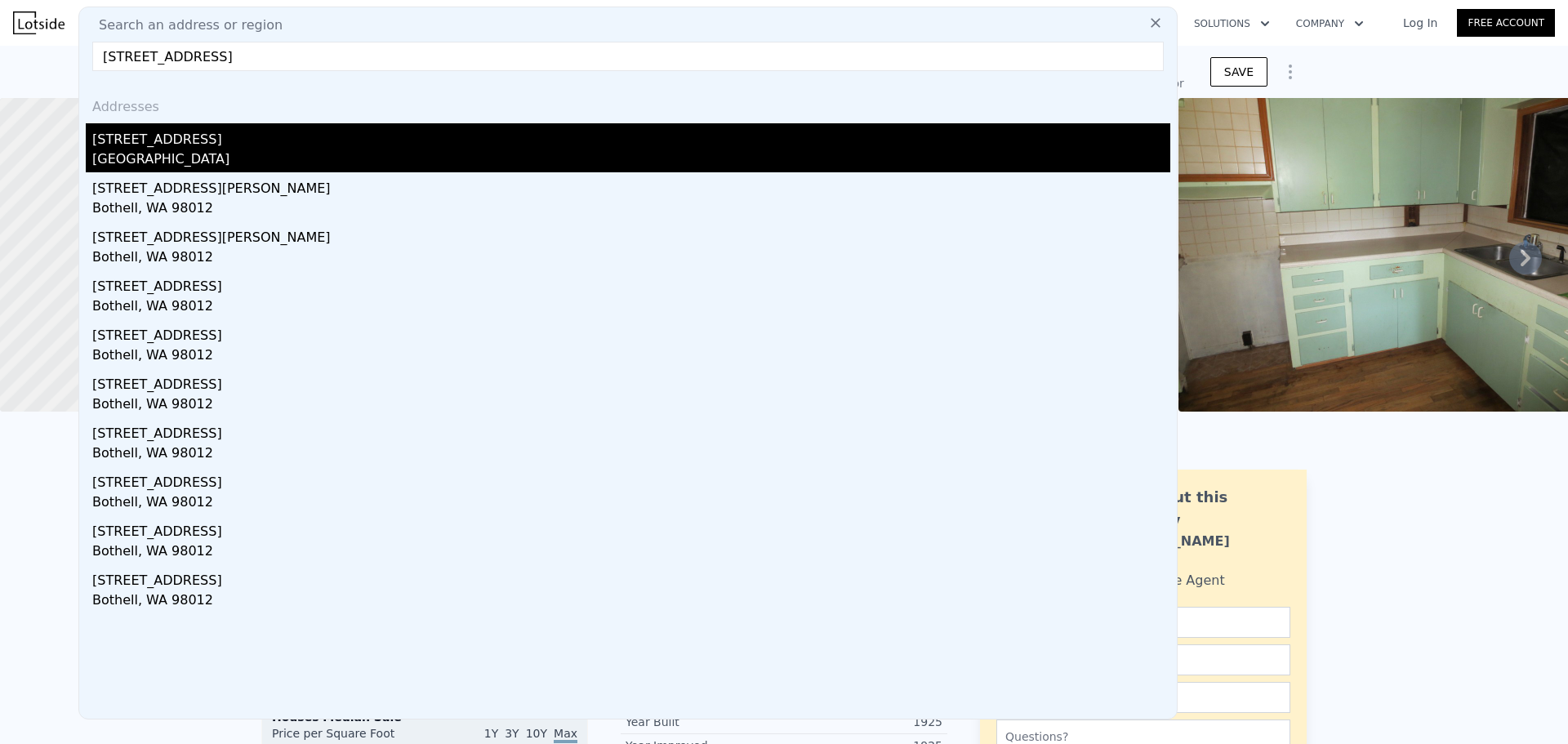
type input "[STREET_ADDRESS]"
click at [253, 130] on div "[STREET_ADDRESS]" at bounding box center [631, 136] width 1078 height 26
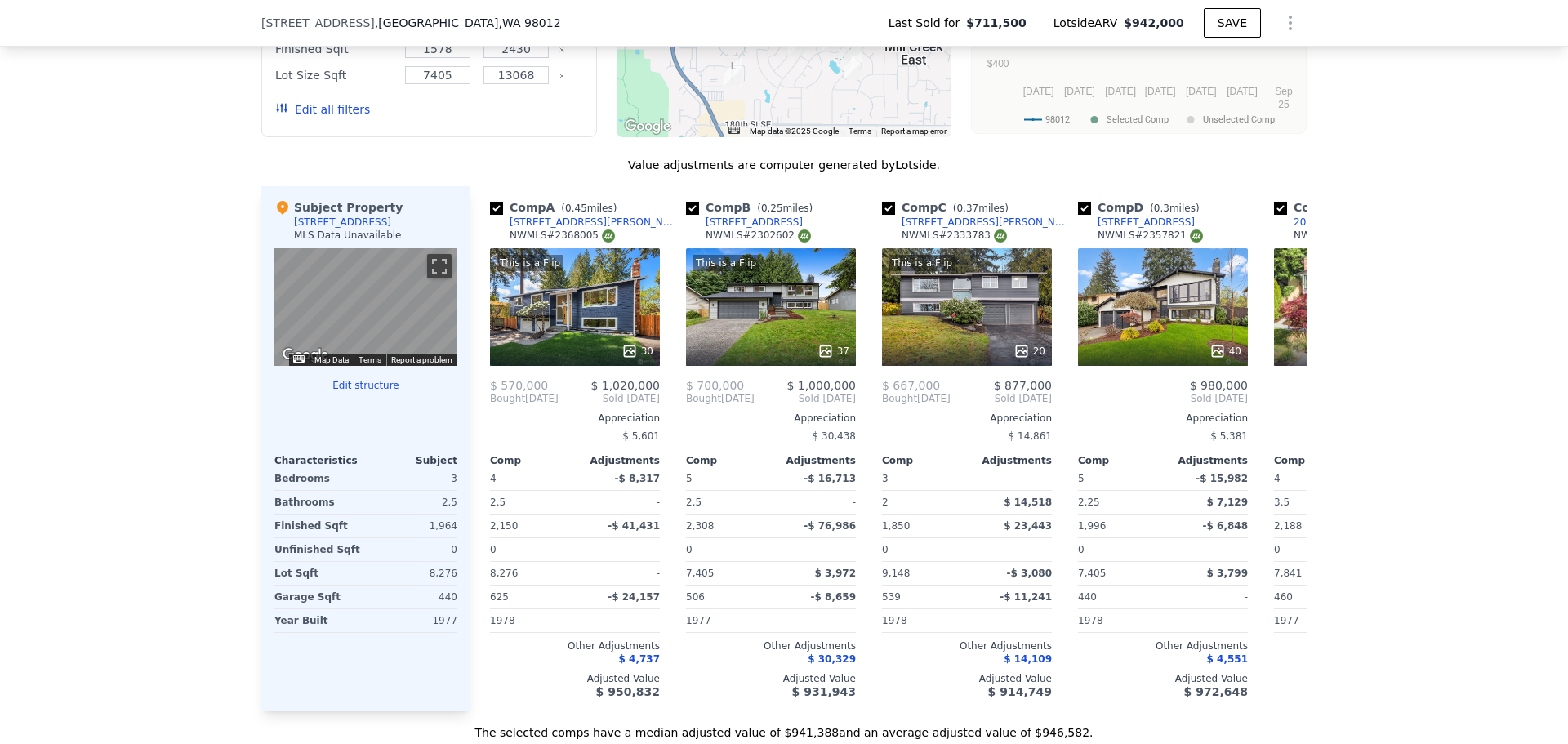
scroll to position [1545, 0]
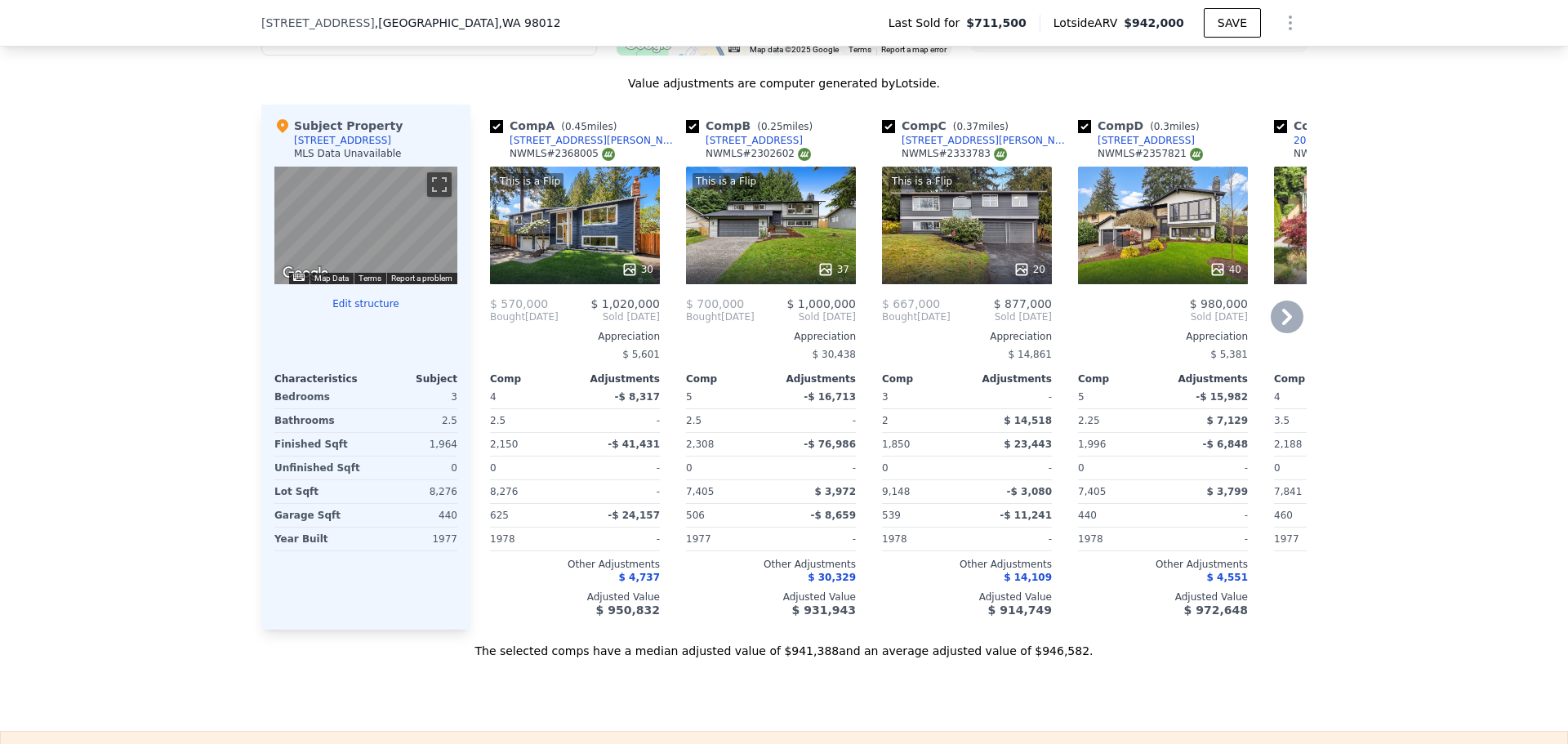
click at [1020, 274] on icon at bounding box center [1021, 269] width 11 height 11
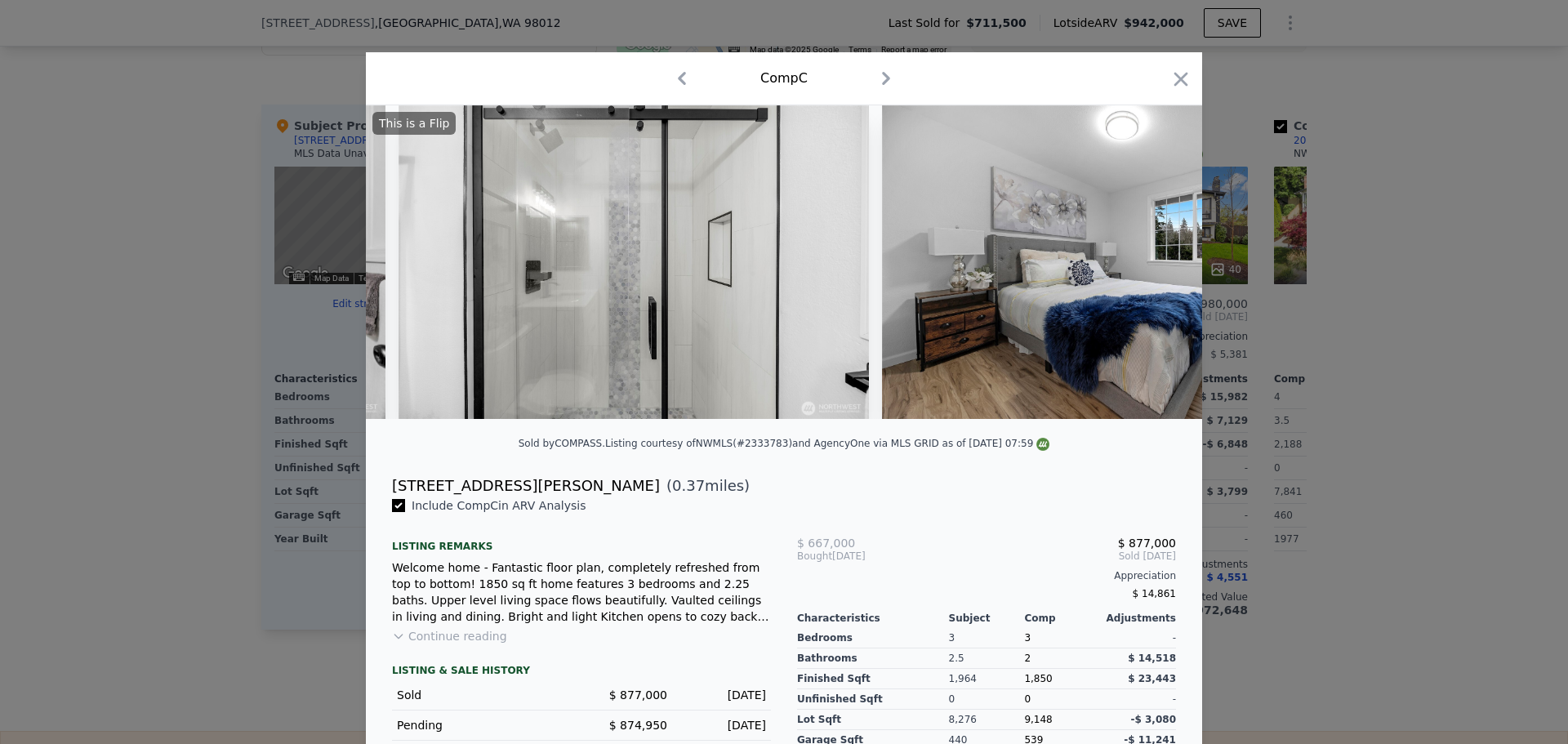
scroll to position [0, 5945]
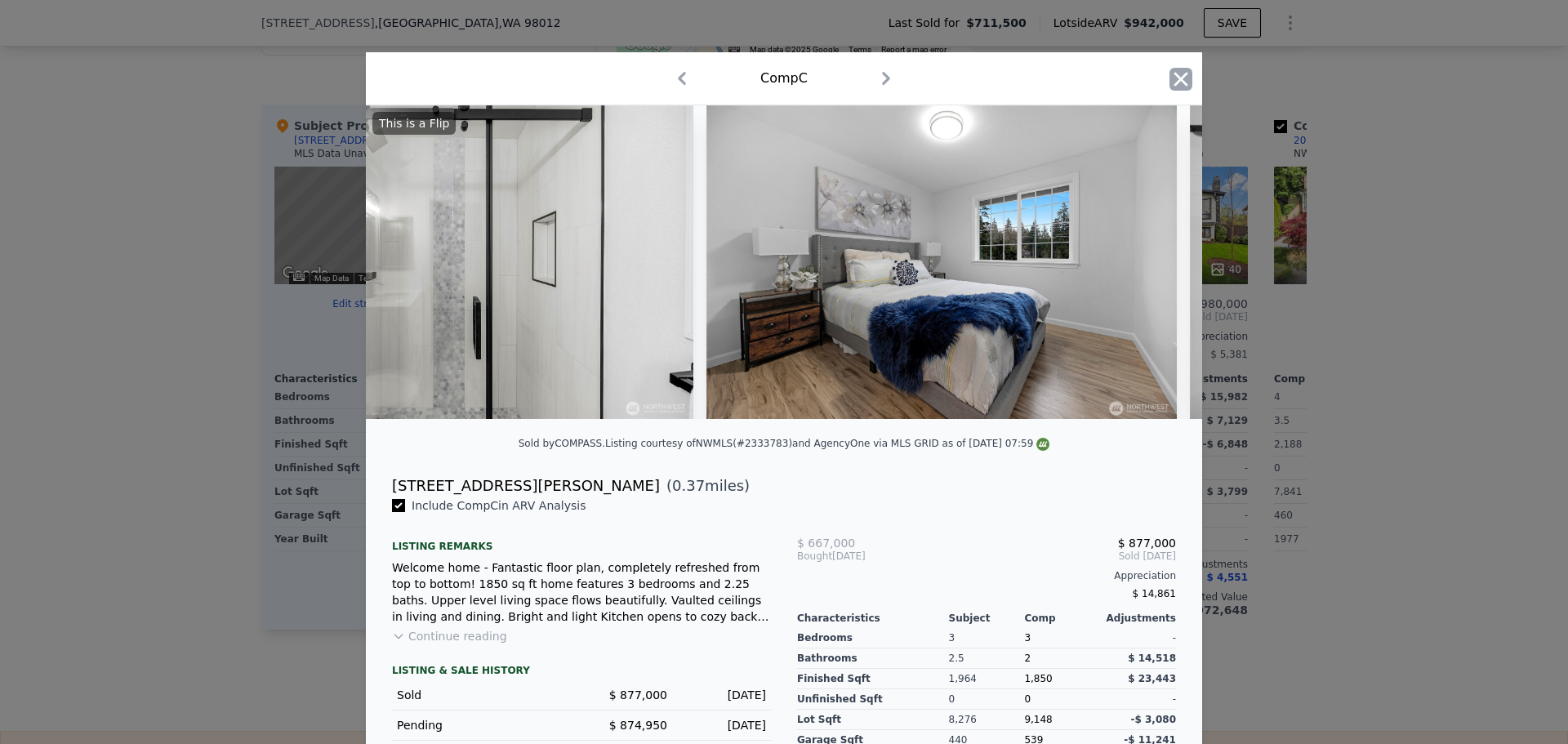
click at [1178, 72] on icon "button" at bounding box center [1180, 79] width 23 height 23
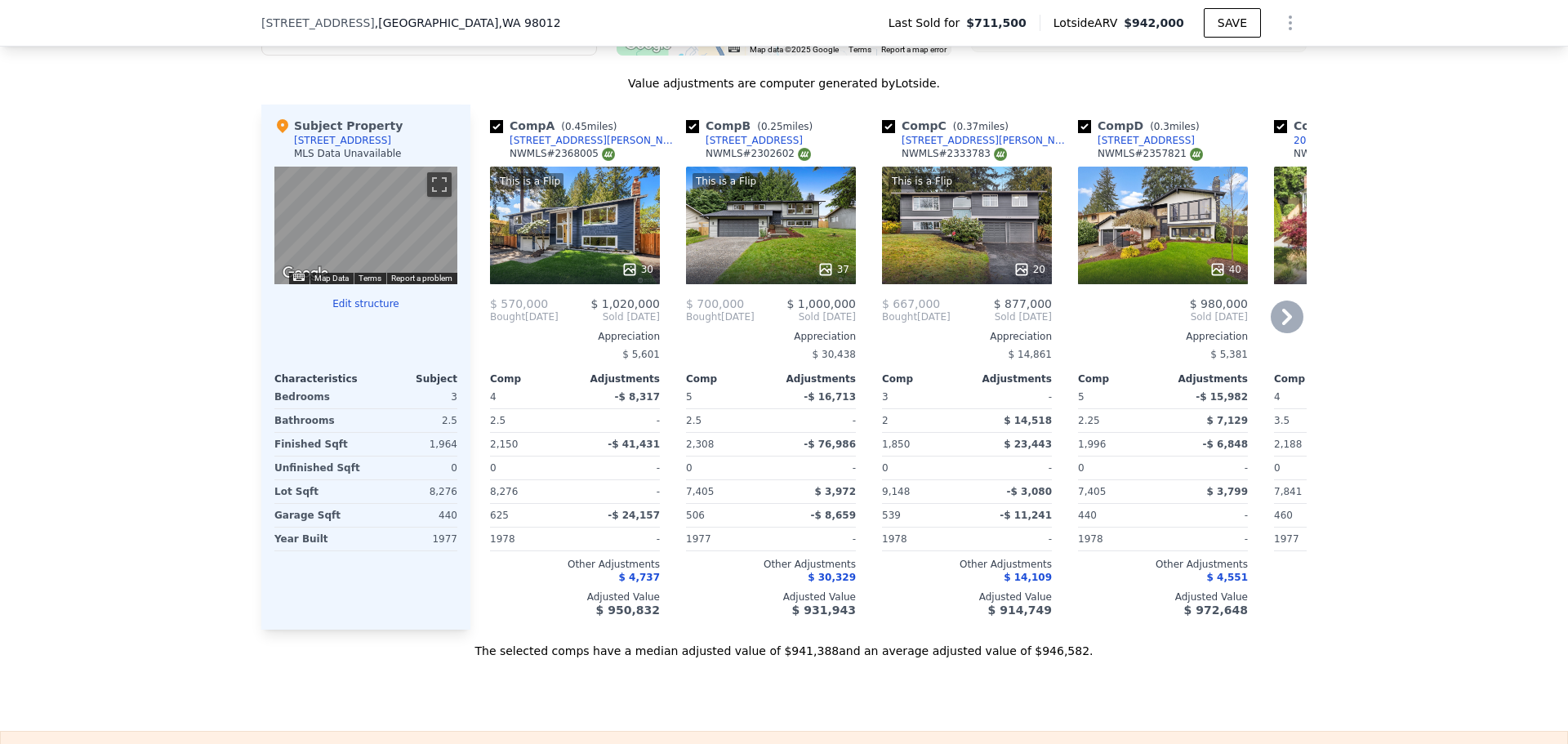
click at [826, 274] on icon at bounding box center [825, 269] width 11 height 11
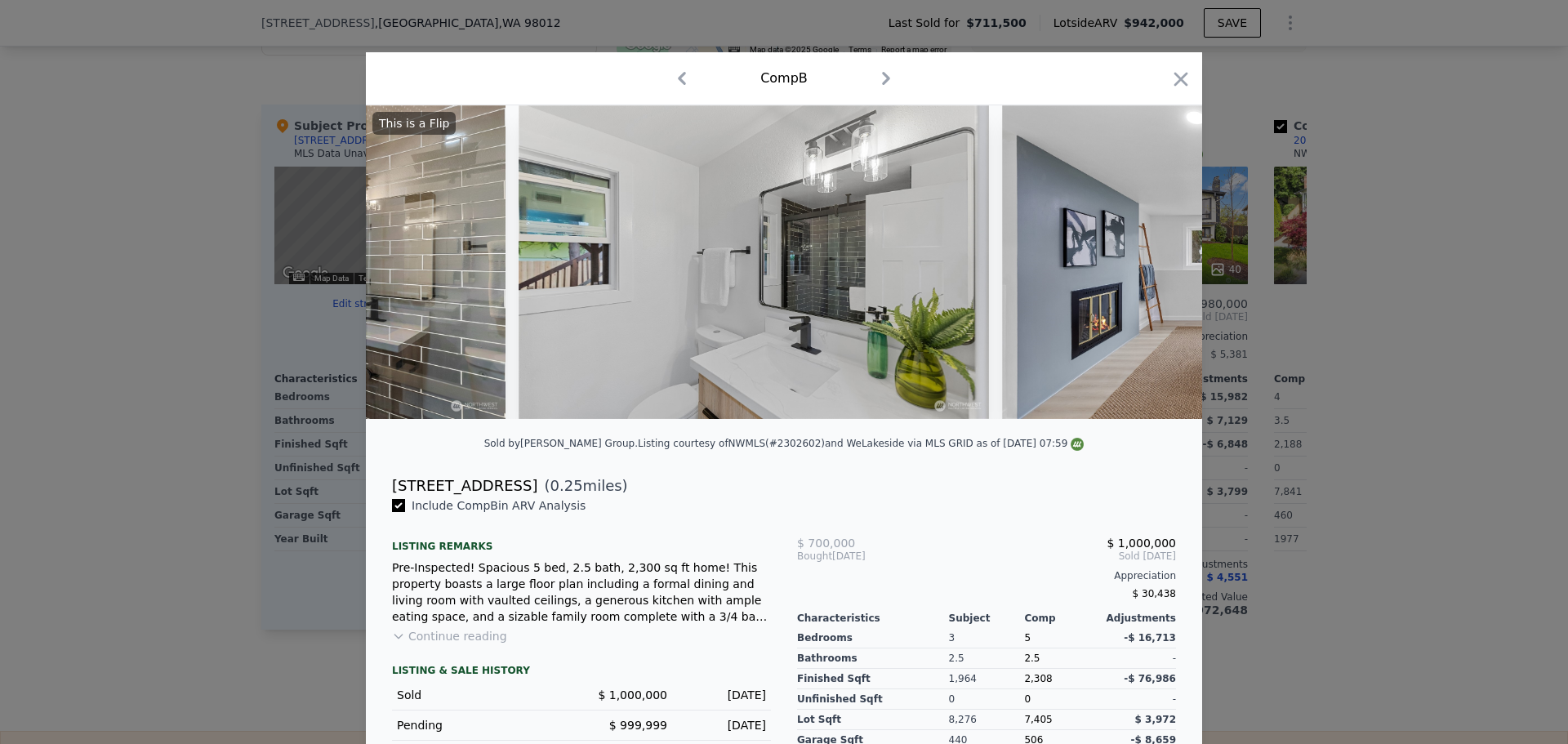
scroll to position [0, 11506]
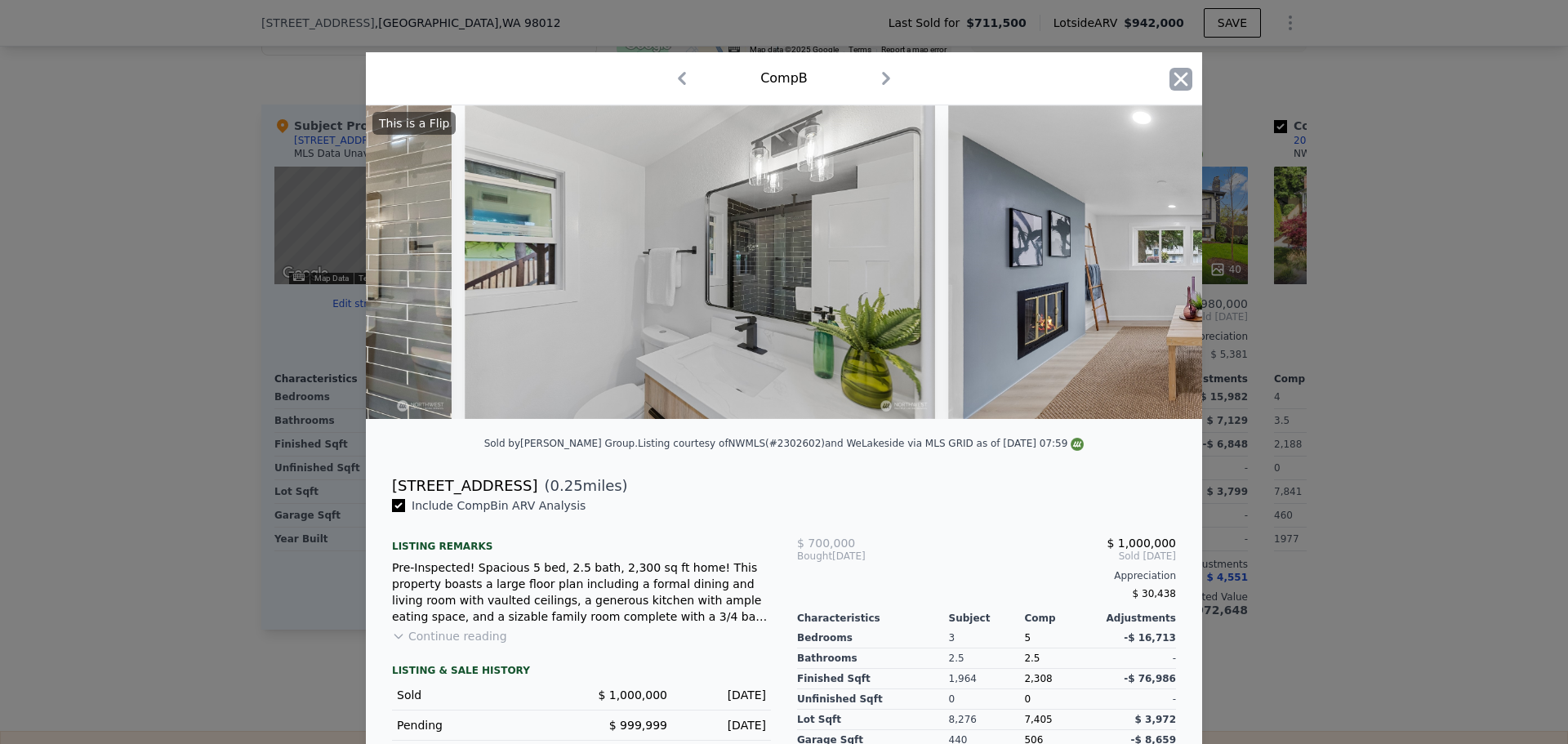
click at [1176, 73] on icon "button" at bounding box center [1180, 79] width 23 height 23
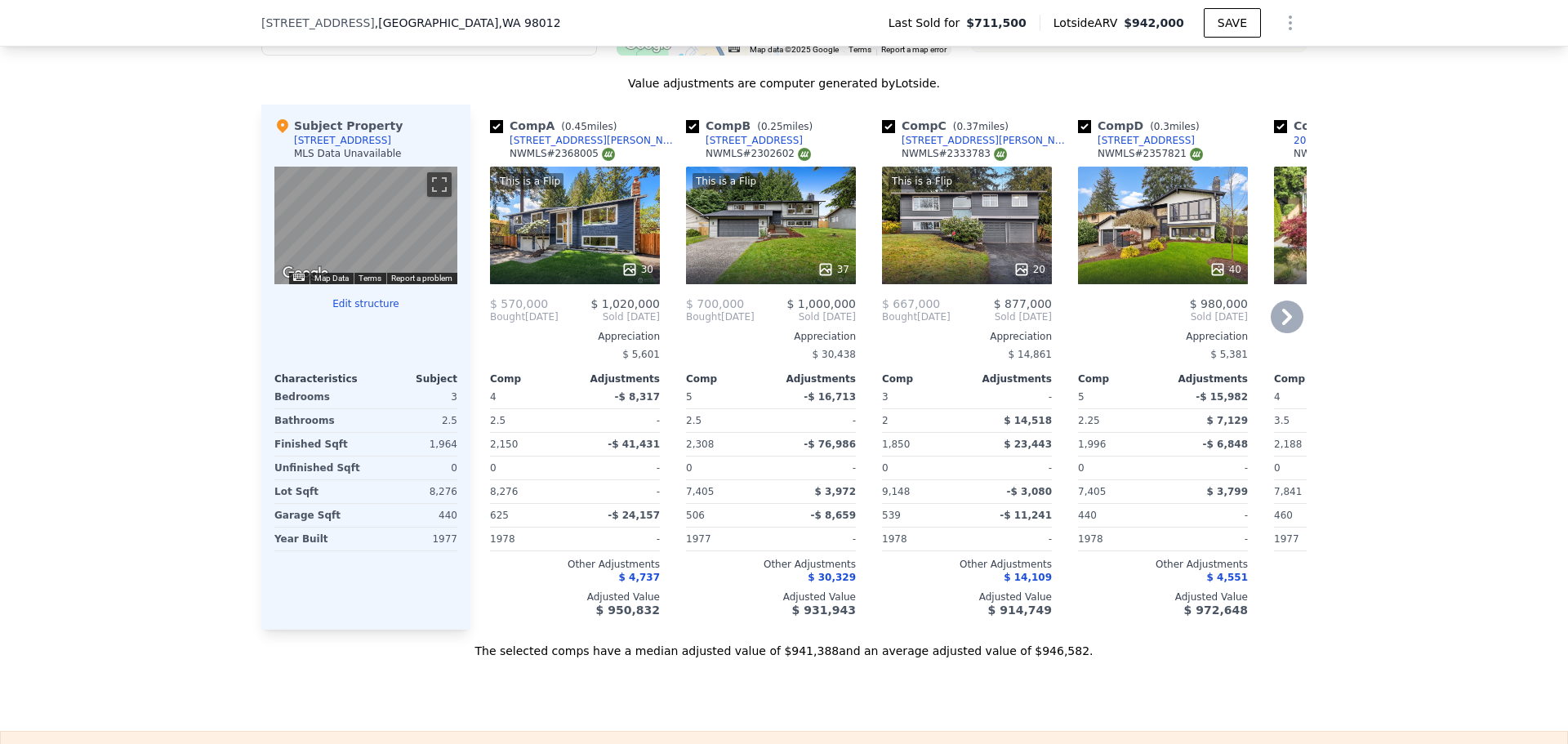
click at [1214, 273] on icon at bounding box center [1217, 269] width 16 height 16
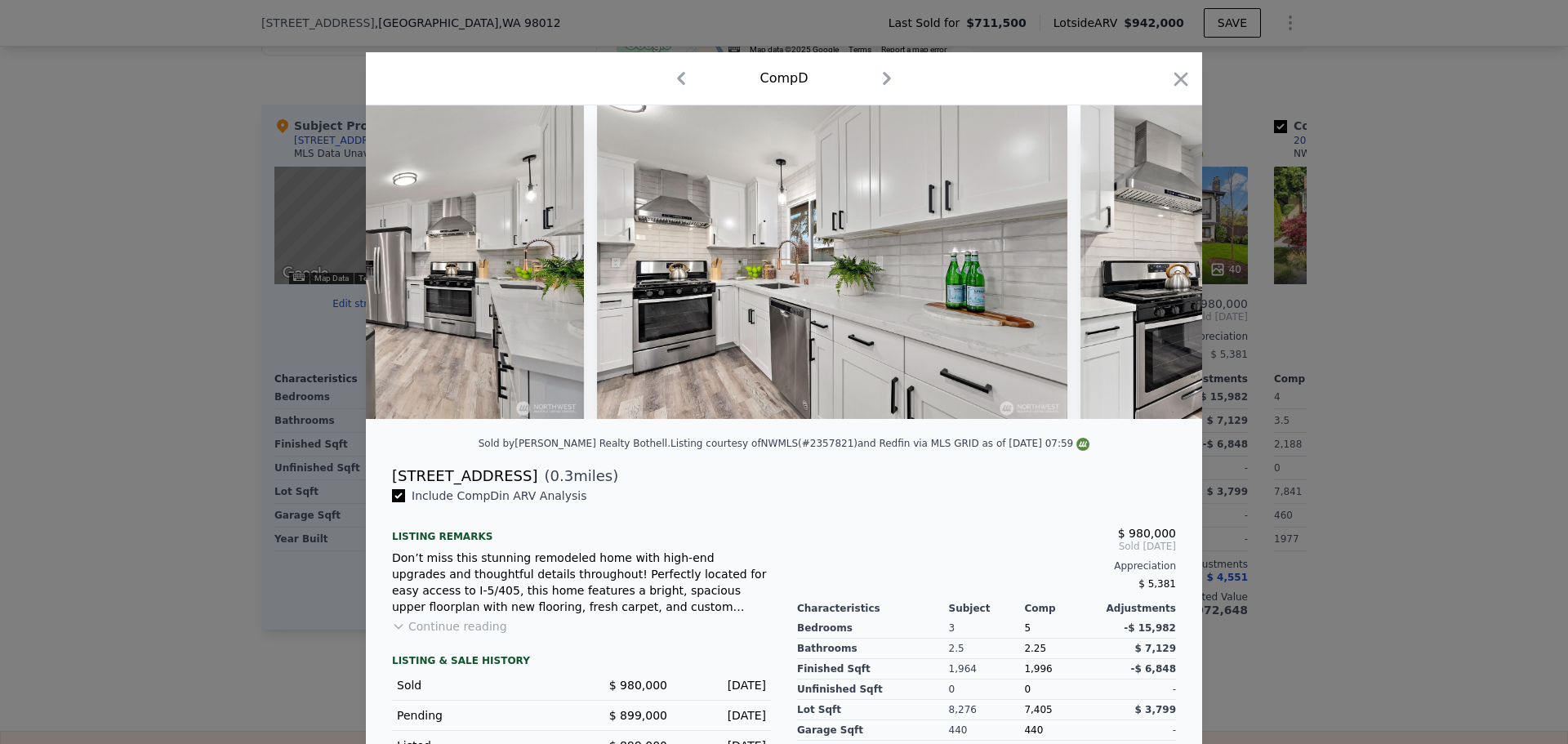
scroll to position [0, 6250]
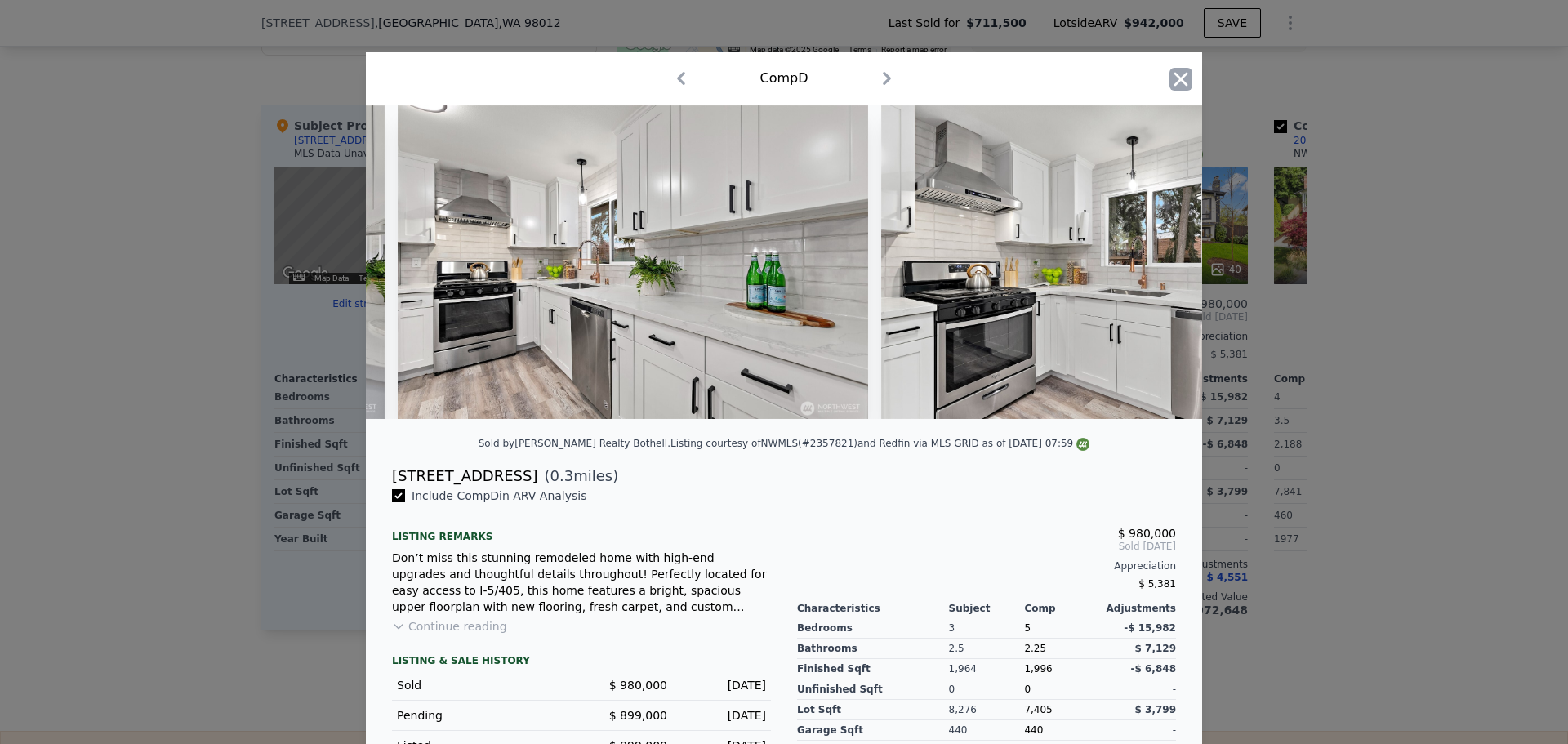
click at [1175, 72] on icon "button" at bounding box center [1180, 79] width 23 height 23
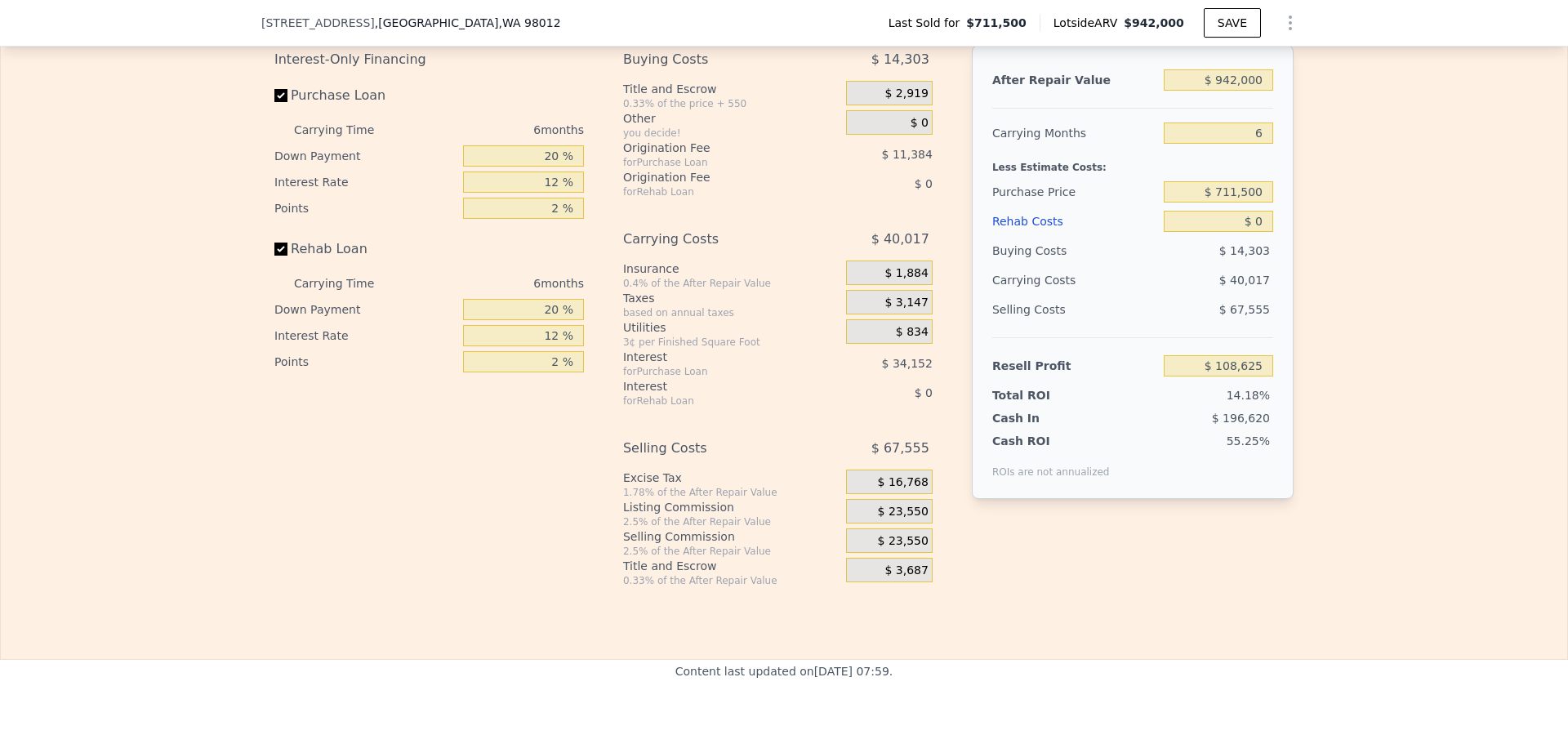
scroll to position [2281, 0]
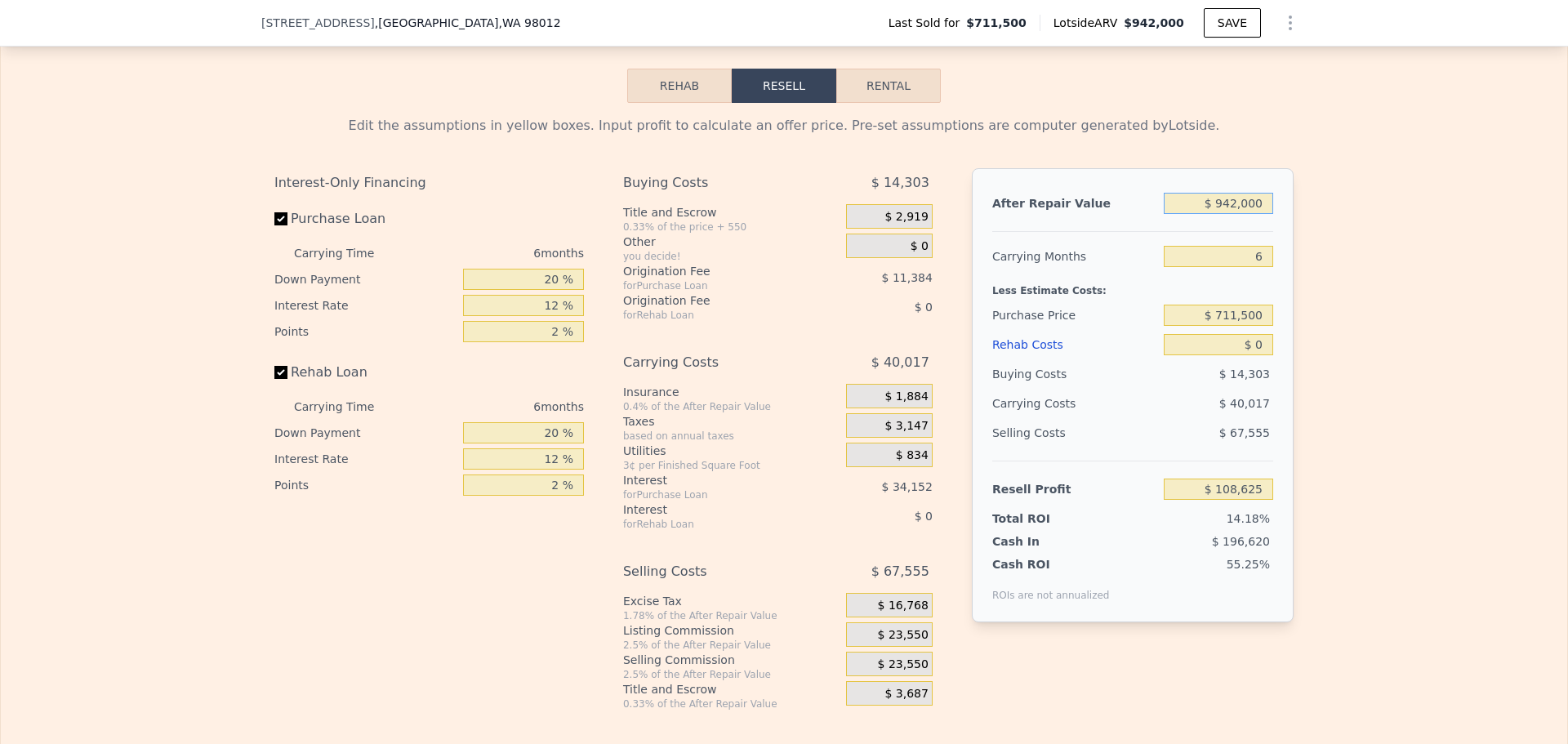
click at [1240, 214] on input "$ 942,000" at bounding box center [1218, 203] width 109 height 21
type input "$ 877"
type input "-$ 763,674"
type input "$ 877,000"
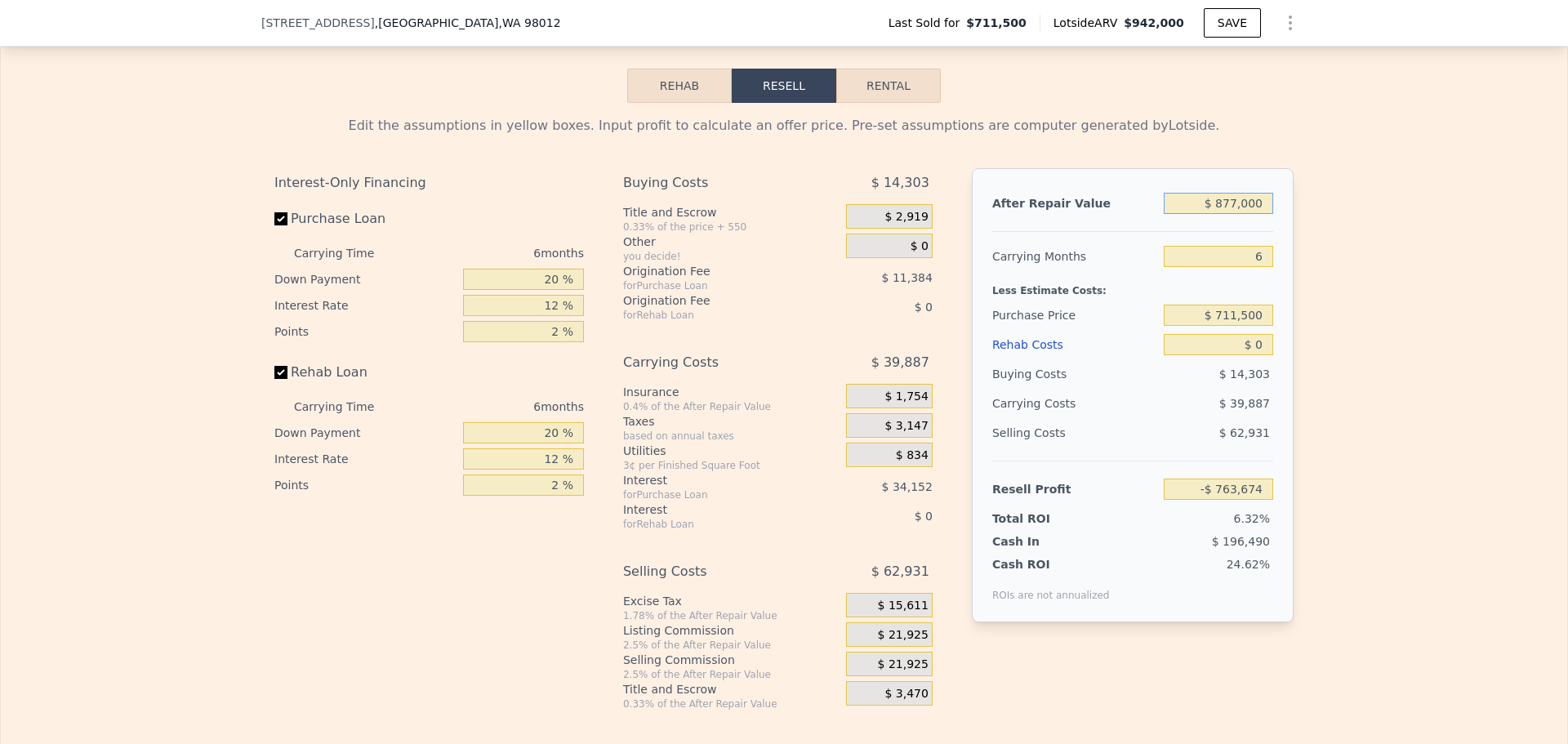
type input "$ 48,379"
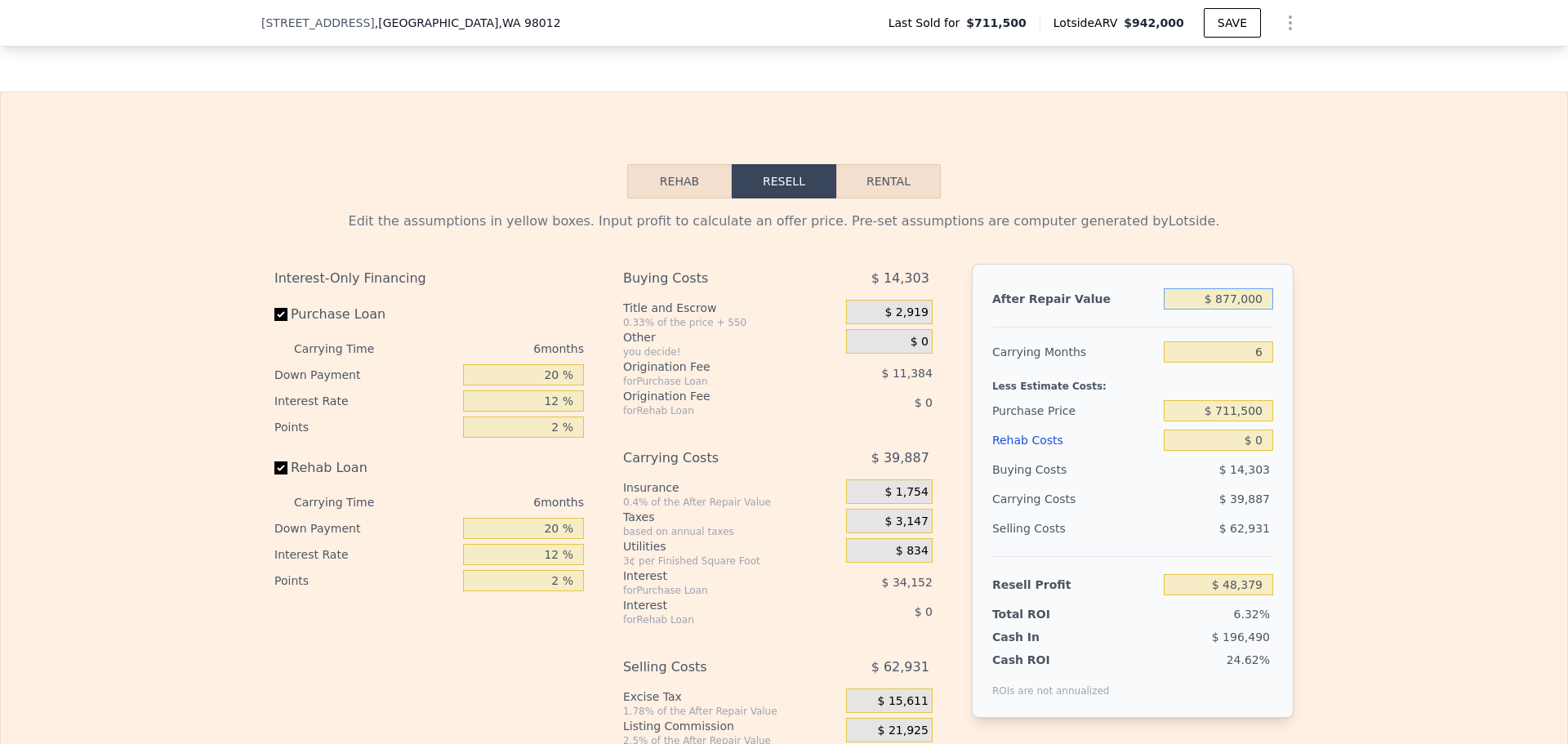
scroll to position [2198, 0]
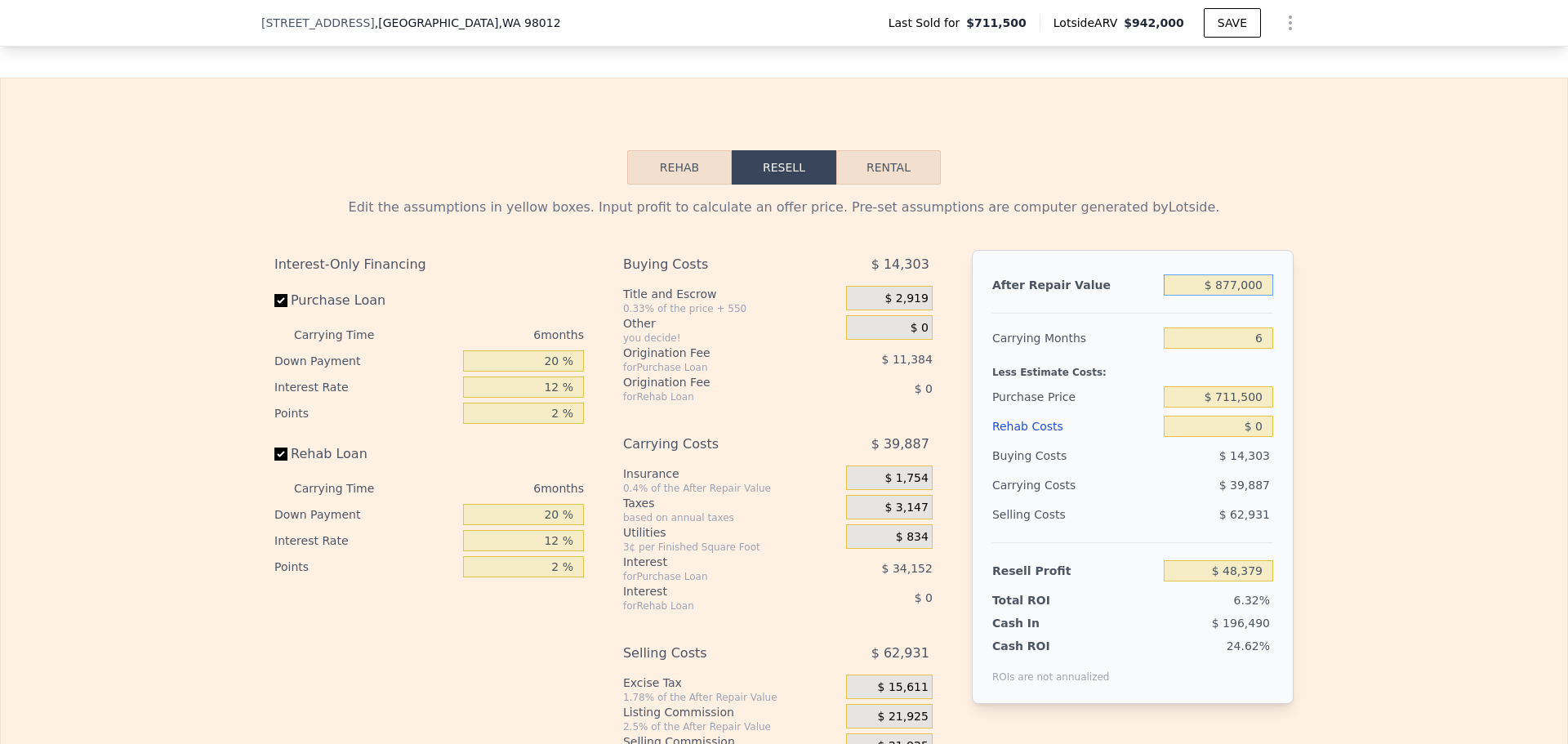
type input "$ 877,000"
click at [1233, 408] on input "$ 711,500" at bounding box center [1218, 396] width 109 height 21
type input "$ 677,000"
click at [1386, 363] on div "Edit the assumptions in yellow boxes. Input profit to calculate an offer price.…" at bounding box center [784, 488] width 1566 height 608
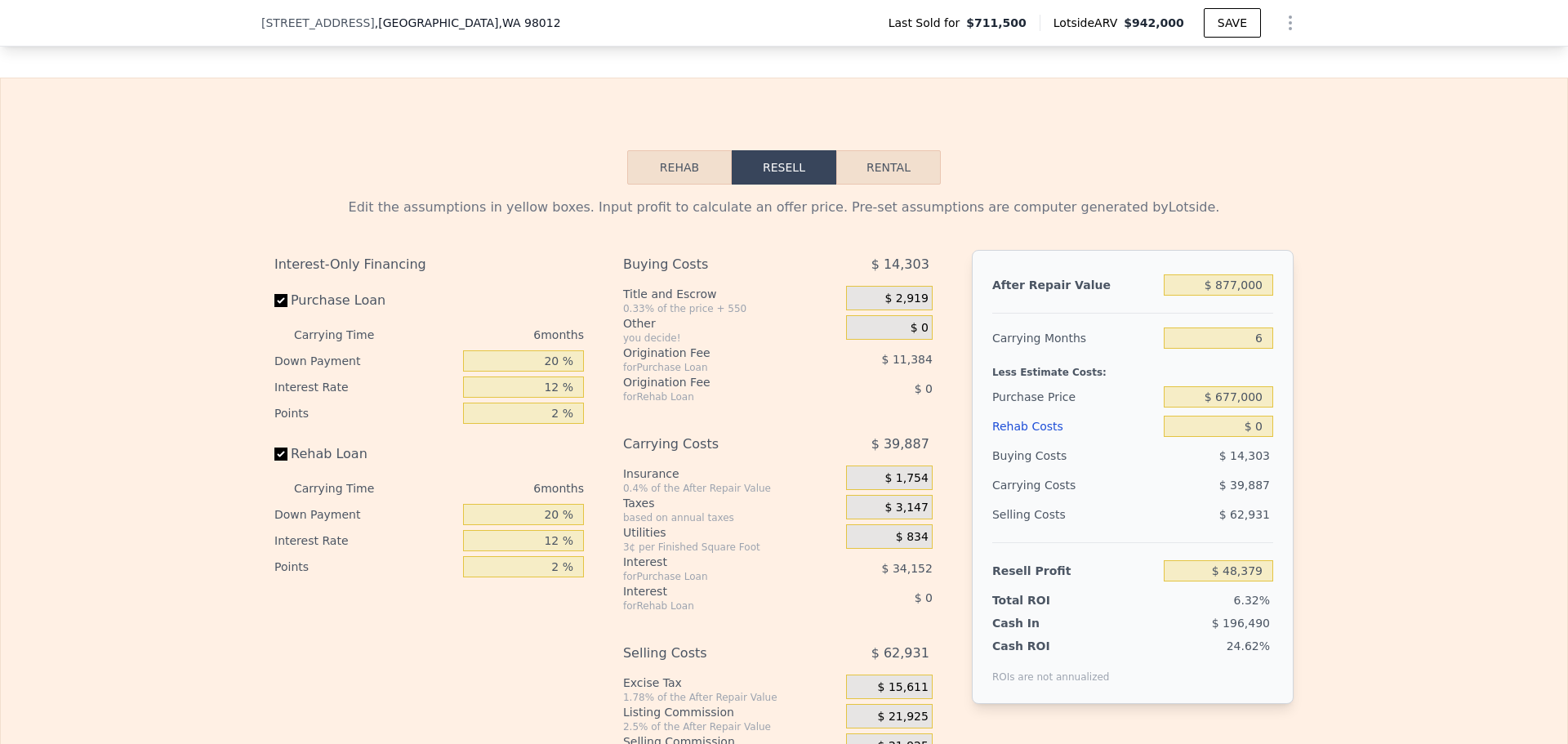
type input "$ 85,202"
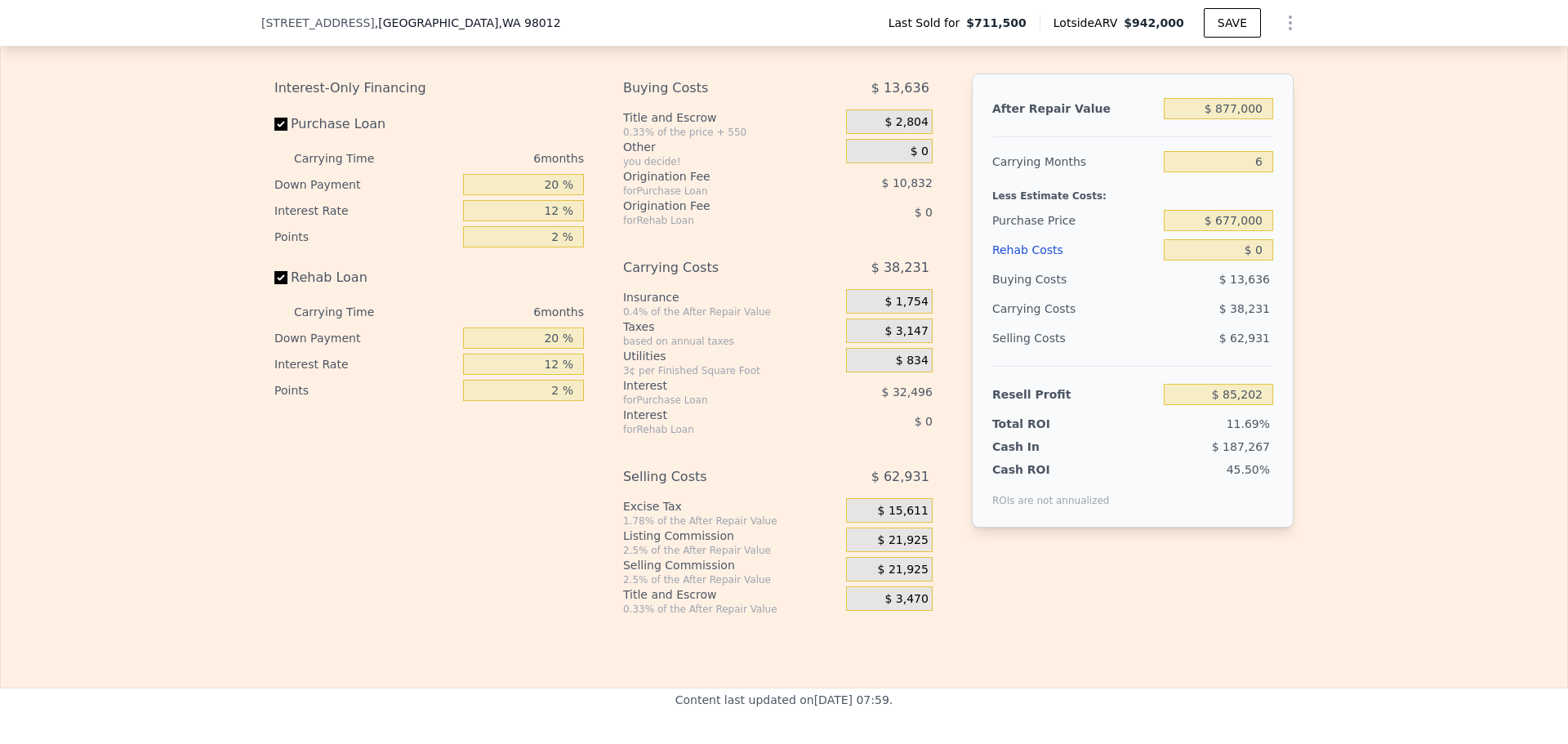
scroll to position [2281, 0]
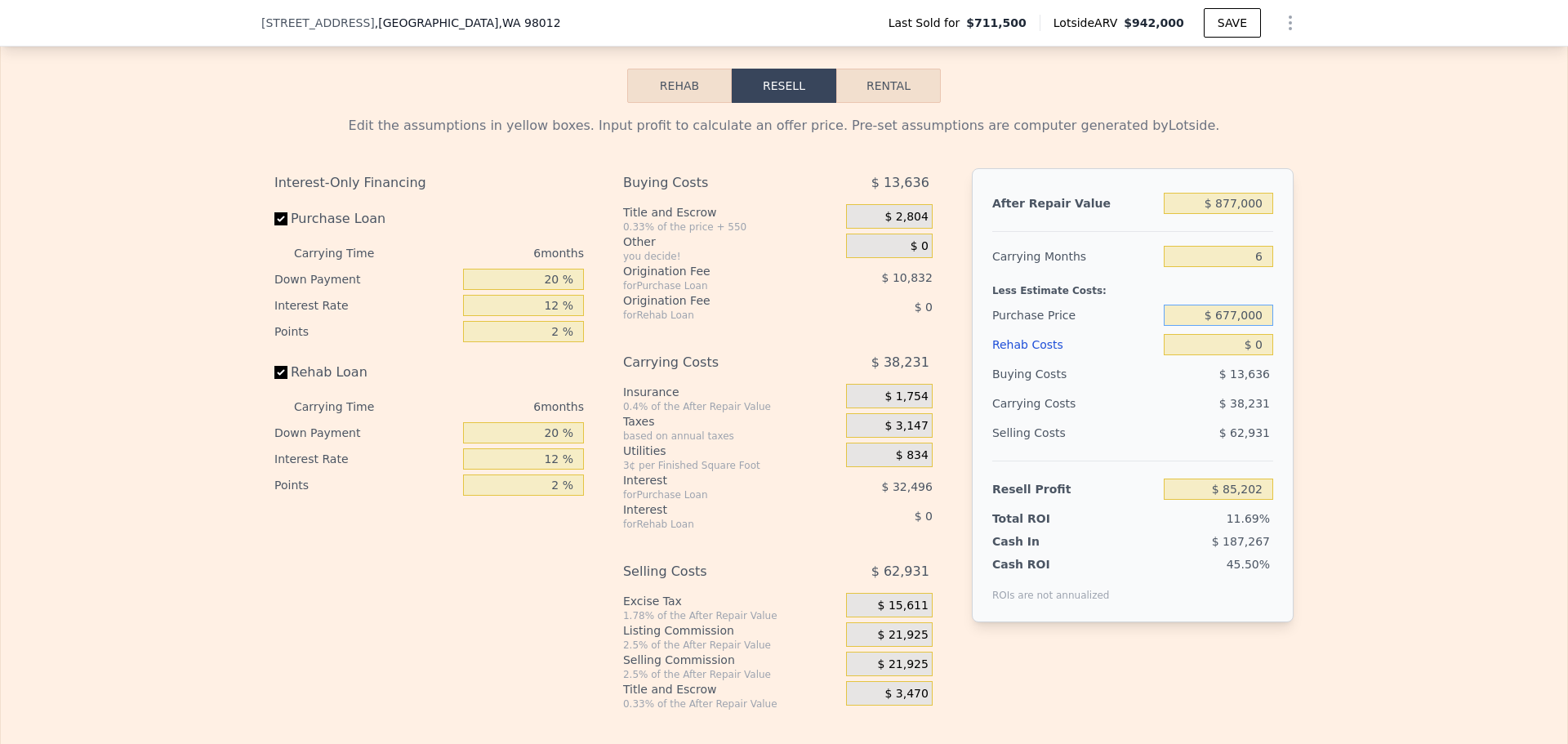
click at [1239, 326] on input "$ 677,000" at bounding box center [1218, 314] width 109 height 21
click at [1300, 326] on div "Edit the assumptions in yellow boxes. Input profit to calculate an offer price.…" at bounding box center [784, 406] width 1045 height 608
click at [1260, 355] on input "$ 0" at bounding box center [1218, 344] width 109 height 21
click at [548, 290] on input "20 %" at bounding box center [524, 279] width 121 height 21
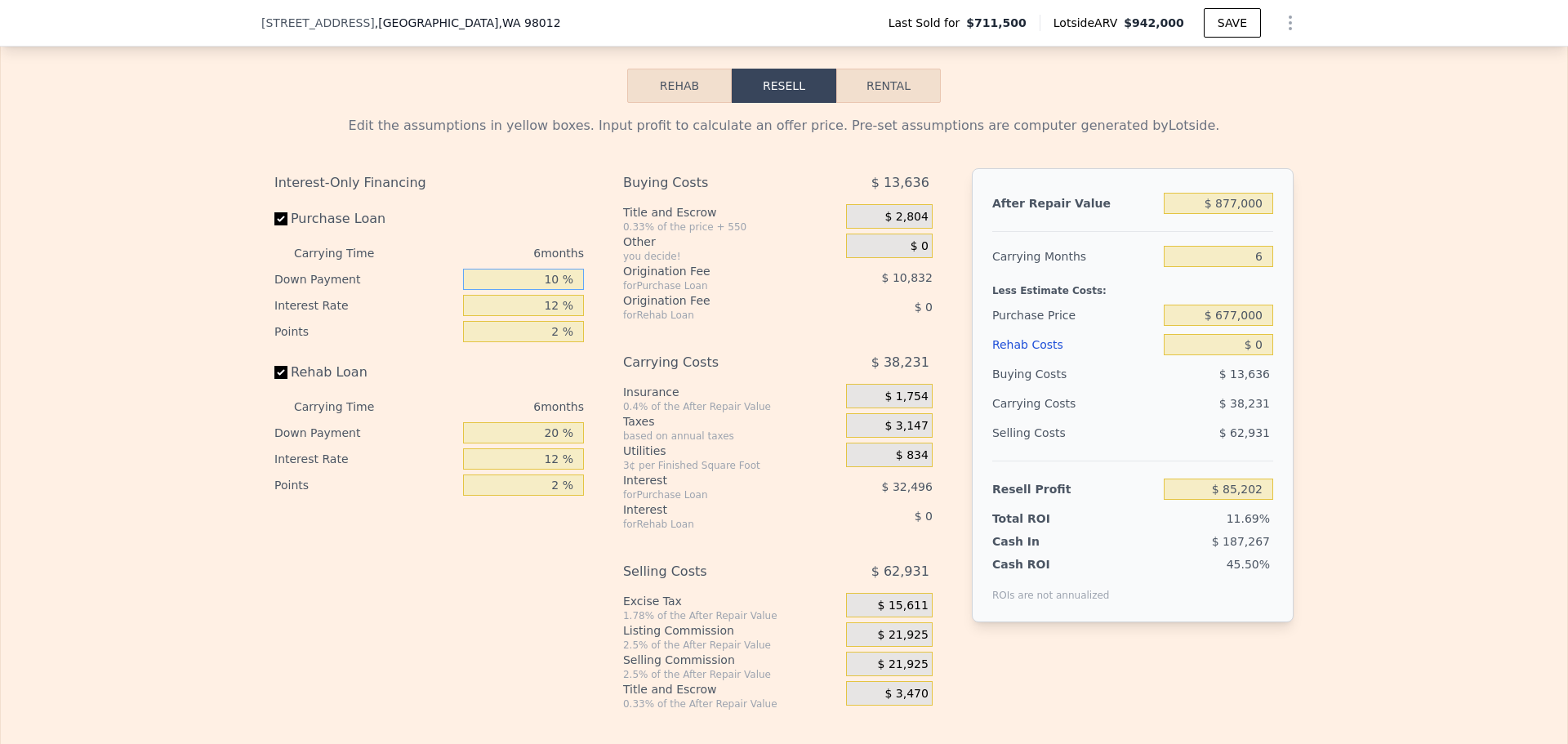
type input "10 %"
type input "$ 79,786"
type input "10 %"
type input "1 %"
type input "$ 91,969"
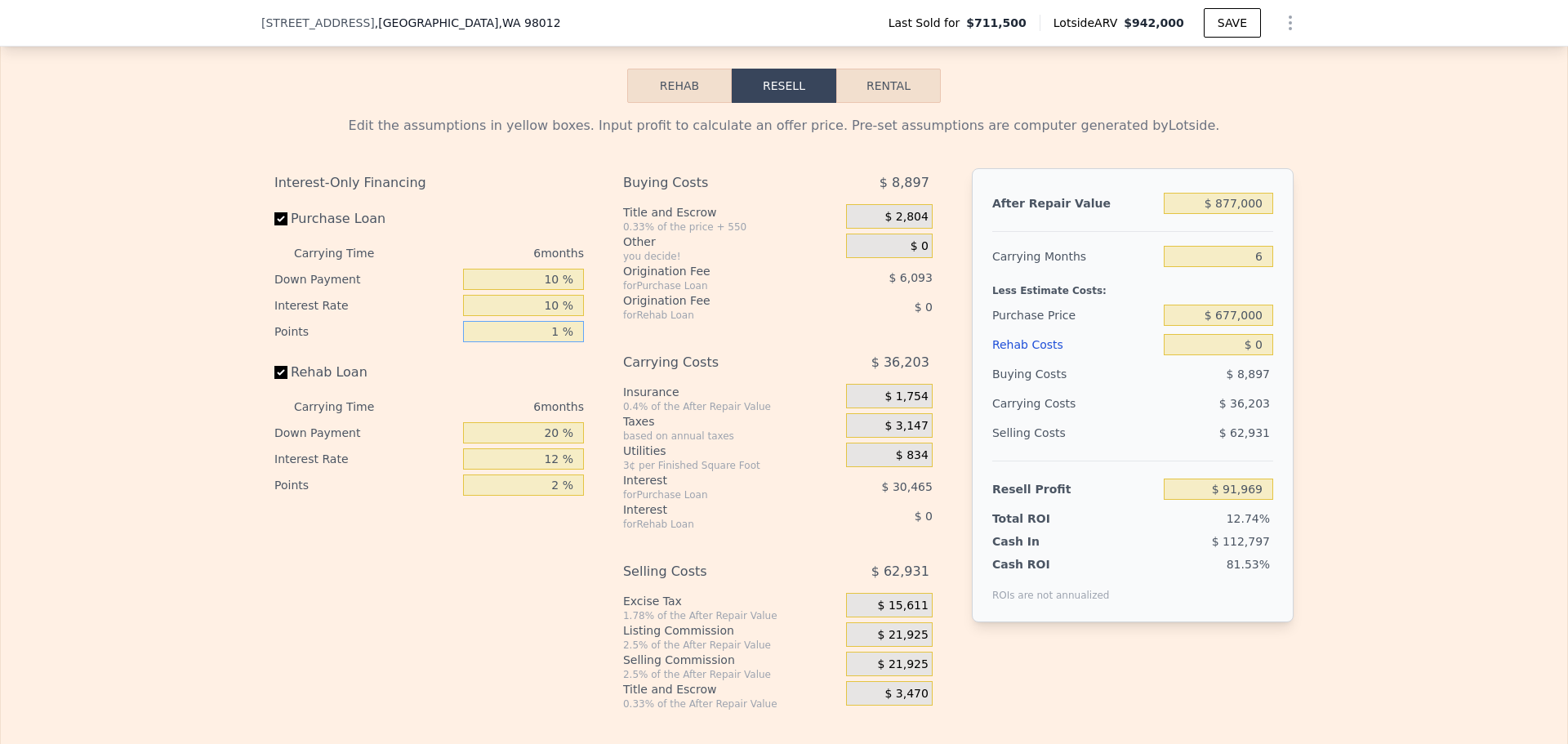
type input "1 %"
type input "10 %"
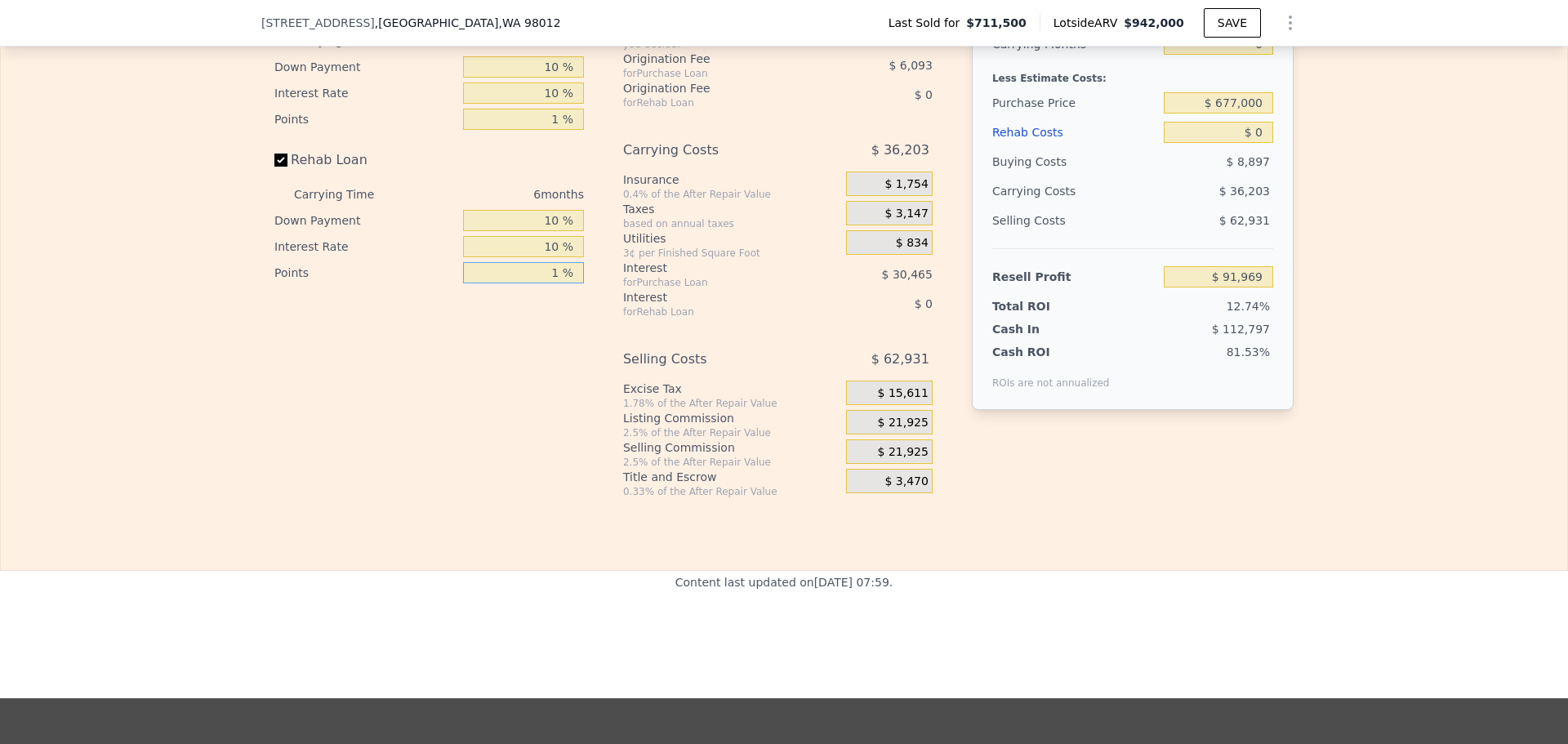
scroll to position [2525, 0]
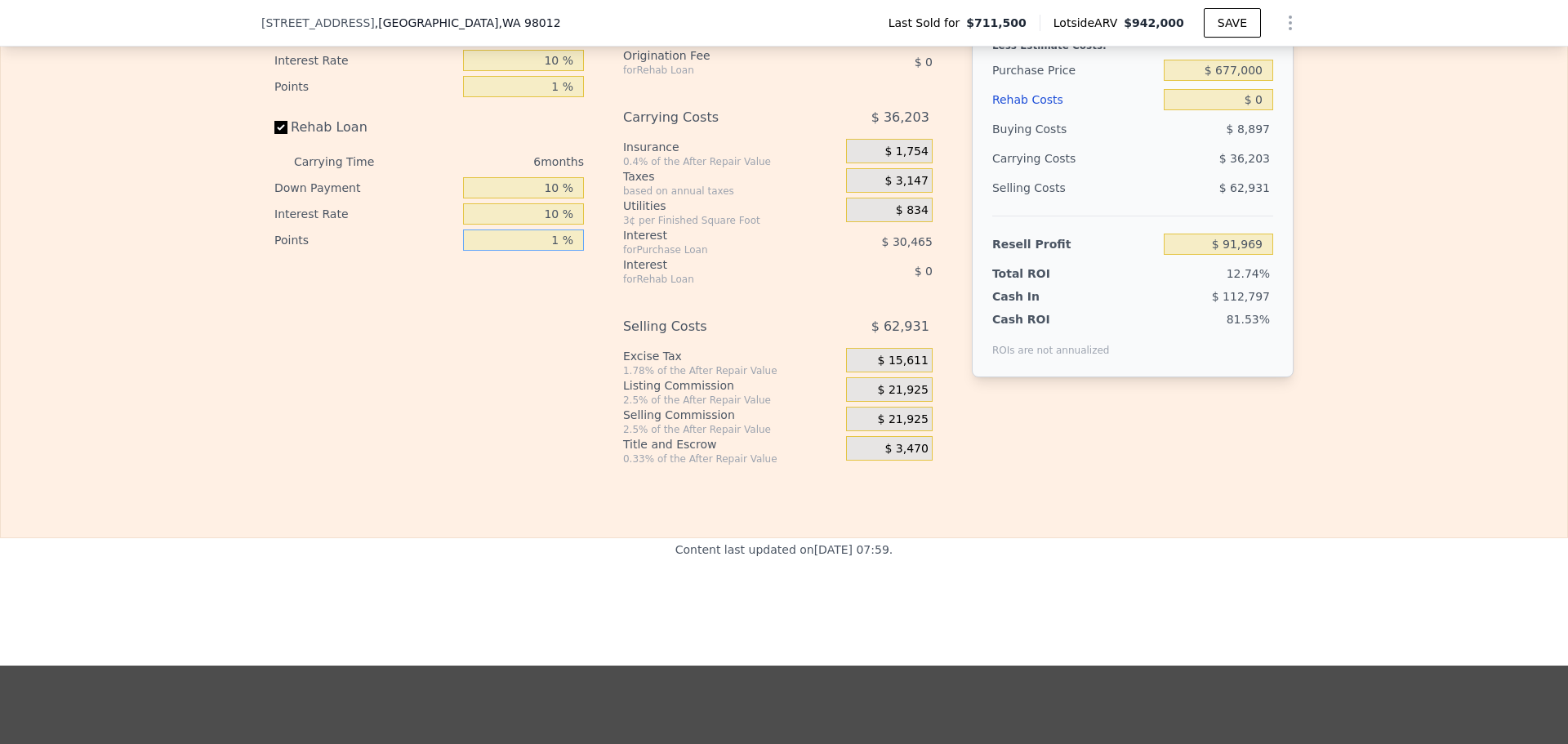
type input "1 %"
click at [907, 398] on span "$ 21,925" at bounding box center [903, 389] width 50 height 14
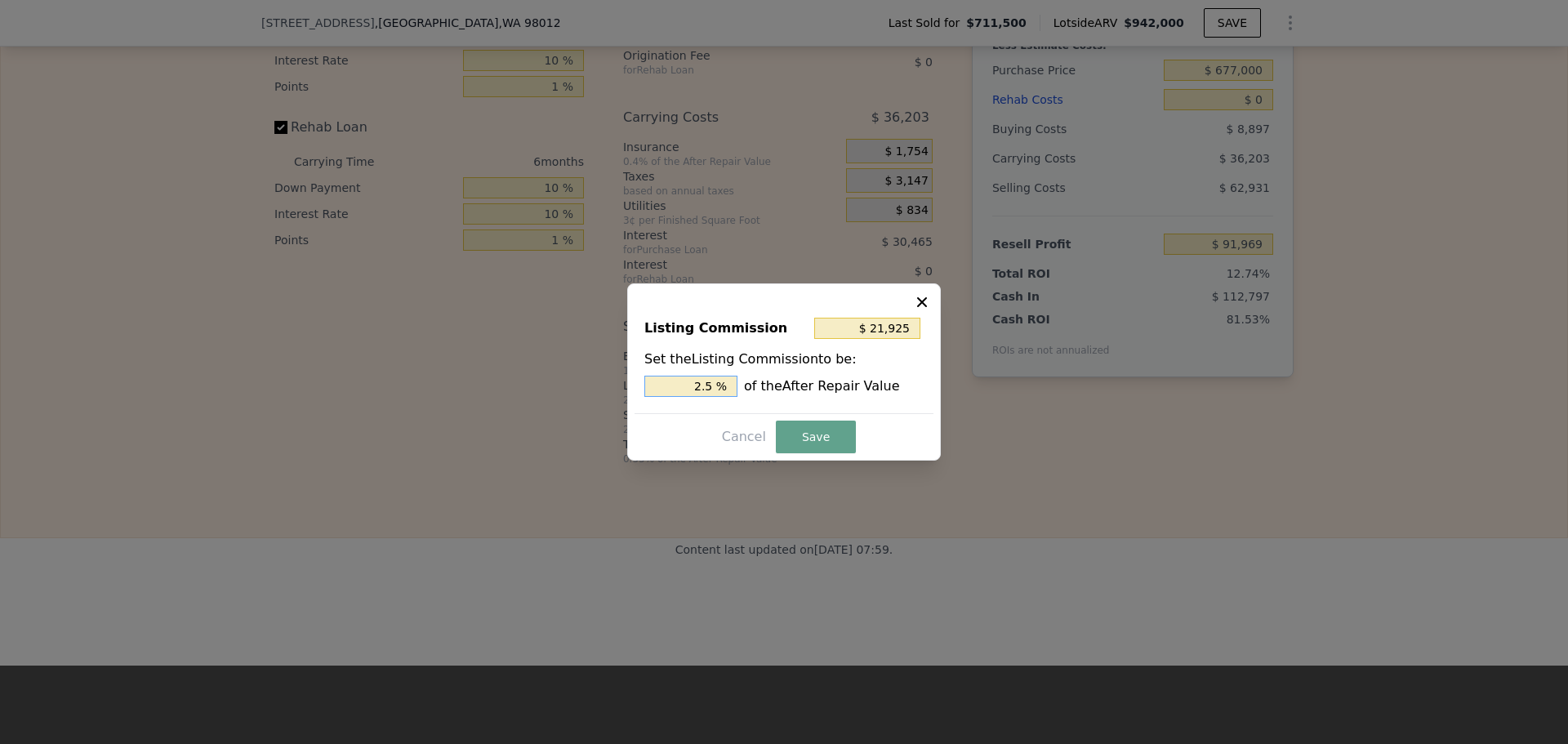
drag, startPoint x: 704, startPoint y: 386, endPoint x: 715, endPoint y: 383, distance: 11.4
click at [715, 383] on input "2.5 %" at bounding box center [690, 386] width 93 height 21
type input "$ 17,540"
type input "2 %"
click at [806, 439] on button "Save" at bounding box center [816, 436] width 80 height 33
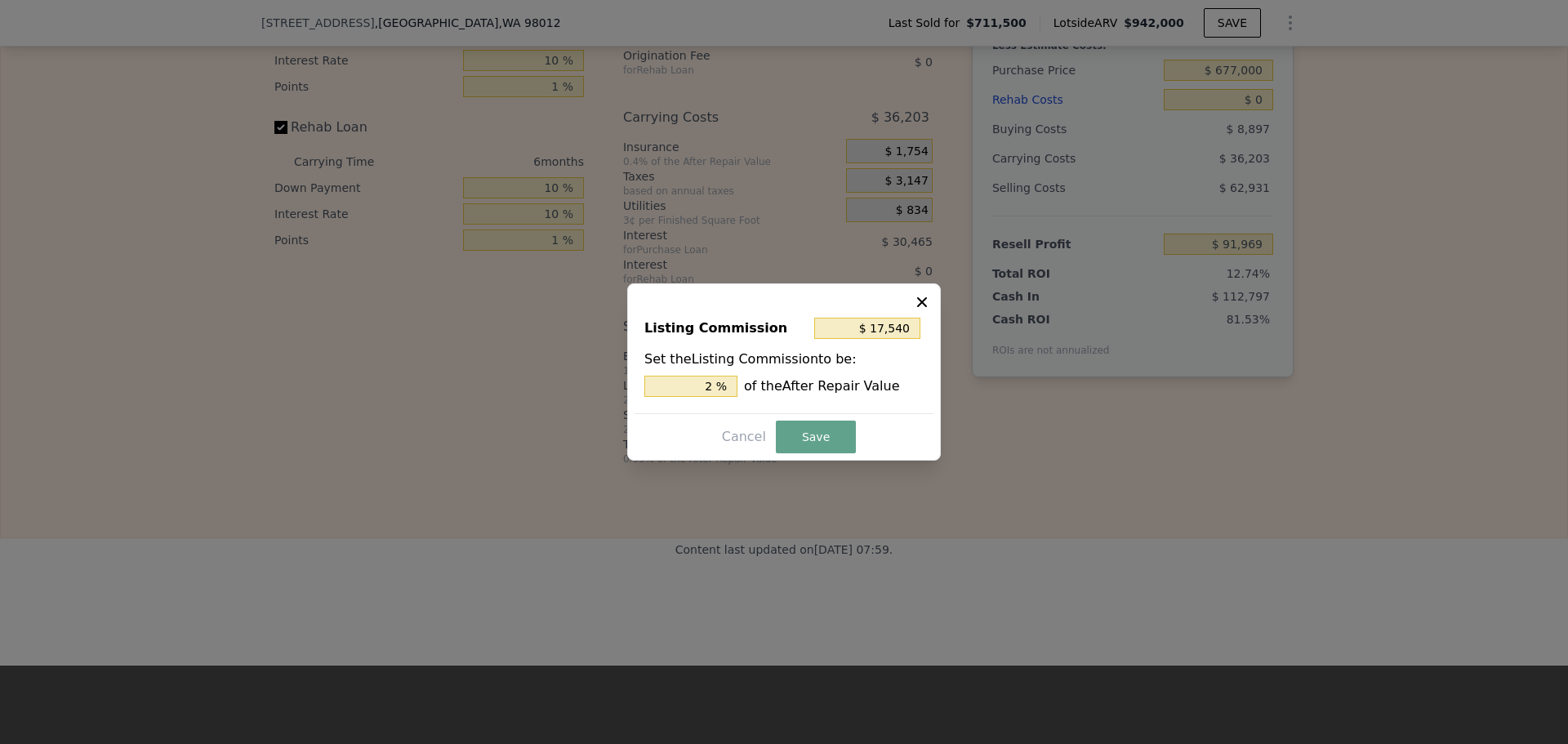
type input "$ 96,354"
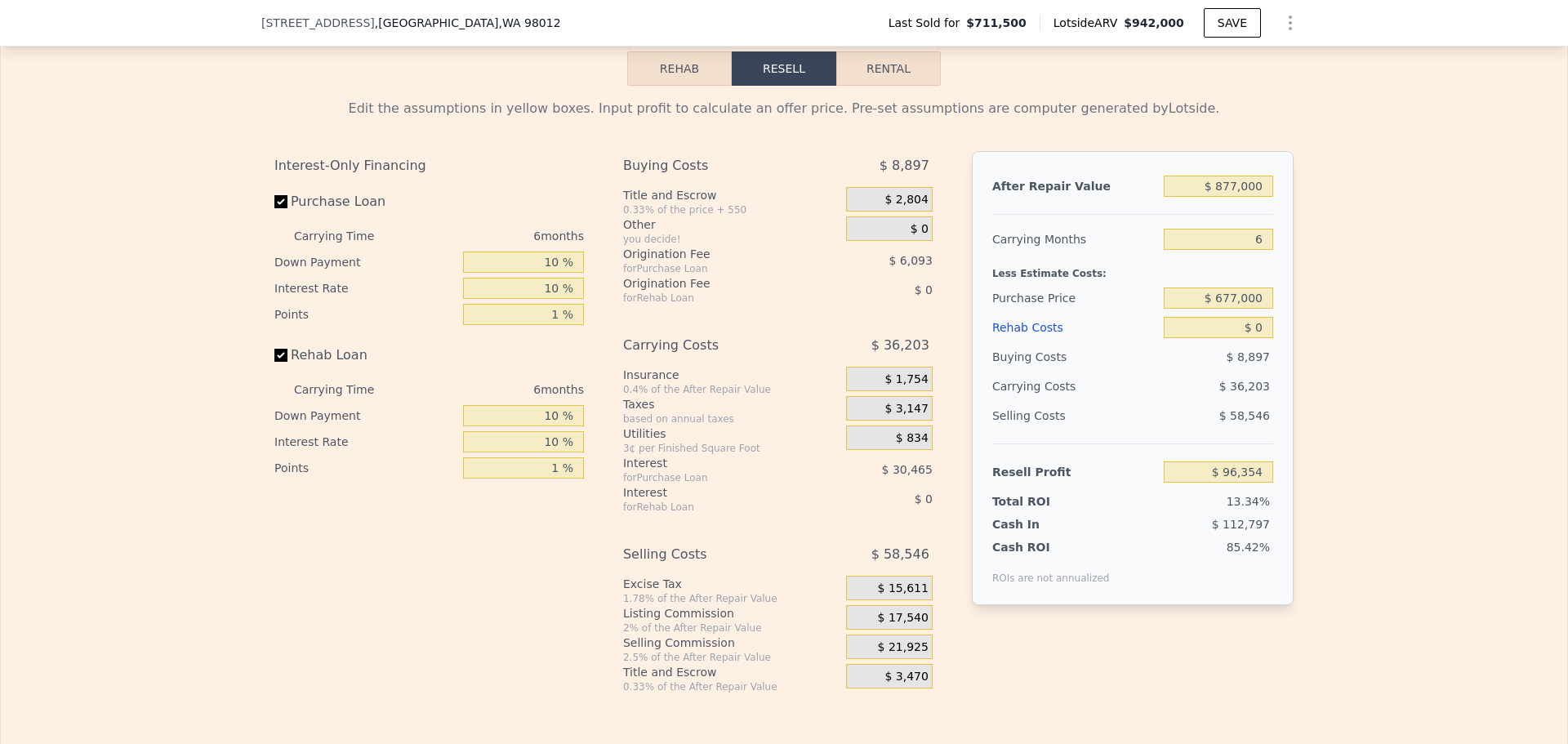
scroll to position [2281, 0]
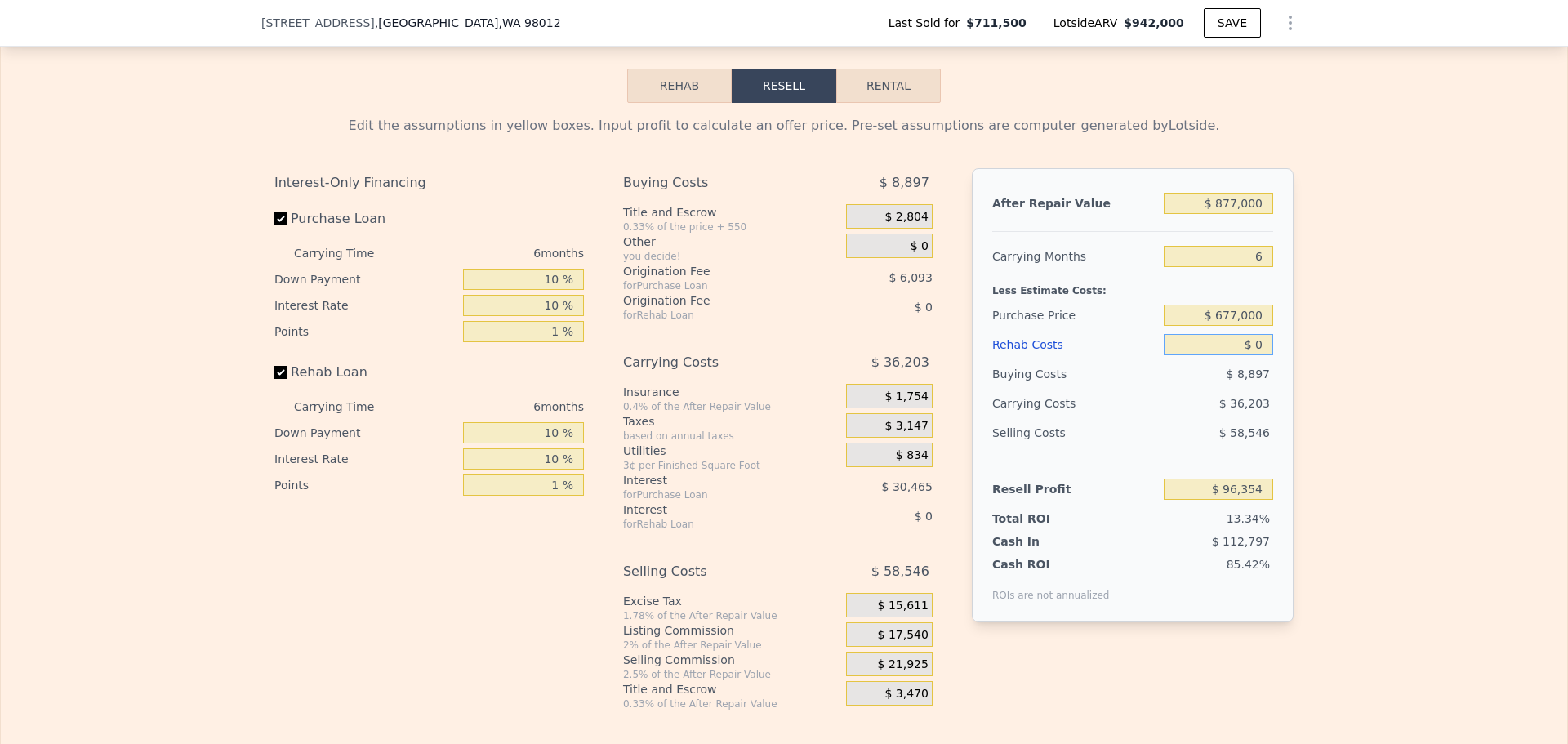
click at [1266, 355] on input "$ 0" at bounding box center [1218, 344] width 109 height 21
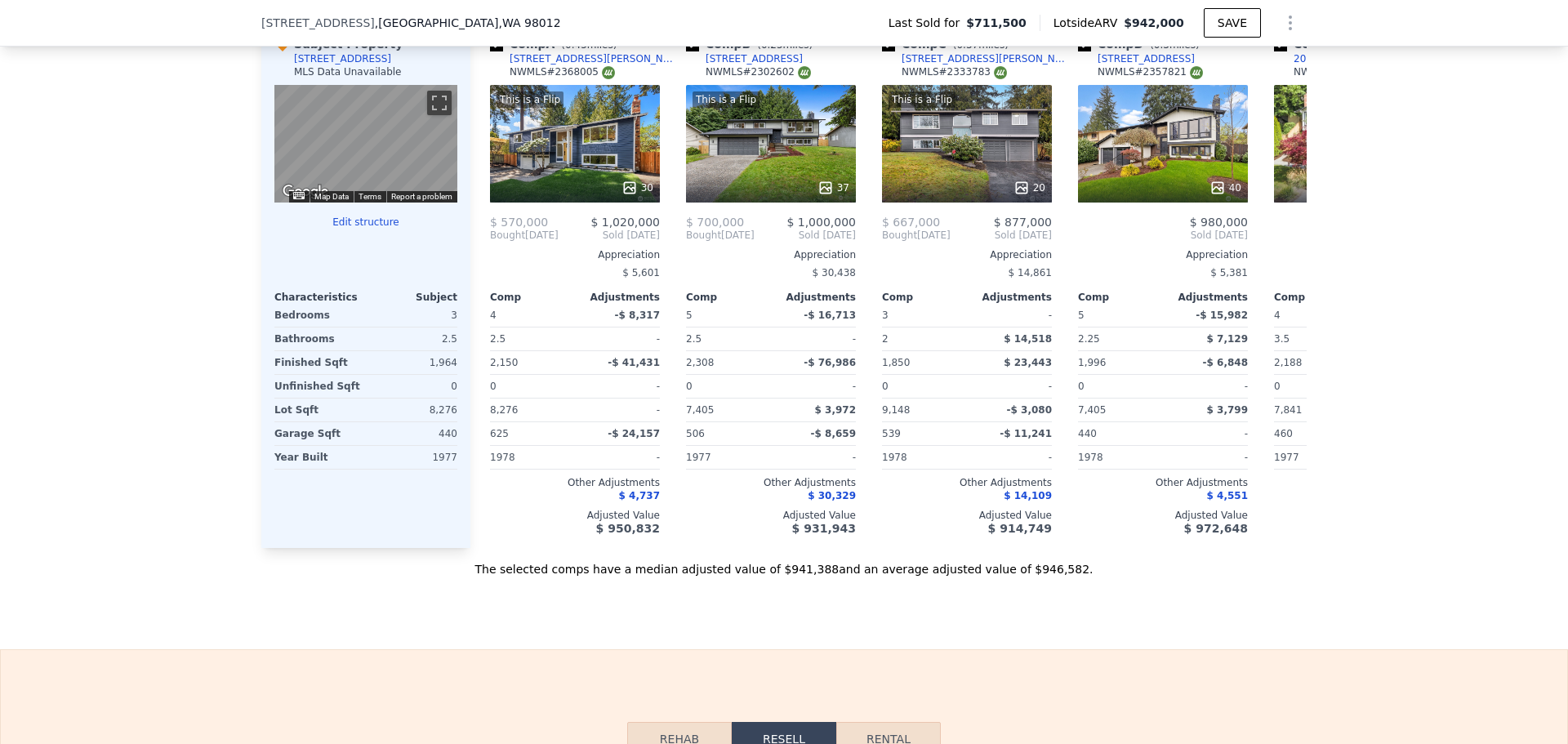
scroll to position [2362, 0]
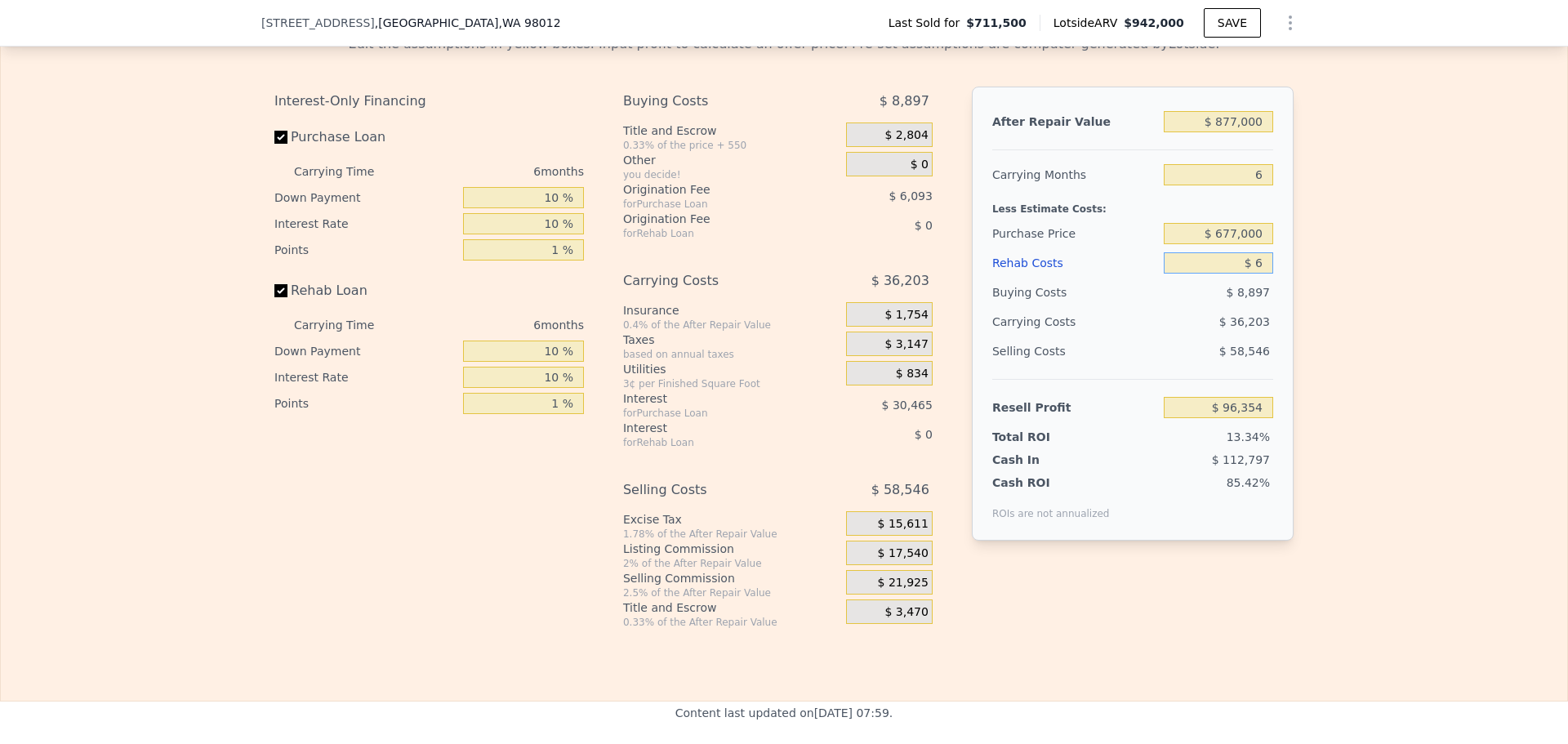
type input "$ 60"
type input "$ 96,293"
type input "$ 60,000"
type input "$ 33,114"
type input "$ 60,000"
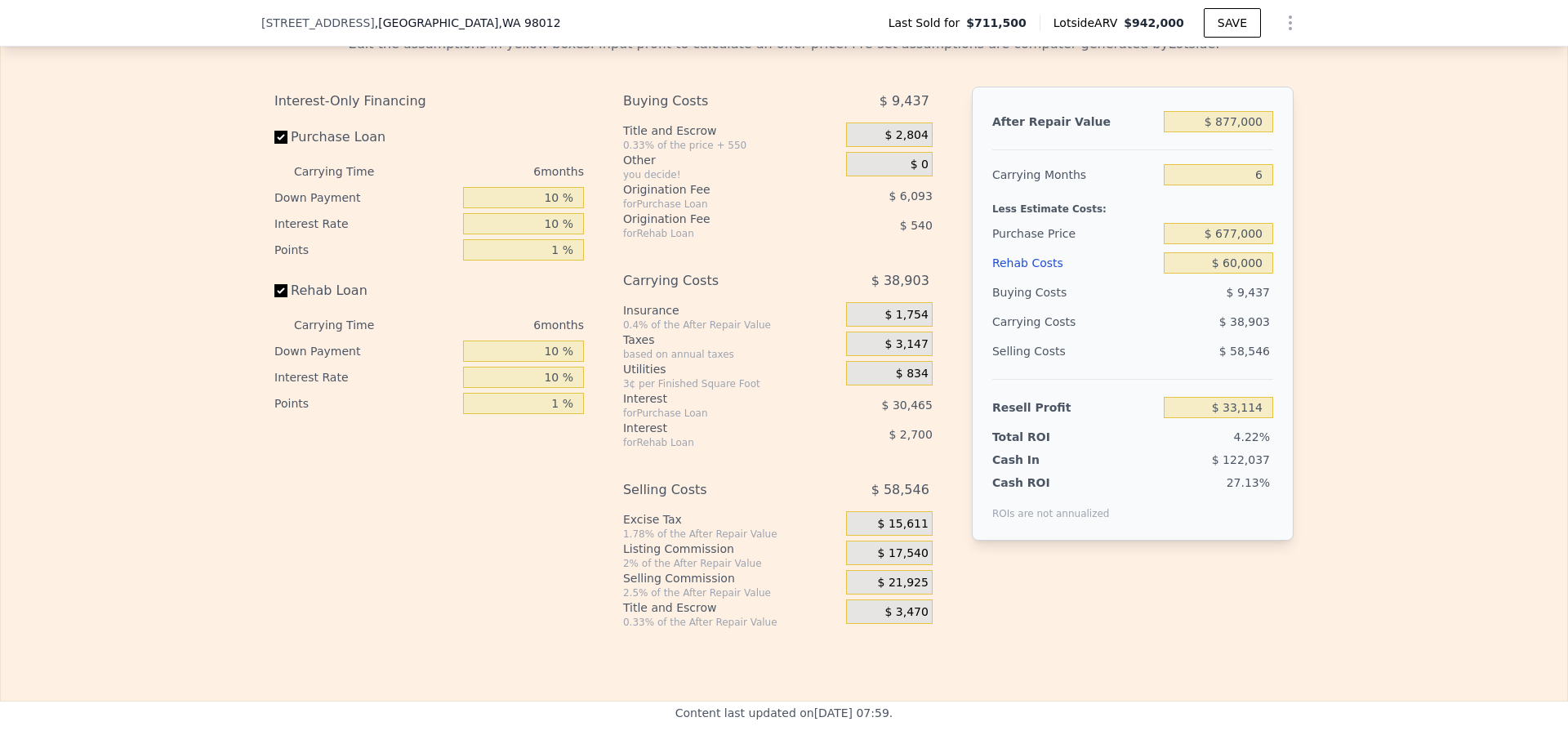
click at [1359, 289] on div "Edit the assumptions in yellow boxes. Input profit to calculate an offer price.…" at bounding box center [784, 325] width 1566 height 608
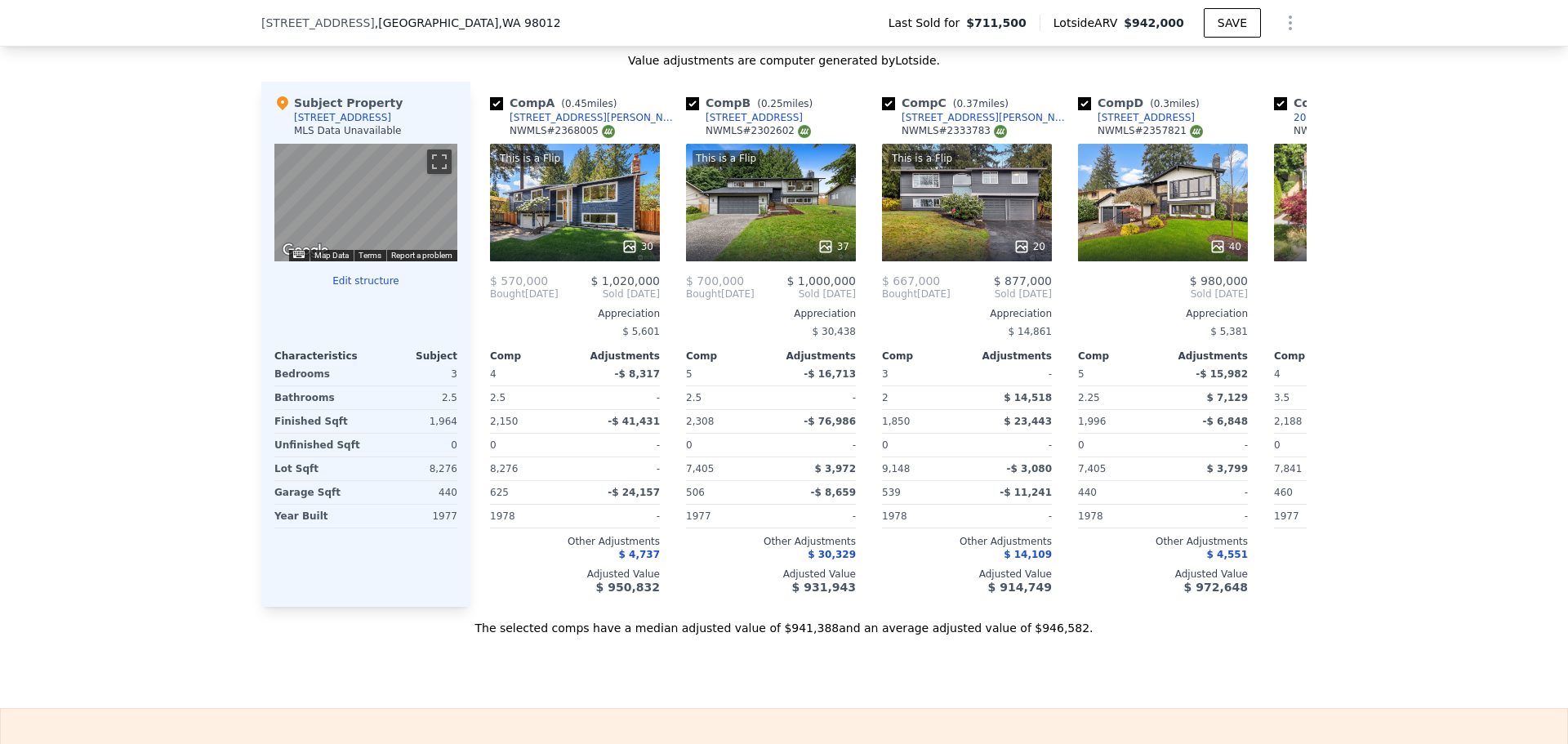
scroll to position [1545, 0]
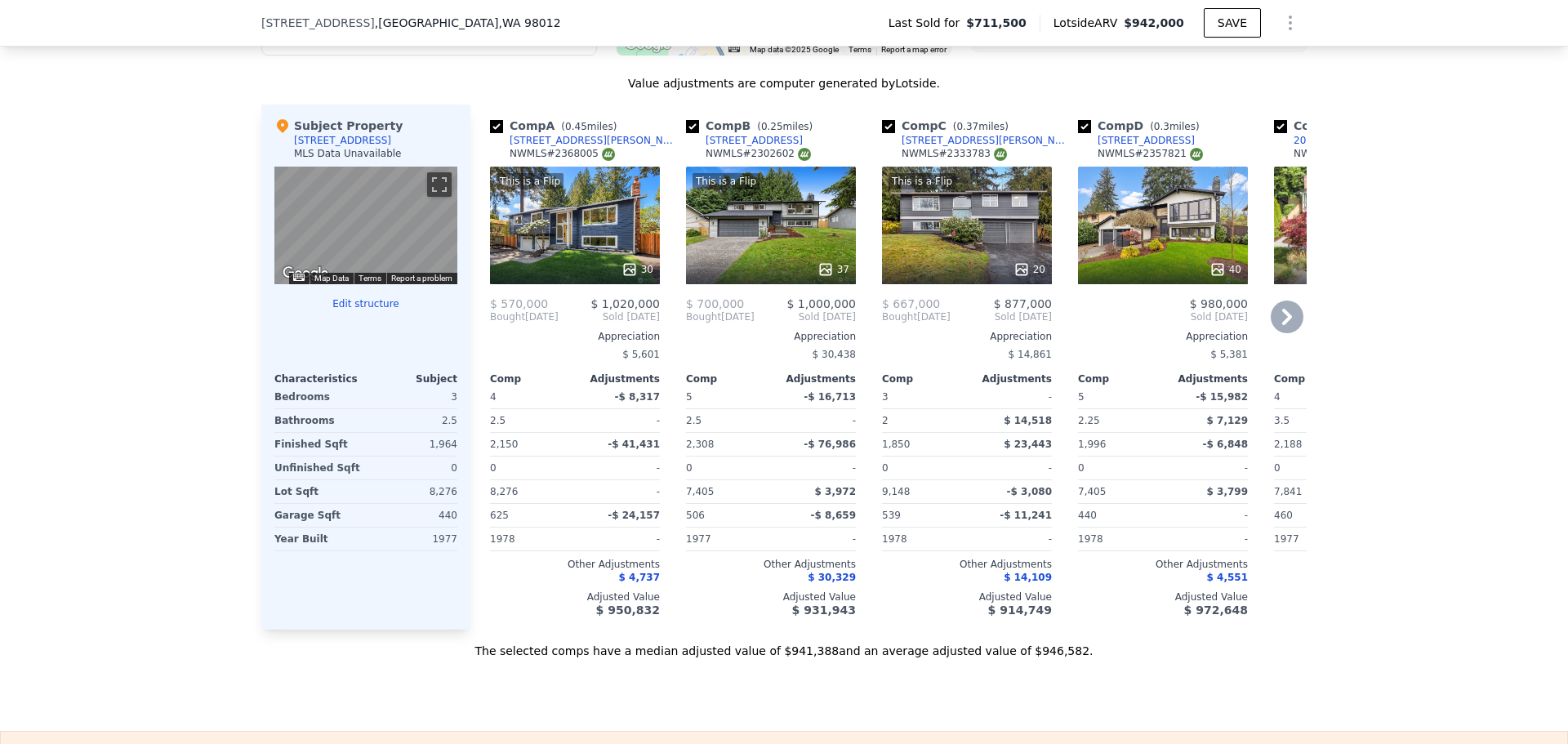
click at [821, 274] on icon at bounding box center [825, 269] width 11 height 11
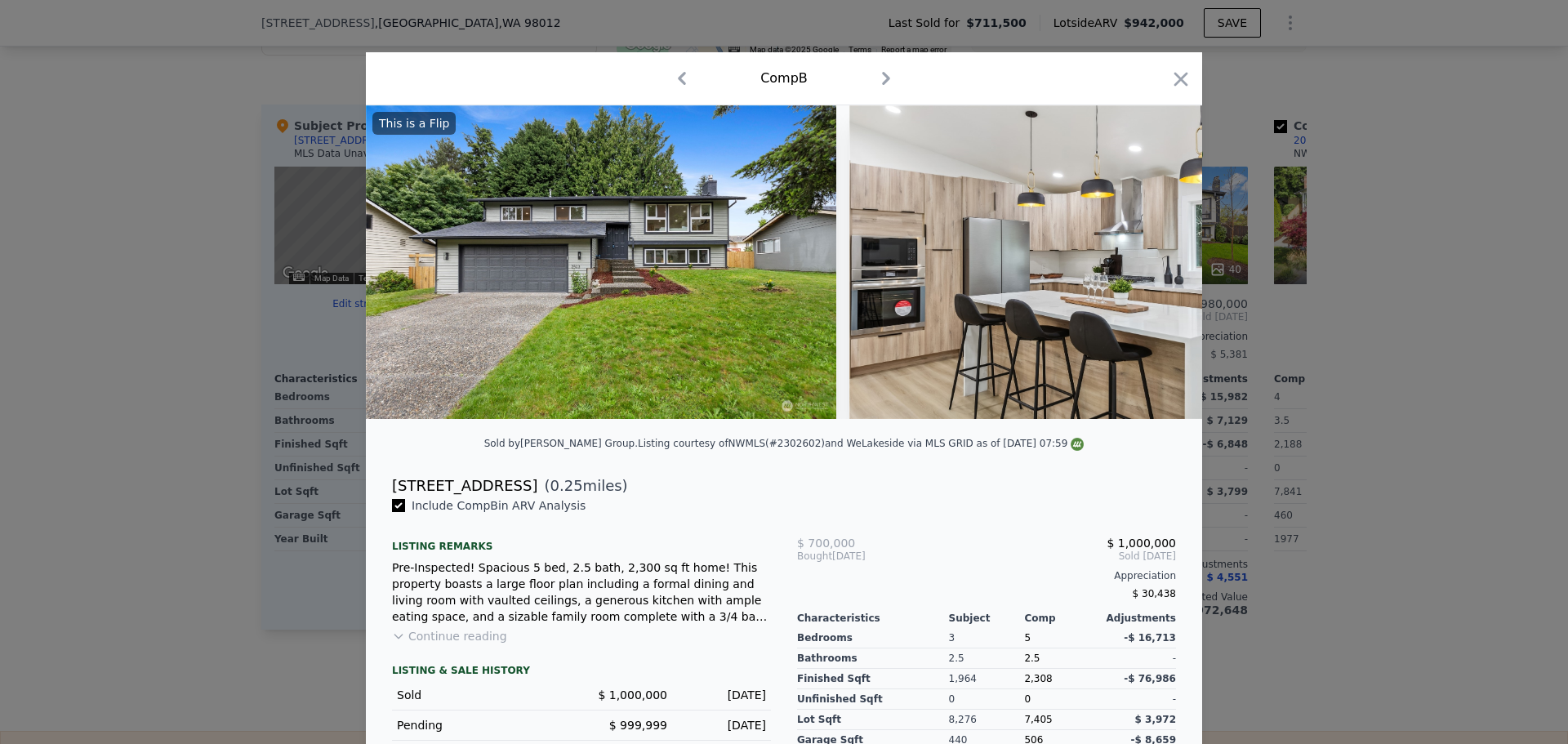
drag, startPoint x: 1180, startPoint y: 72, endPoint x: 1180, endPoint y: 104, distance: 32.0
click at [1181, 72] on icon "button" at bounding box center [1180, 79] width 23 height 23
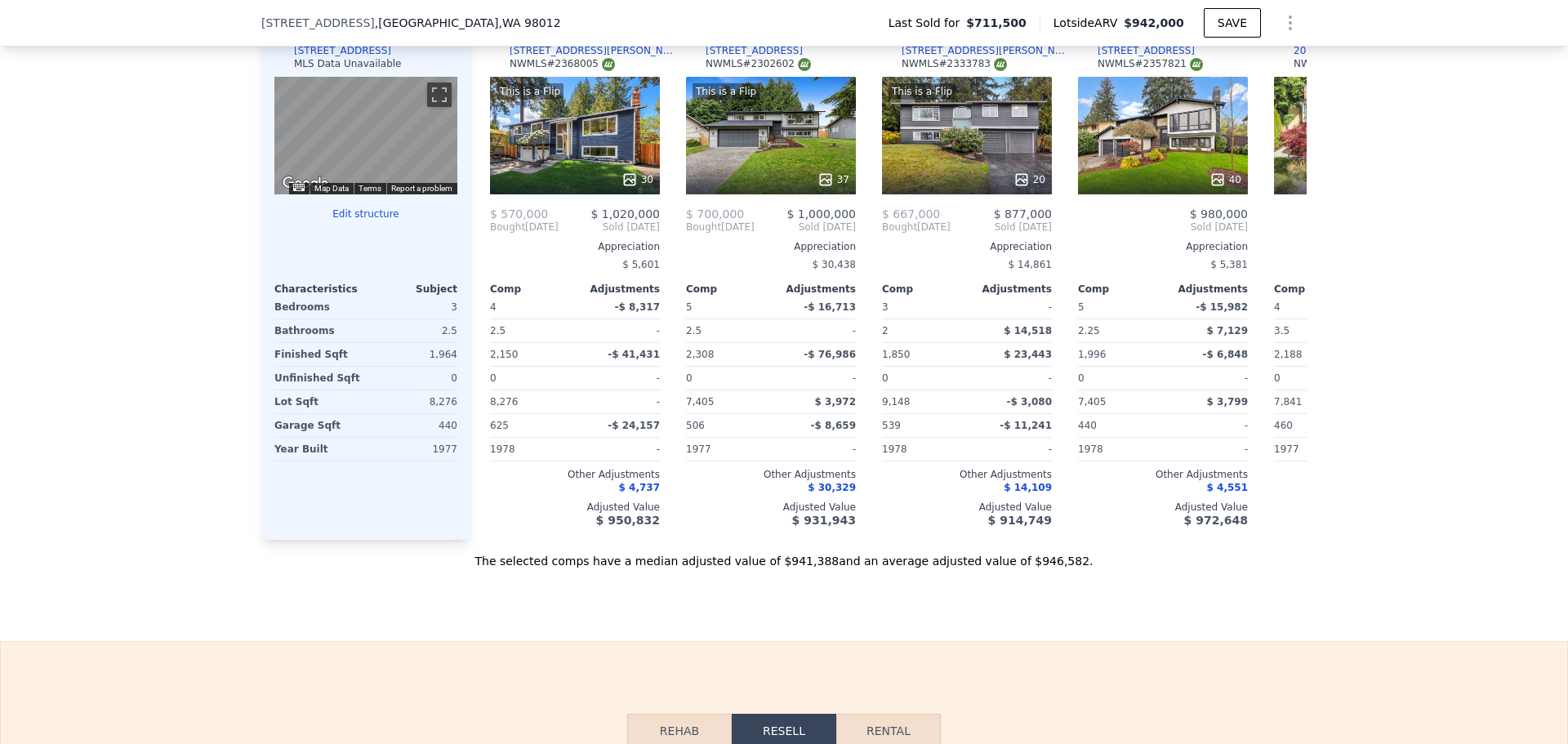
scroll to position [1545, 0]
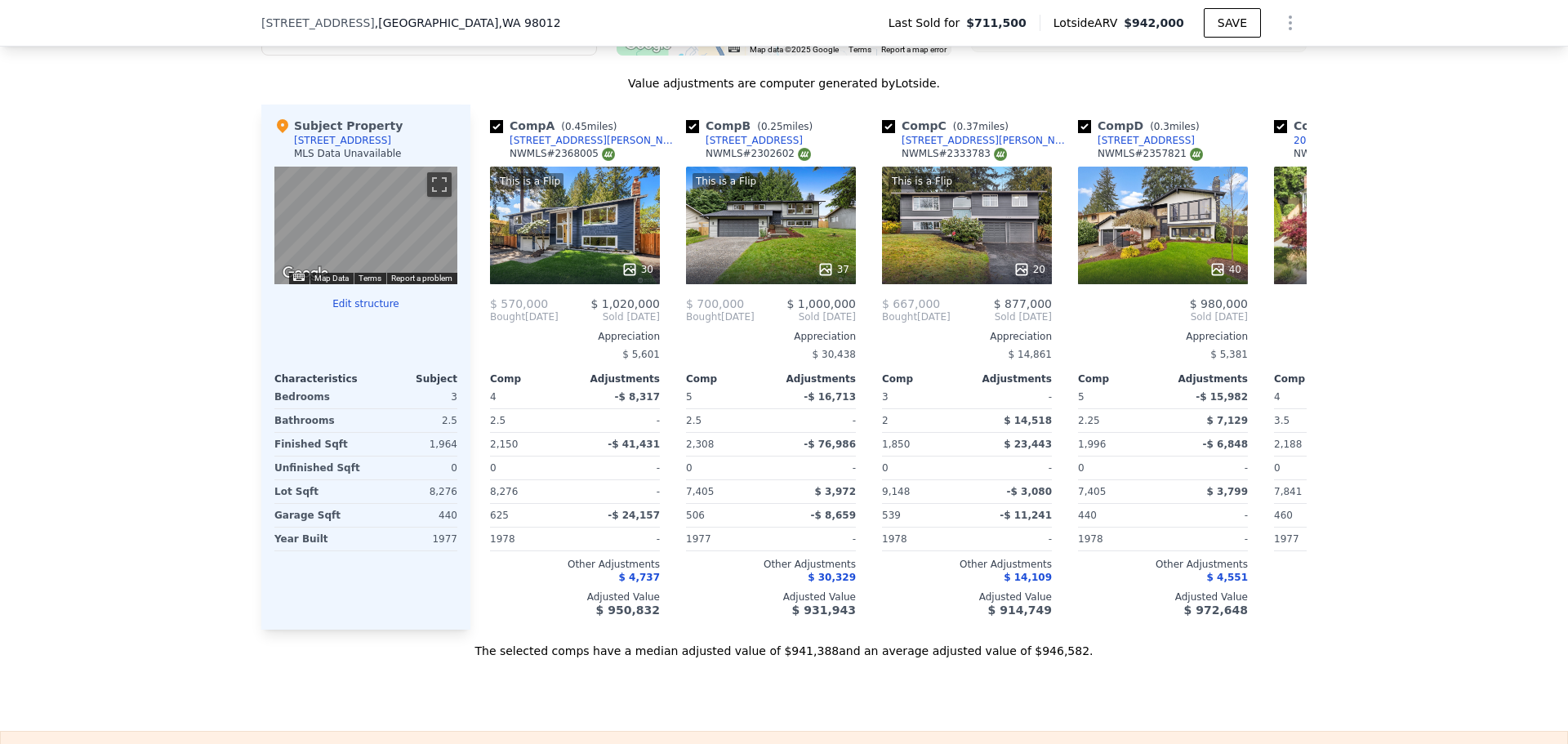
type input "$ 942,000"
type input "$ 0"
type input "$ 108,625"
